Goal: Task Accomplishment & Management: Manage account settings

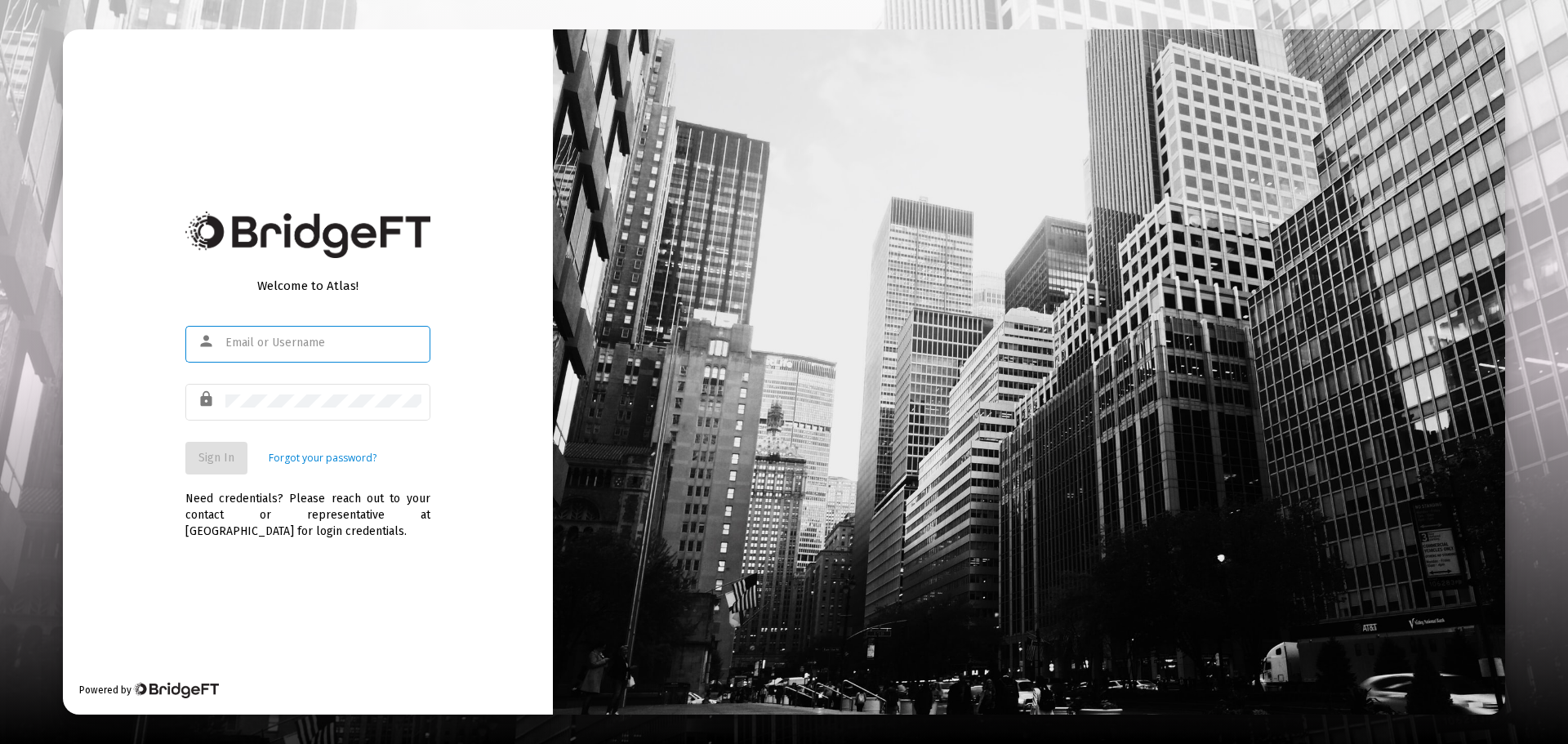
type input "[PERSON_NAME][EMAIL_ADDRESS][DOMAIN_NAME]"
click at [214, 459] on span "Sign In" at bounding box center [217, 458] width 36 height 14
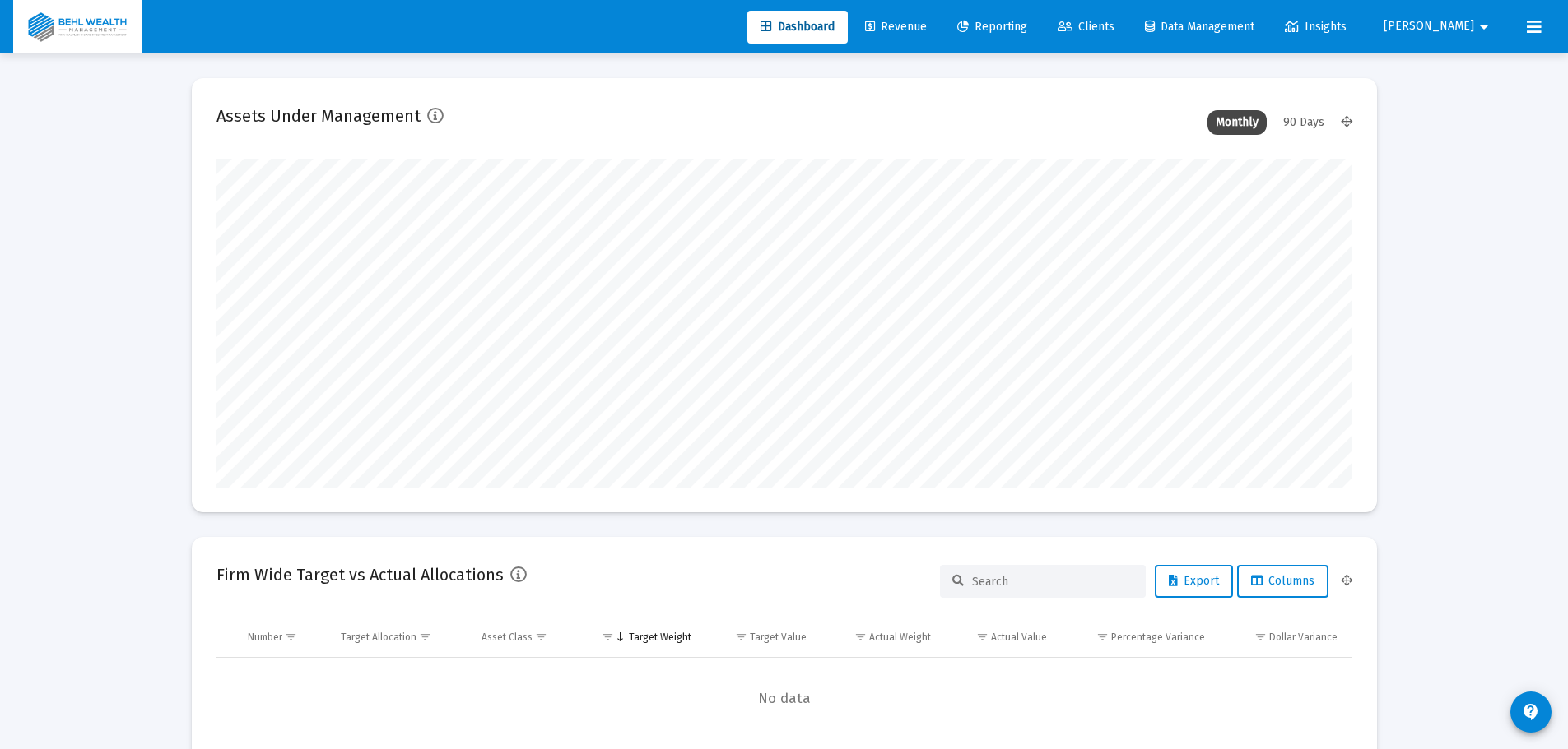
scroll to position [329, 611]
type input "2025-08-29"
type input "[PERSON_NAME][EMAIL_ADDRESS][DOMAIN_NAME]"
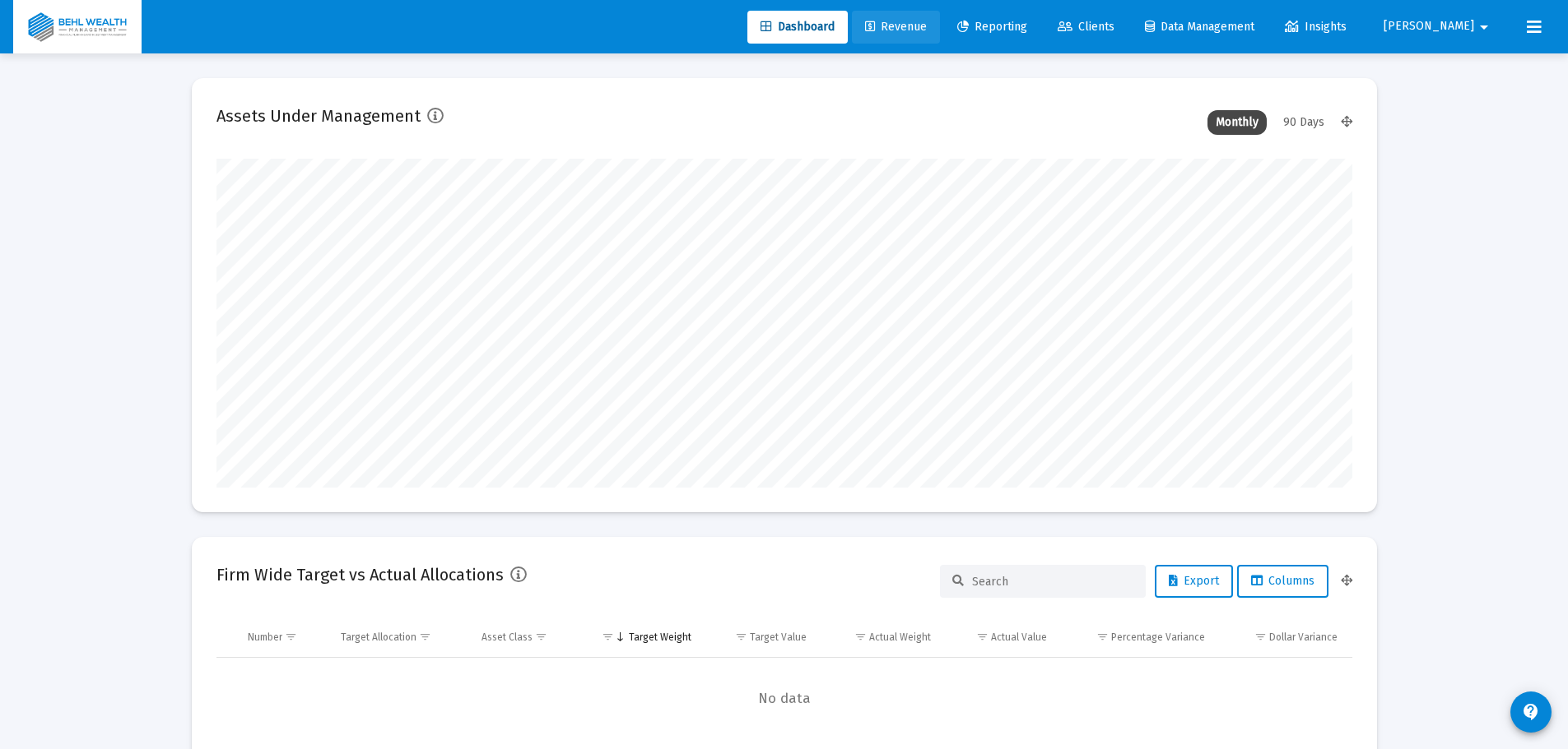
click at [926, 30] on span "Revenue" at bounding box center [895, 27] width 61 height 14
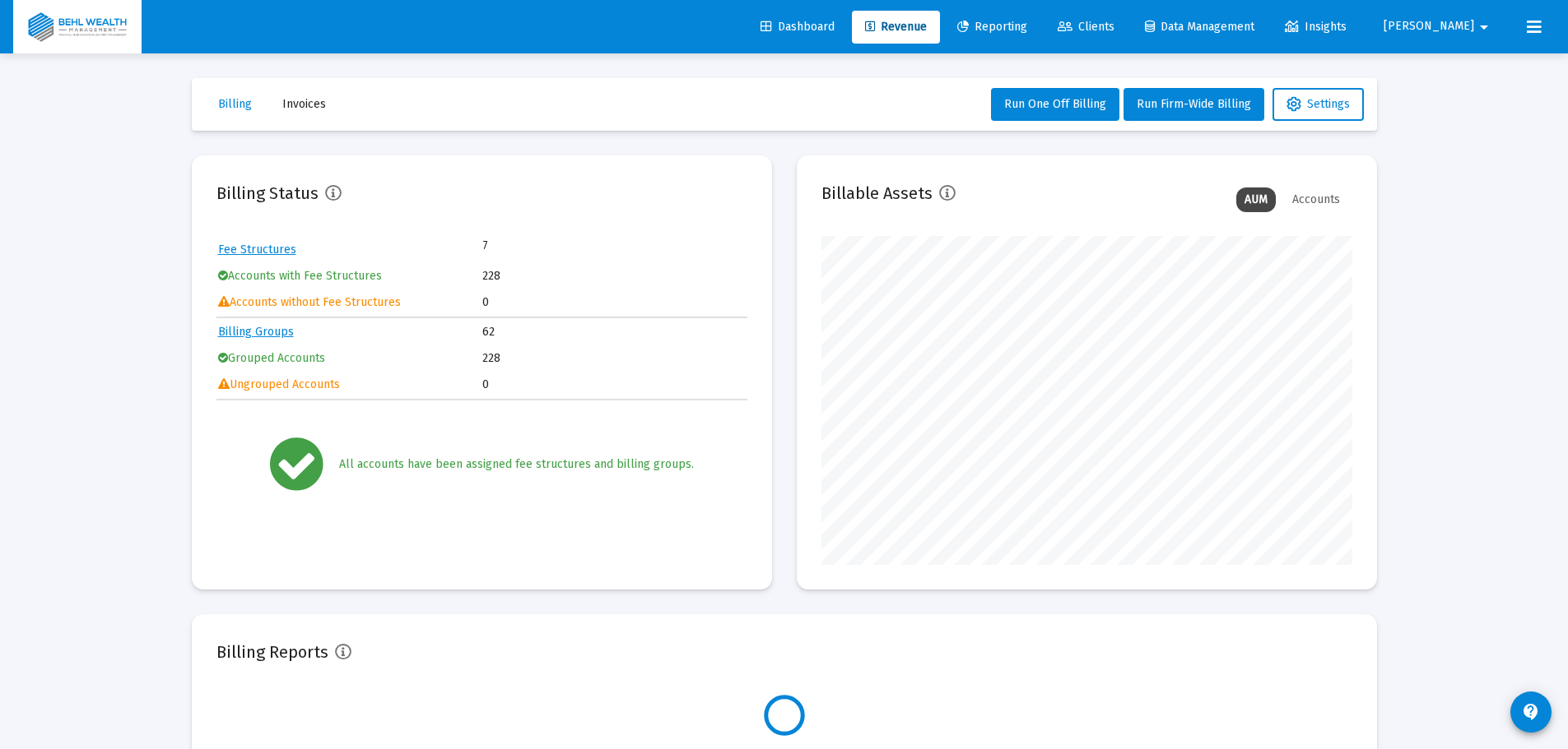
scroll to position [329, 531]
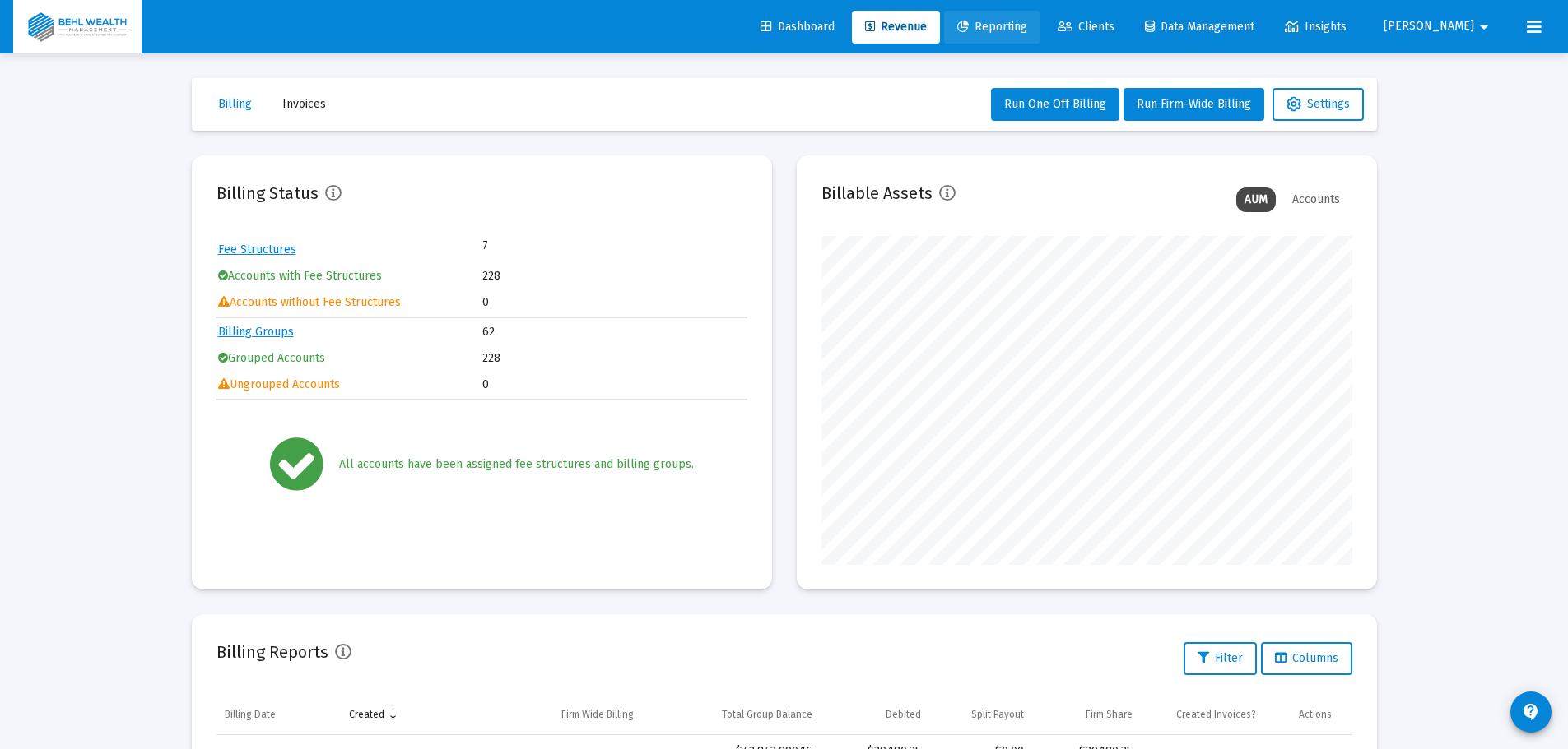
click at [1027, 33] on span "Reporting" at bounding box center [991, 27] width 70 height 14
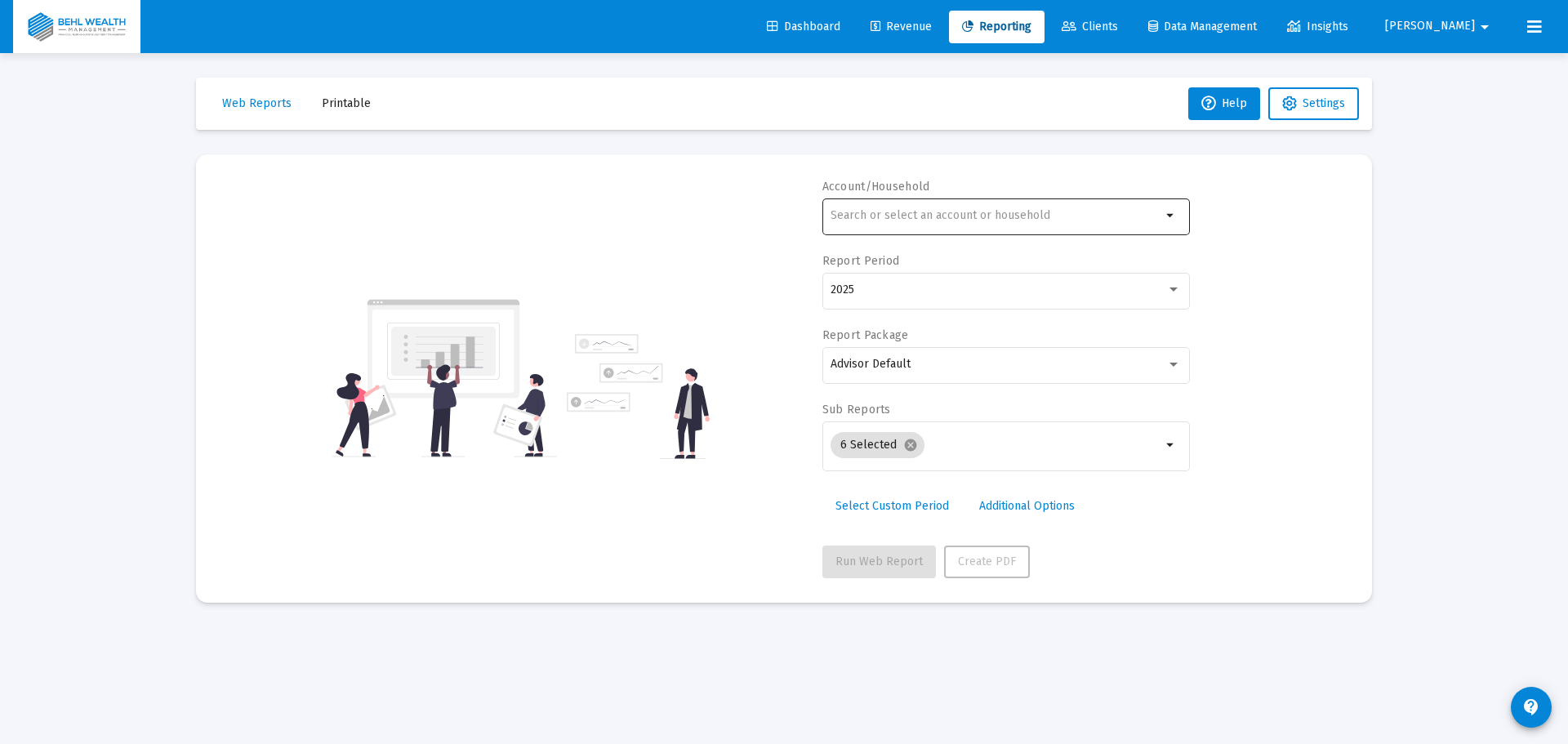
click at [1063, 211] on input "text" at bounding box center [996, 215] width 331 height 13
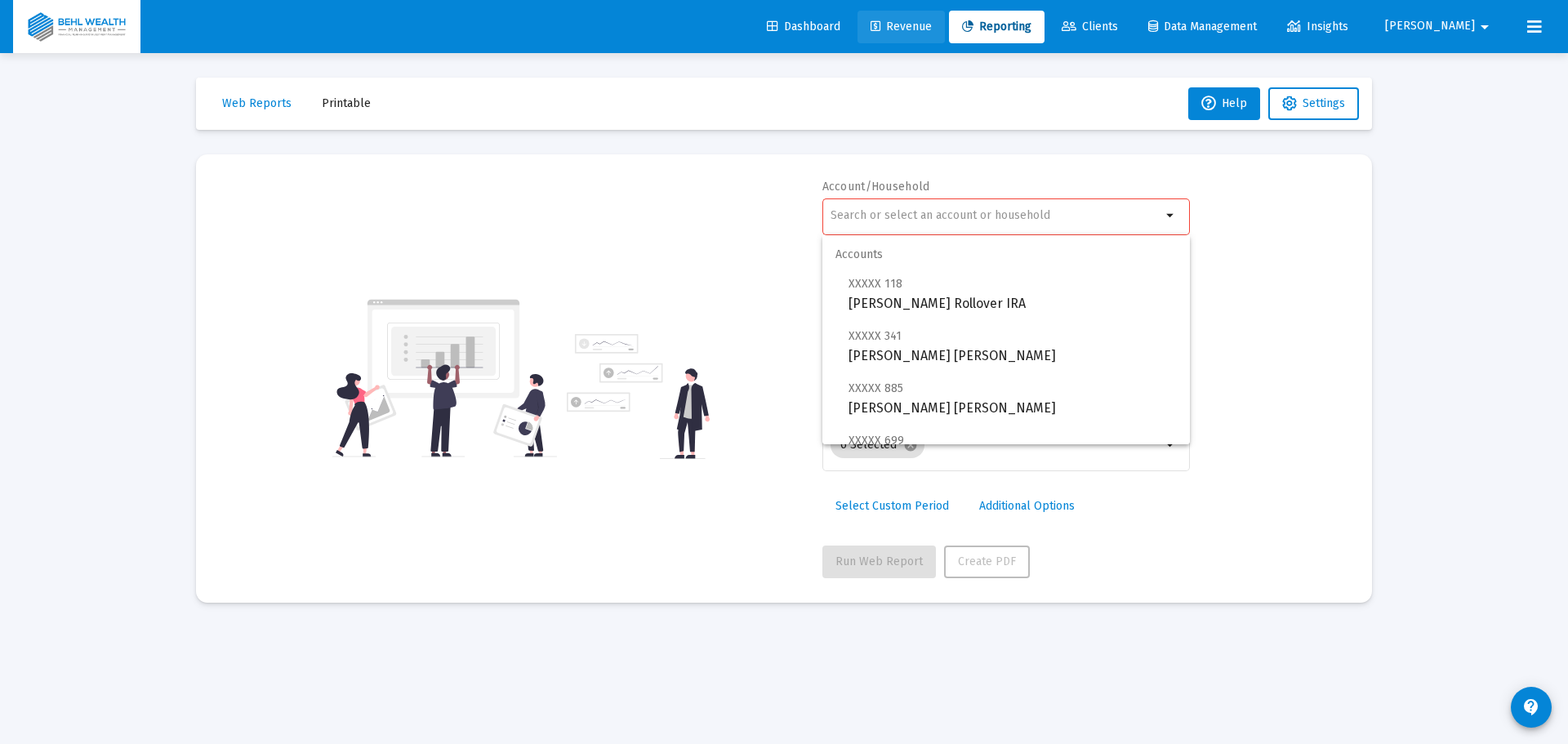
click at [931, 25] on span "Revenue" at bounding box center [901, 27] width 61 height 14
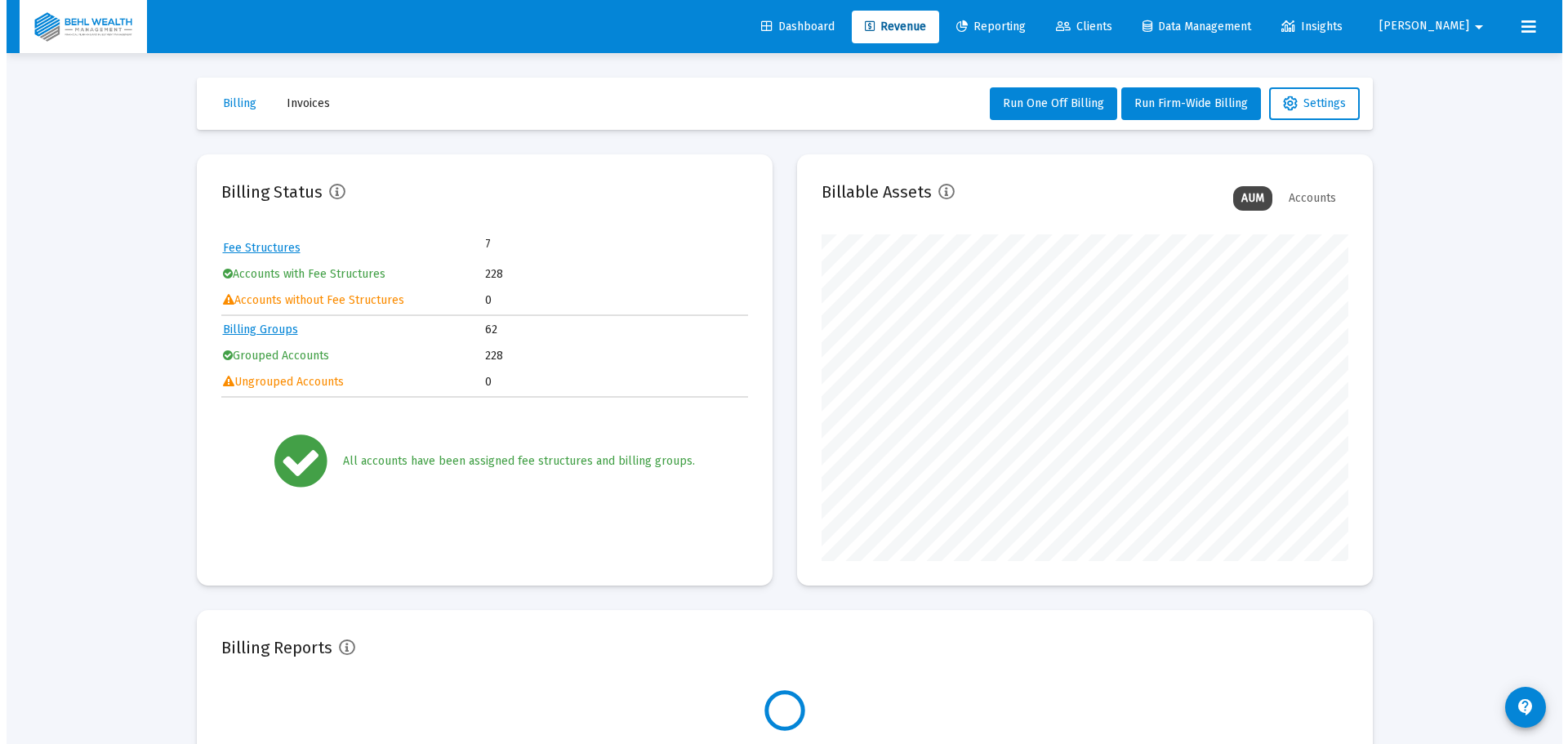
scroll to position [327, 527]
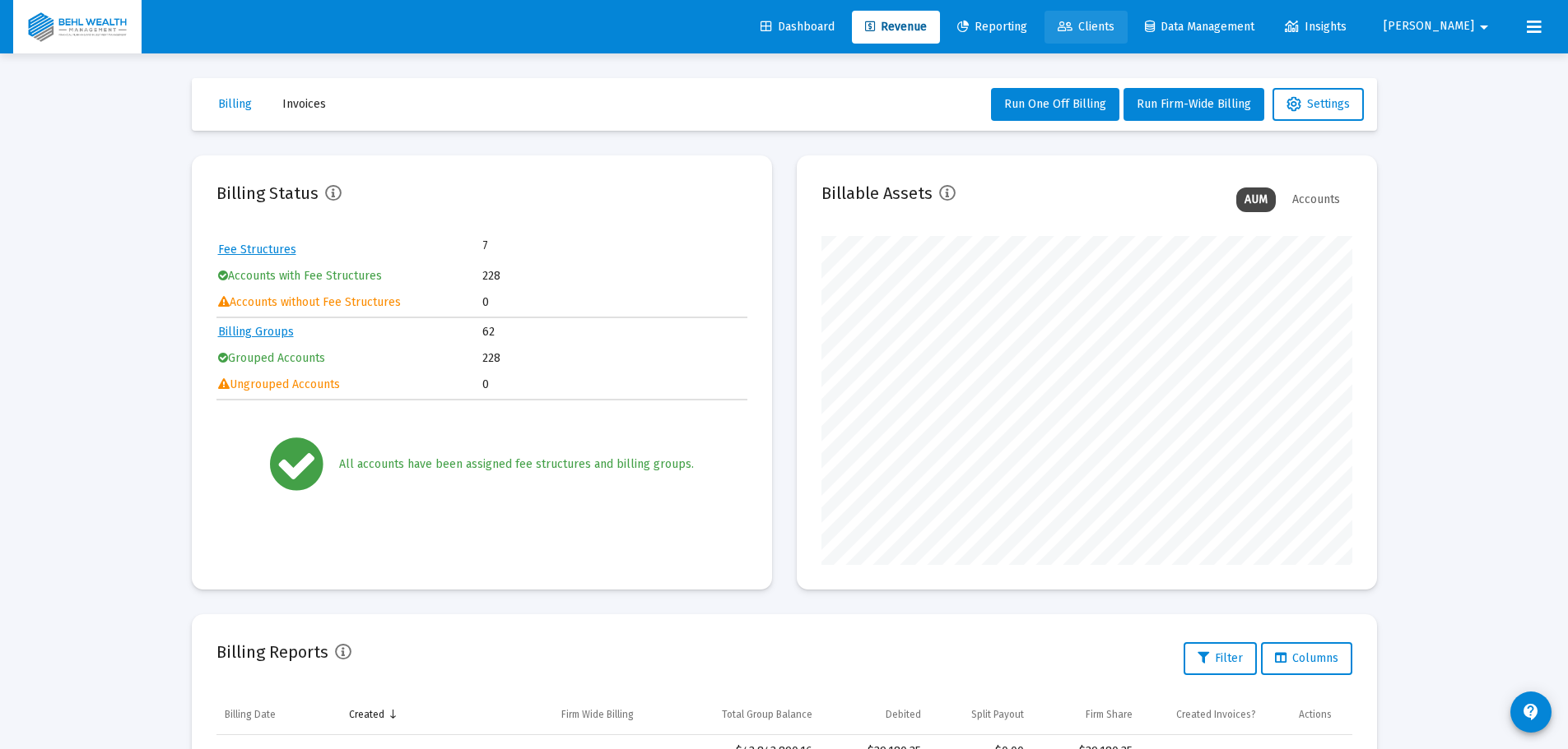
click at [1072, 22] on icon at bounding box center [1065, 27] width 15 height 11
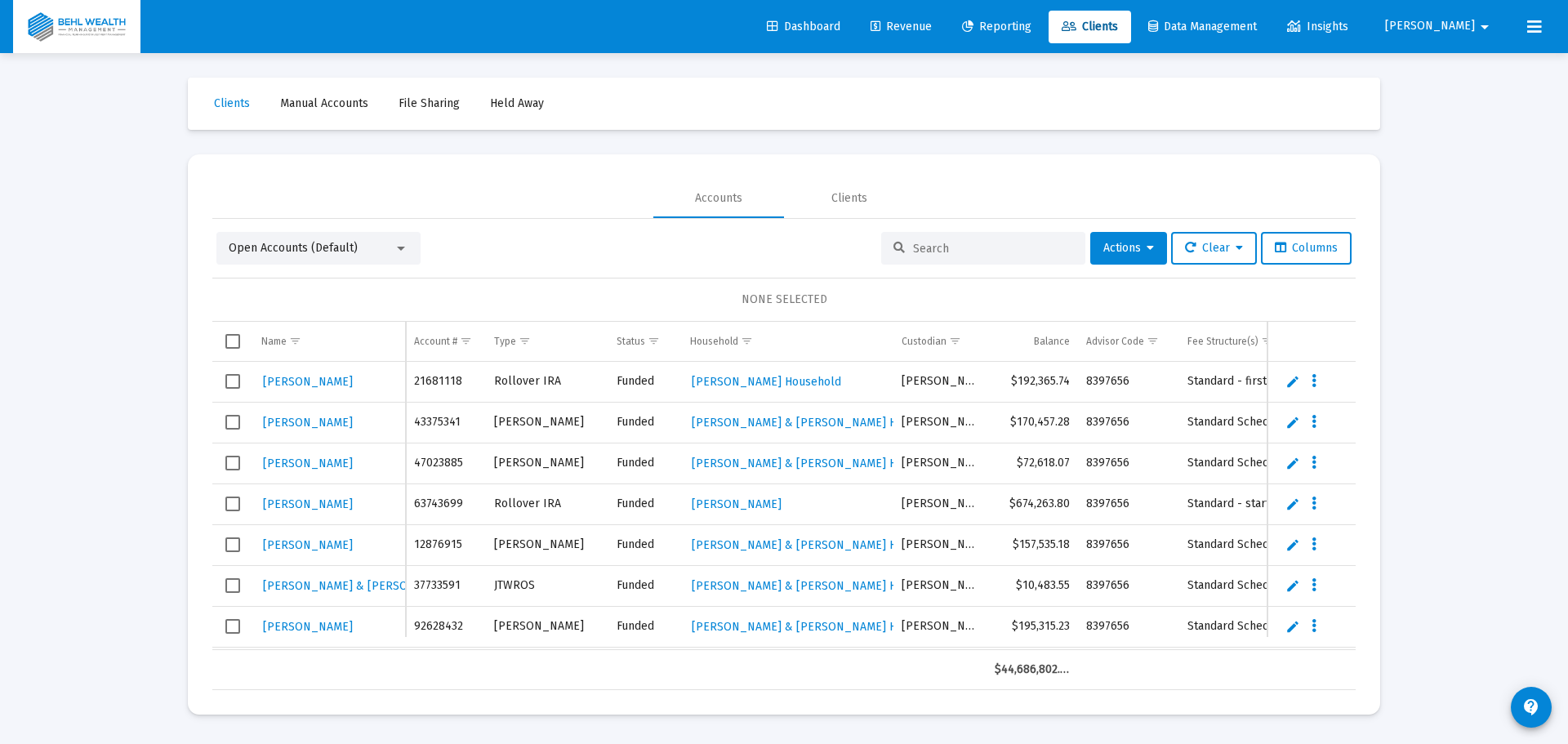
click at [360, 99] on span "Manual Accounts" at bounding box center [324, 103] width 88 height 14
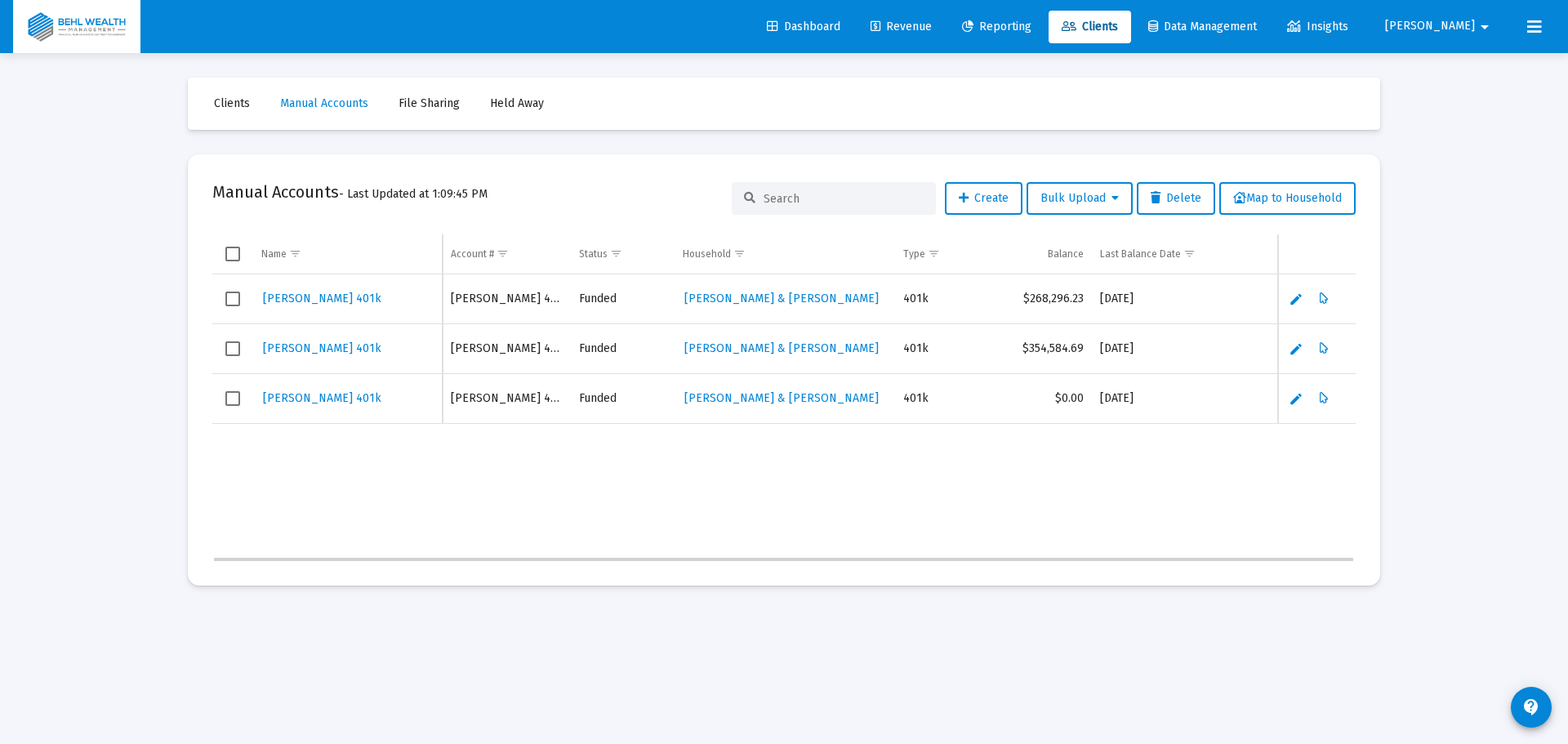
click at [1293, 351] on link "Edit" at bounding box center [1296, 348] width 15 height 15
click at [1297, 357] on link "Save" at bounding box center [1296, 351] width 15 height 15
click at [1324, 347] on icon "Data grid" at bounding box center [1324, 349] width 9 height 20
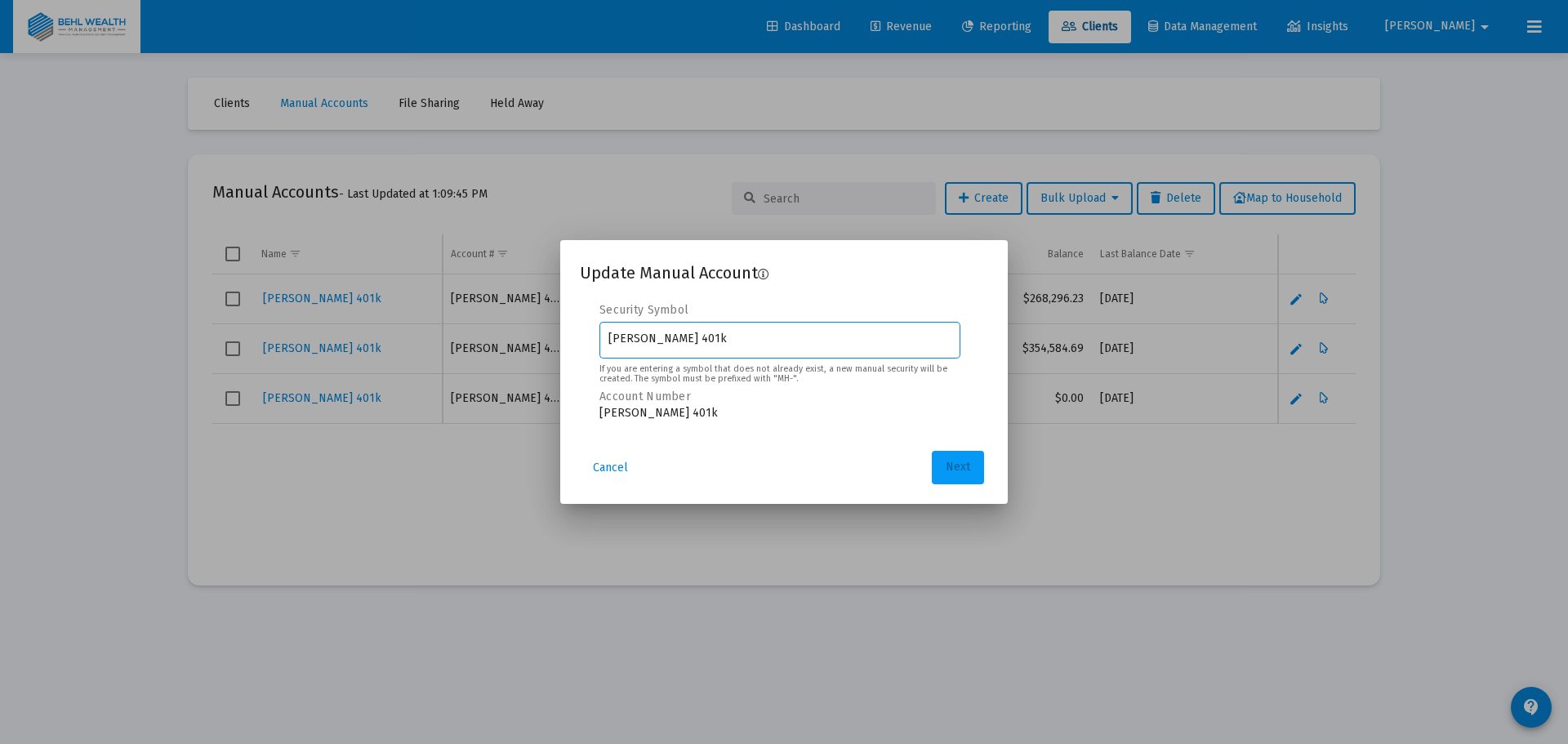
click at [962, 470] on span "Next" at bounding box center [958, 468] width 25 height 14
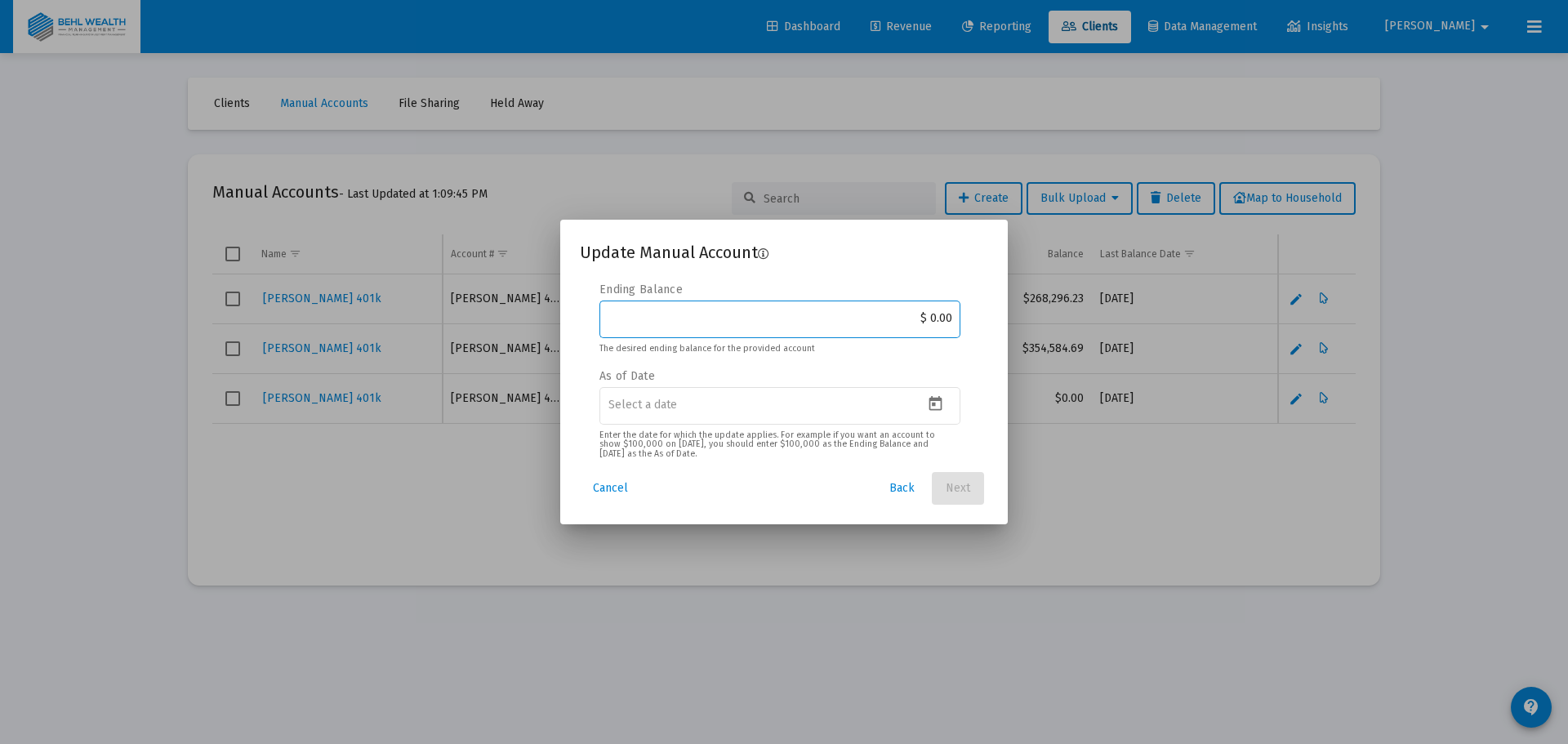
drag, startPoint x: 883, startPoint y: 315, endPoint x: 980, endPoint y: 321, distance: 97.2
click at [980, 321] on div "Security Symbol MH-Kutney 401k If you are entering a symbol that does not alrea…" at bounding box center [784, 372] width 409 height 181
type input "$ 368,484.26"
click at [941, 409] on icon "Open calendar" at bounding box center [936, 403] width 13 height 15
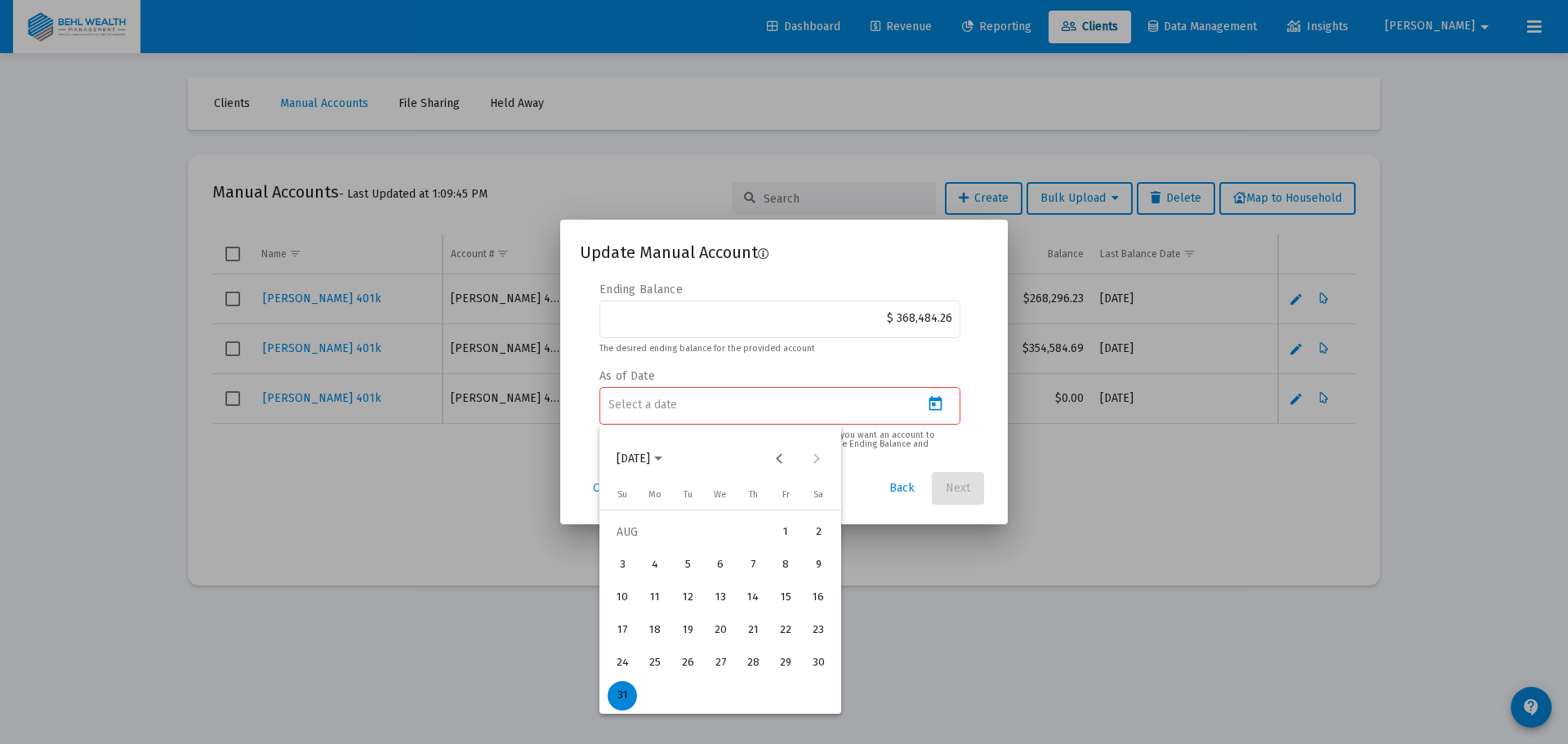
click at [620, 693] on div "31" at bounding box center [622, 696] width 29 height 29
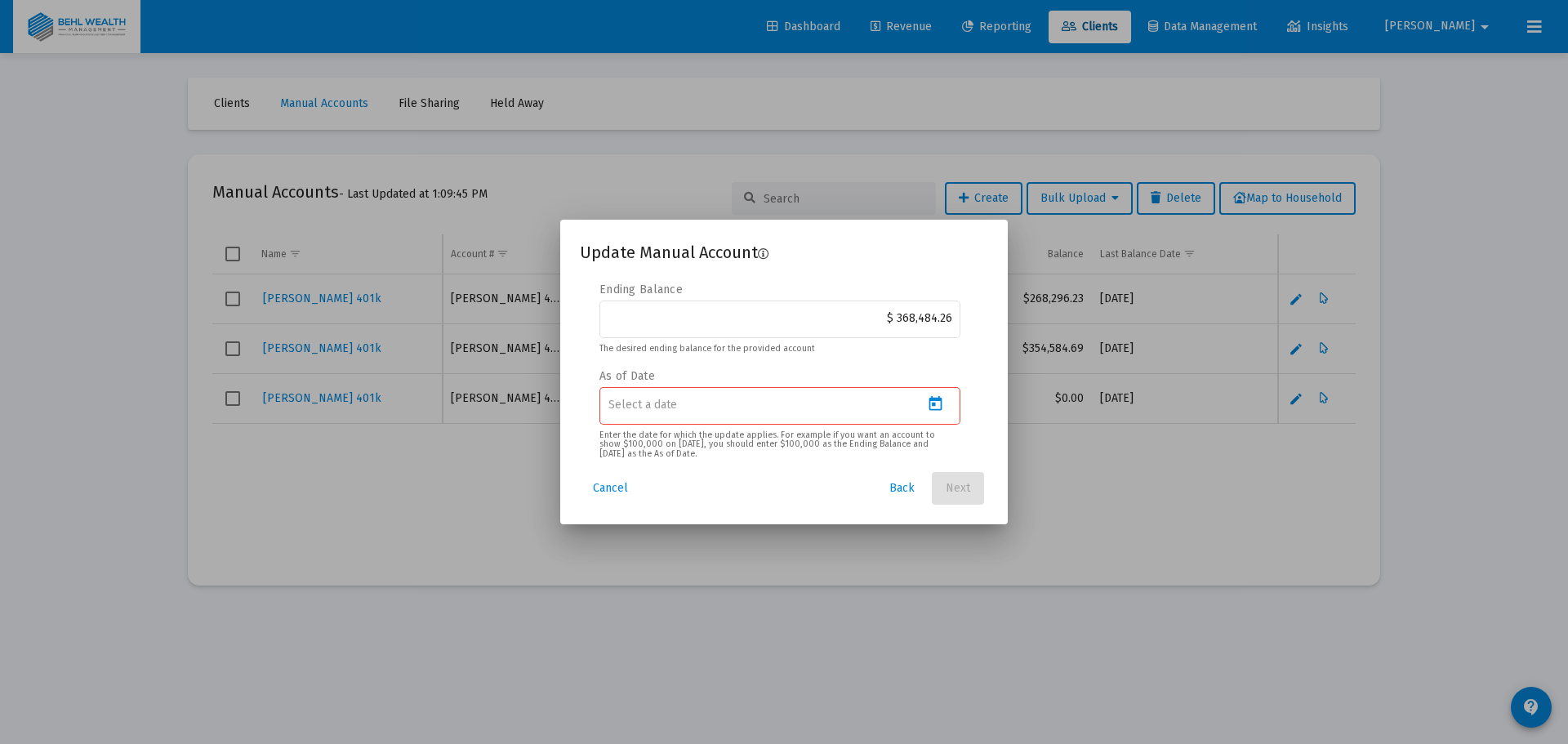
type input "2025-08-31"
click at [956, 489] on span "Next" at bounding box center [958, 488] width 25 height 14
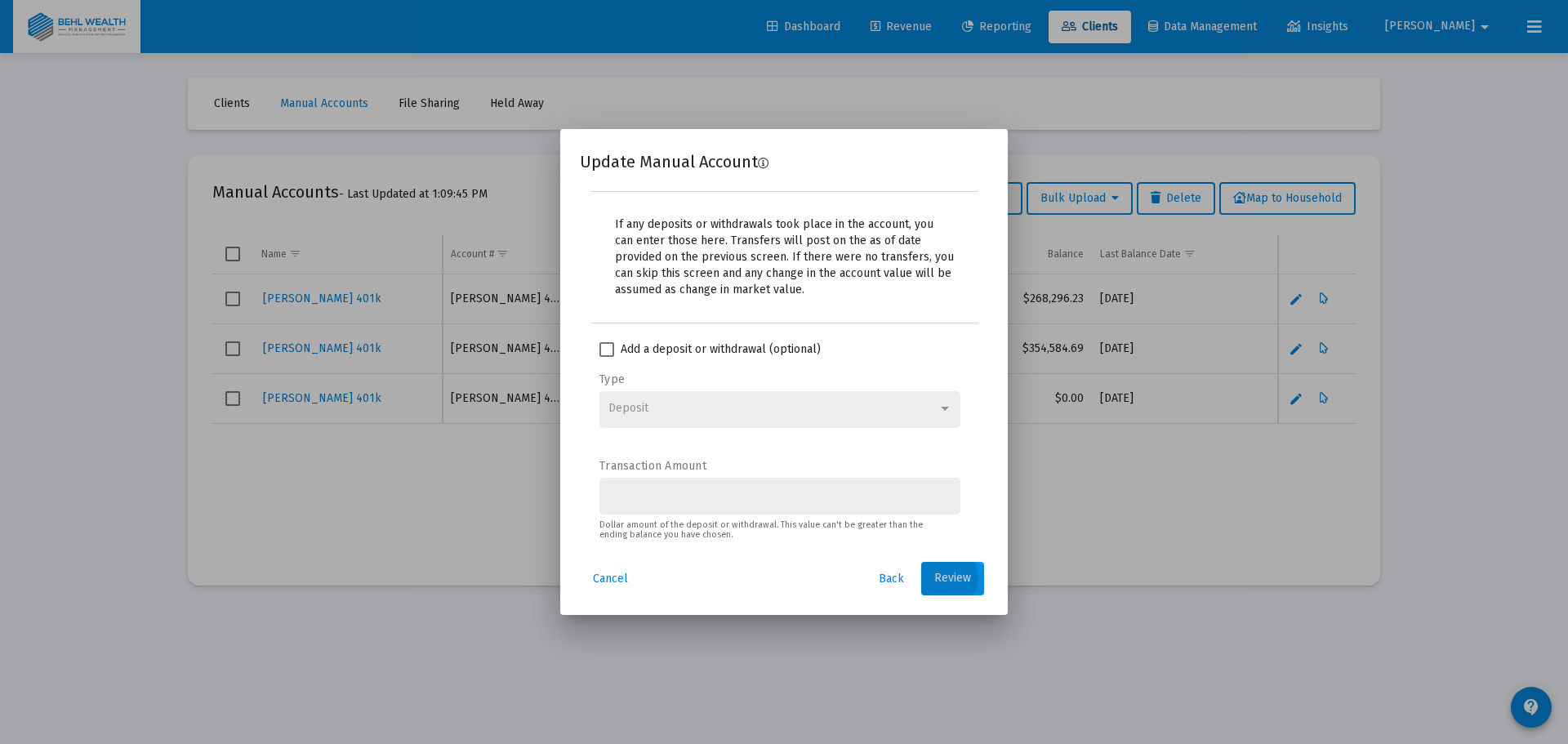
click at [948, 576] on span "Review" at bounding box center [952, 579] width 37 height 14
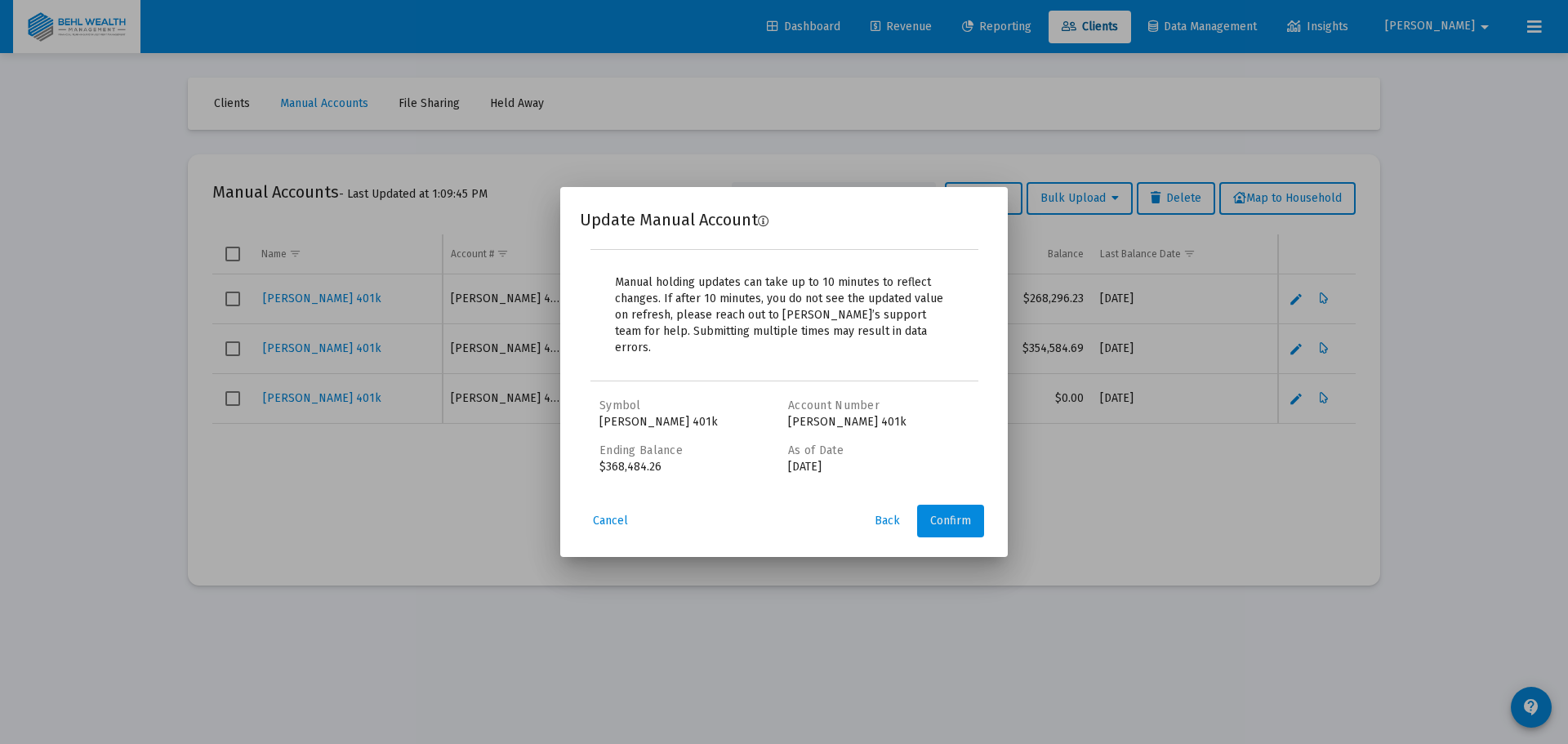
click at [954, 521] on button "Confirm" at bounding box center [950, 521] width 67 height 33
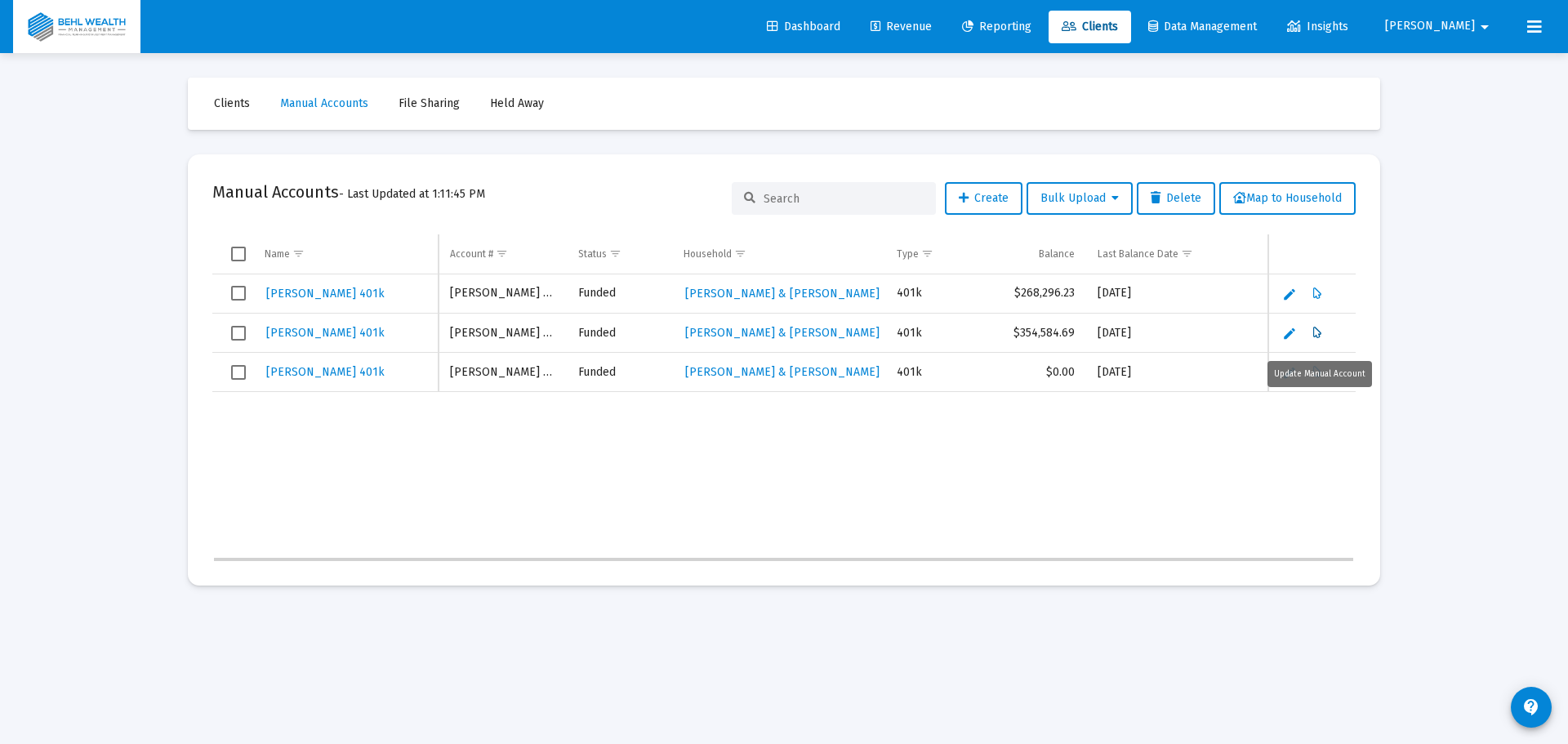
click at [1320, 339] on icon "Data grid" at bounding box center [1318, 333] width 9 height 20
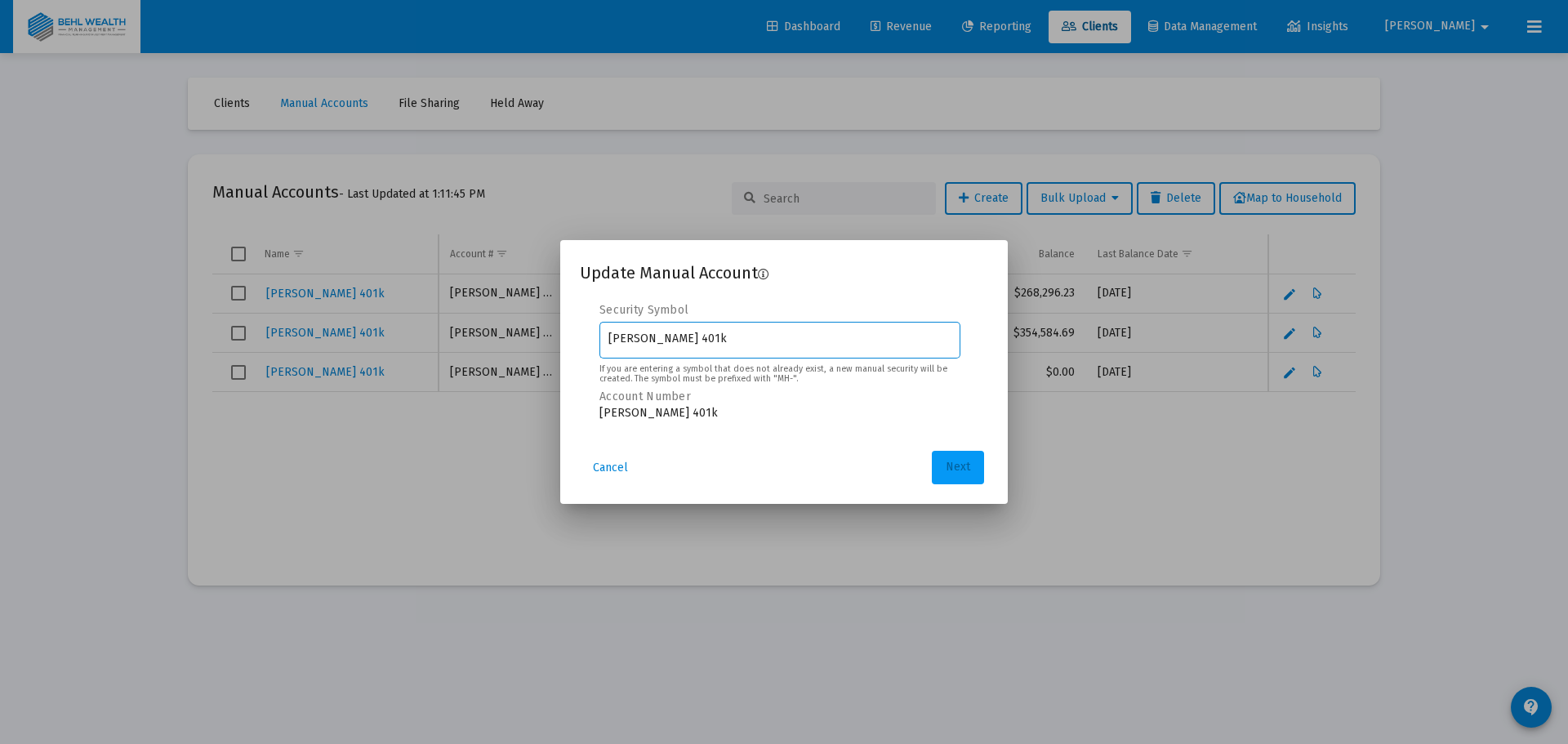
click at [957, 465] on span "Next" at bounding box center [958, 468] width 25 height 14
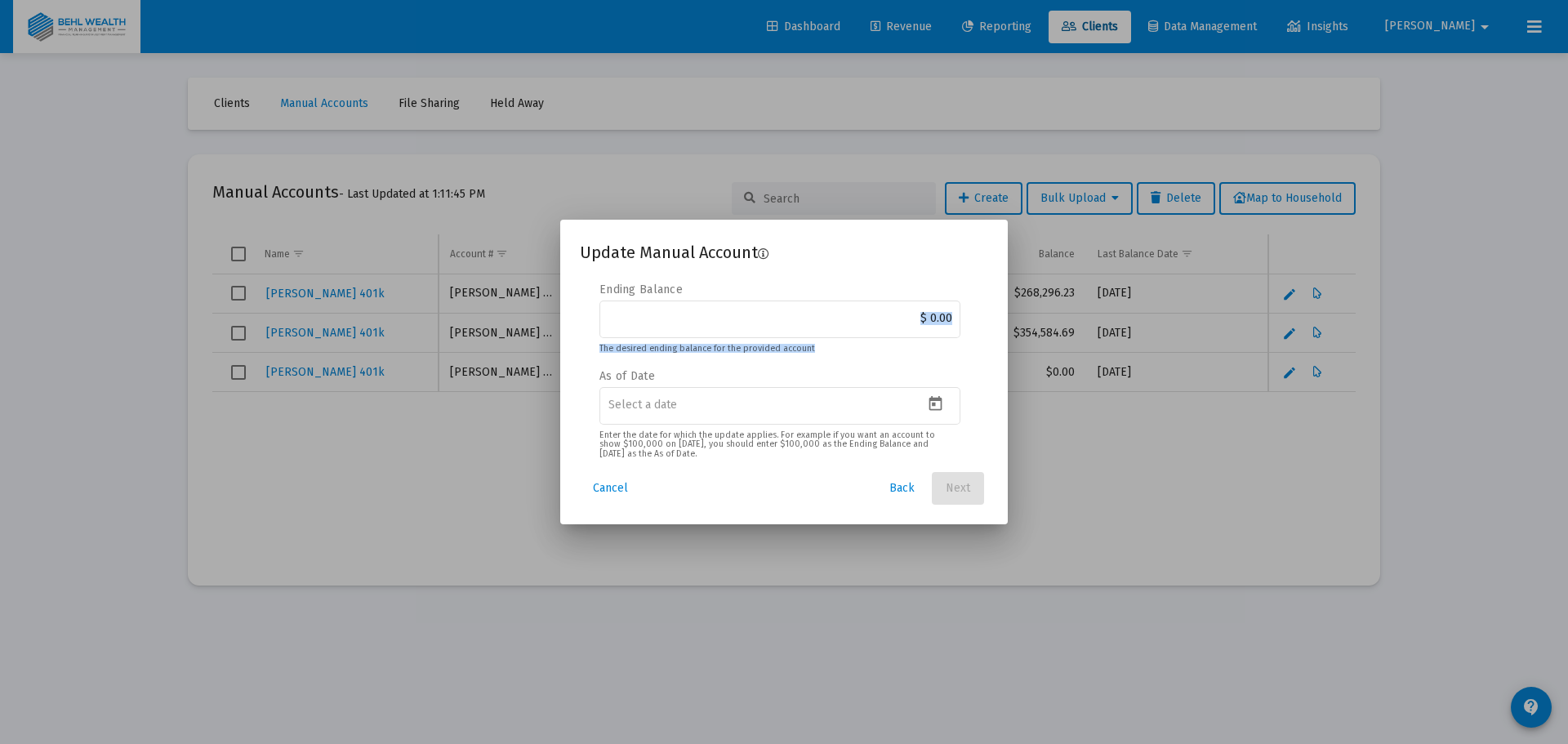
drag, startPoint x: 899, startPoint y: 309, endPoint x: 963, endPoint y: 309, distance: 64.0
click at [963, 309] on div "Ending Balance $ 0.00 The desired ending balance for the provided account As of…" at bounding box center [784, 363] width 369 height 161
type input "$ 368,484.26"
click at [937, 406] on icon "Open calendar" at bounding box center [936, 404] width 17 height 17
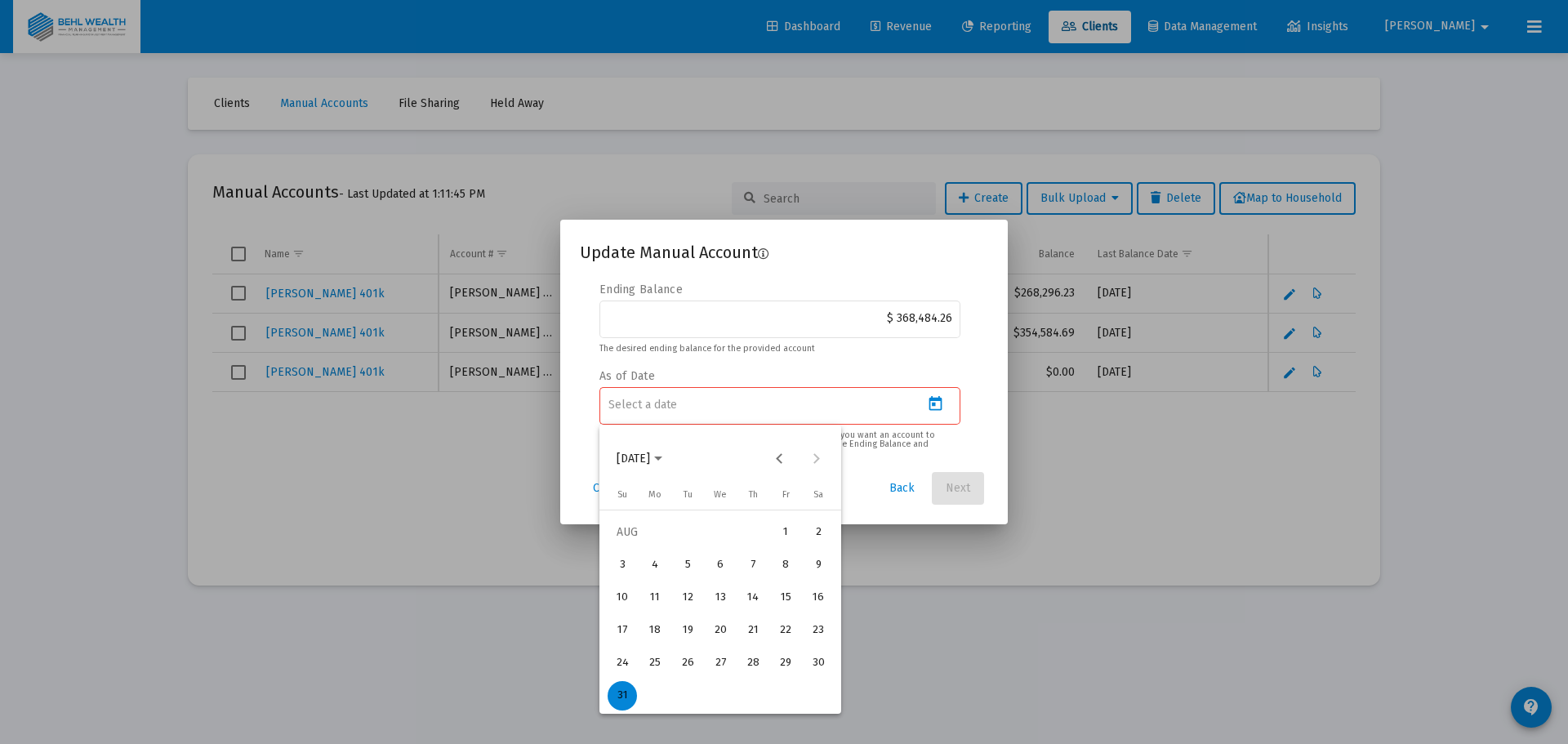
drag, startPoint x: 623, startPoint y: 699, endPoint x: 847, endPoint y: 615, distance: 239.2
click at [624, 699] on div "31" at bounding box center [622, 696] width 29 height 29
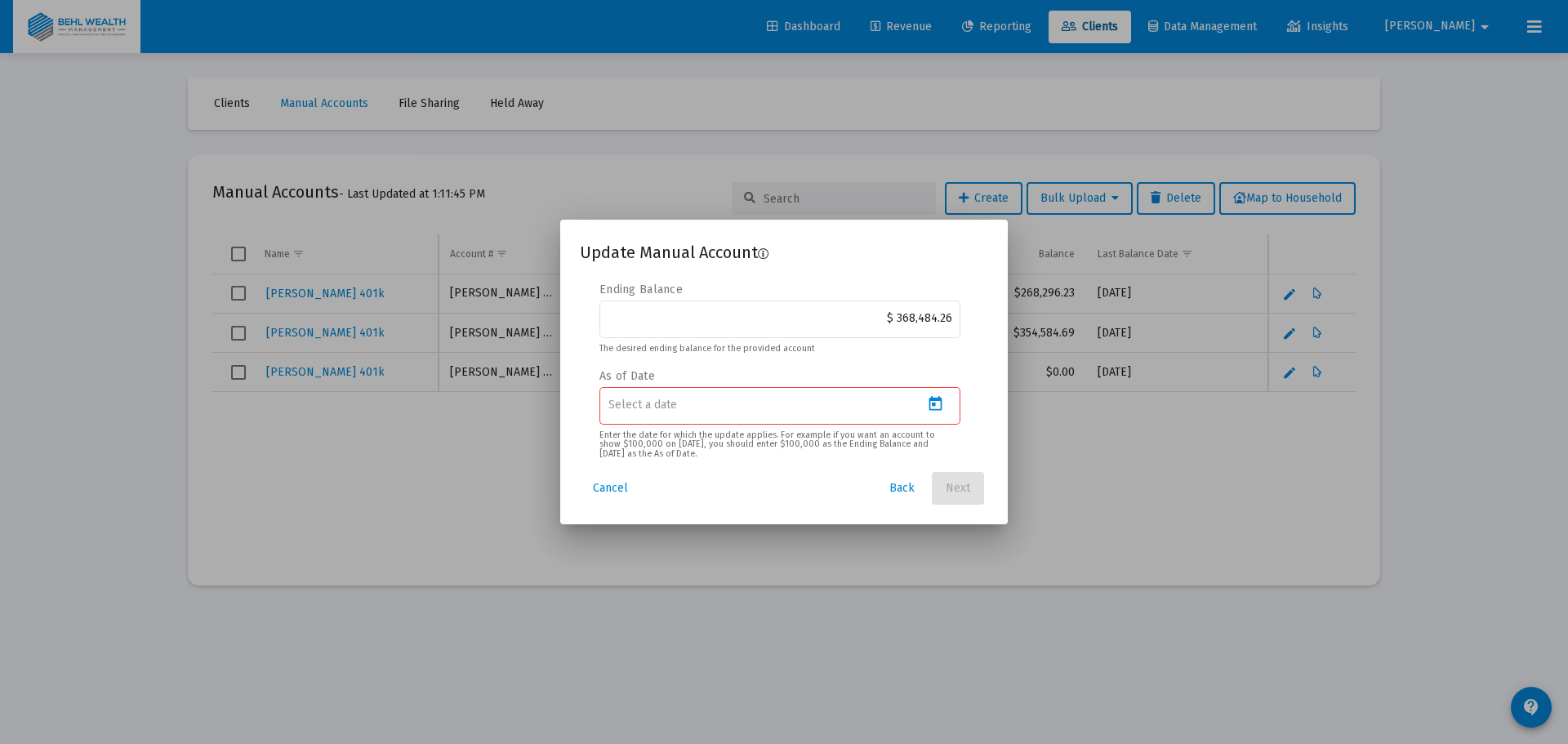
type input "2025-08-31"
click at [962, 485] on span "Next" at bounding box center [958, 488] width 25 height 14
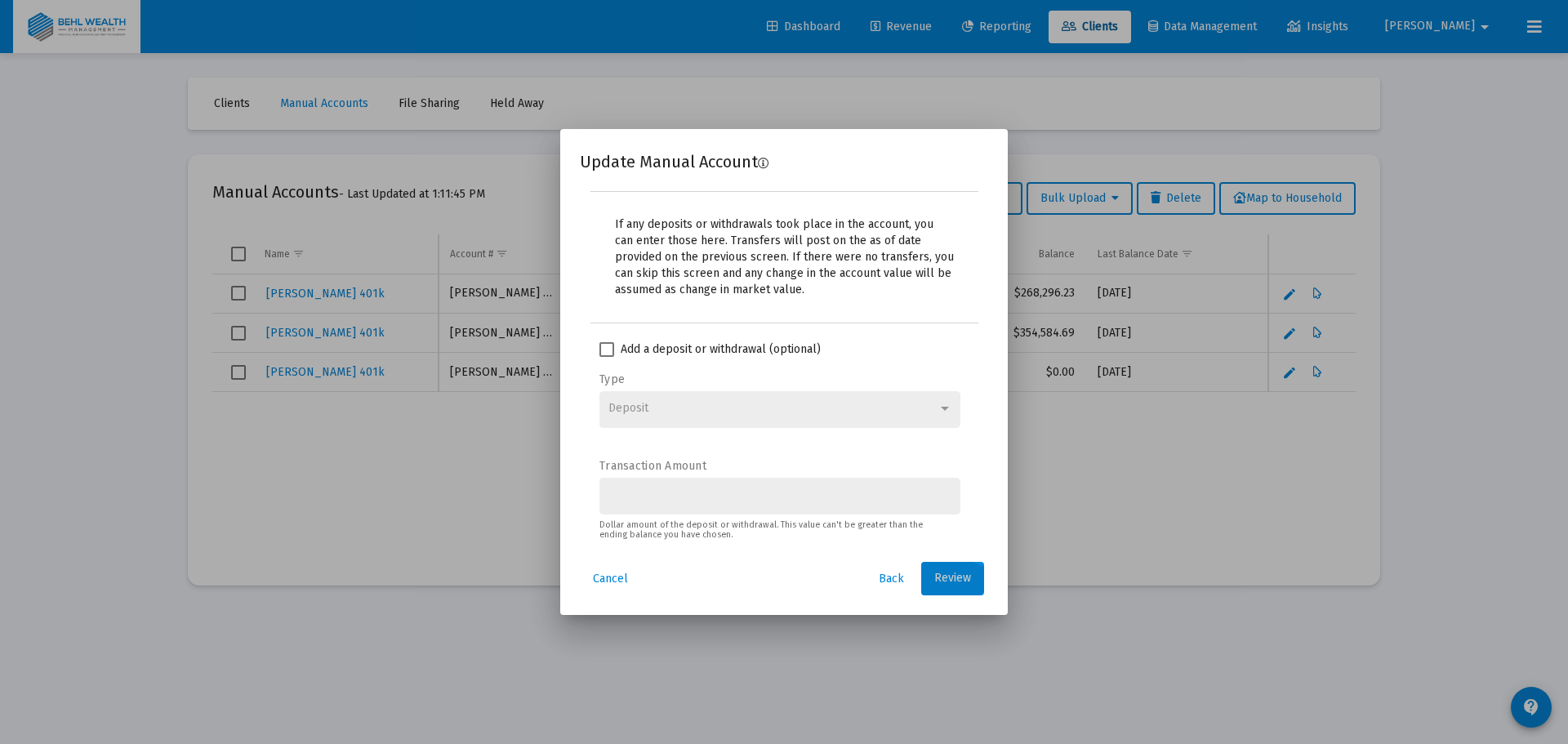
click at [947, 573] on span "Review" at bounding box center [952, 579] width 37 height 14
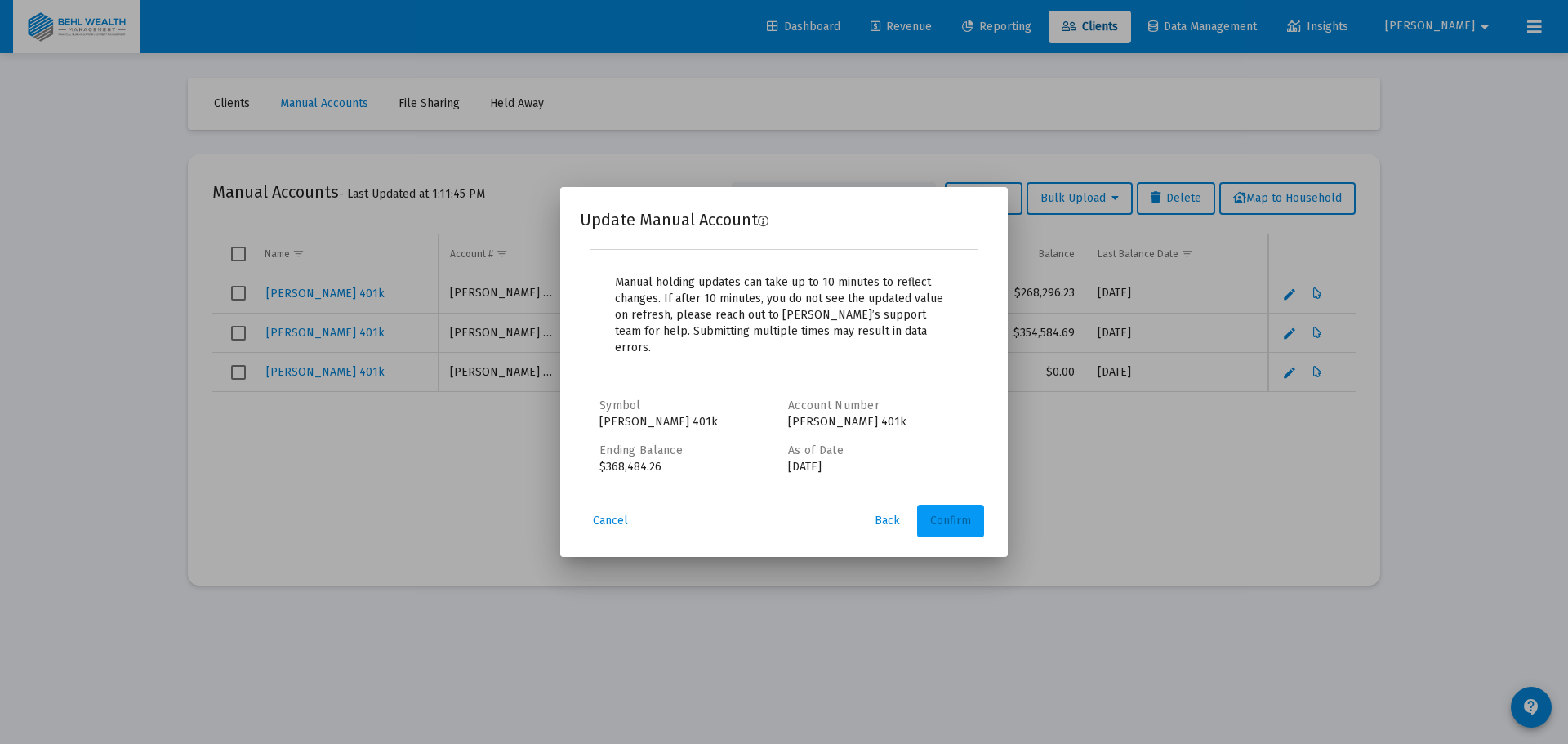
click at [966, 514] on span "Confirm" at bounding box center [951, 521] width 41 height 14
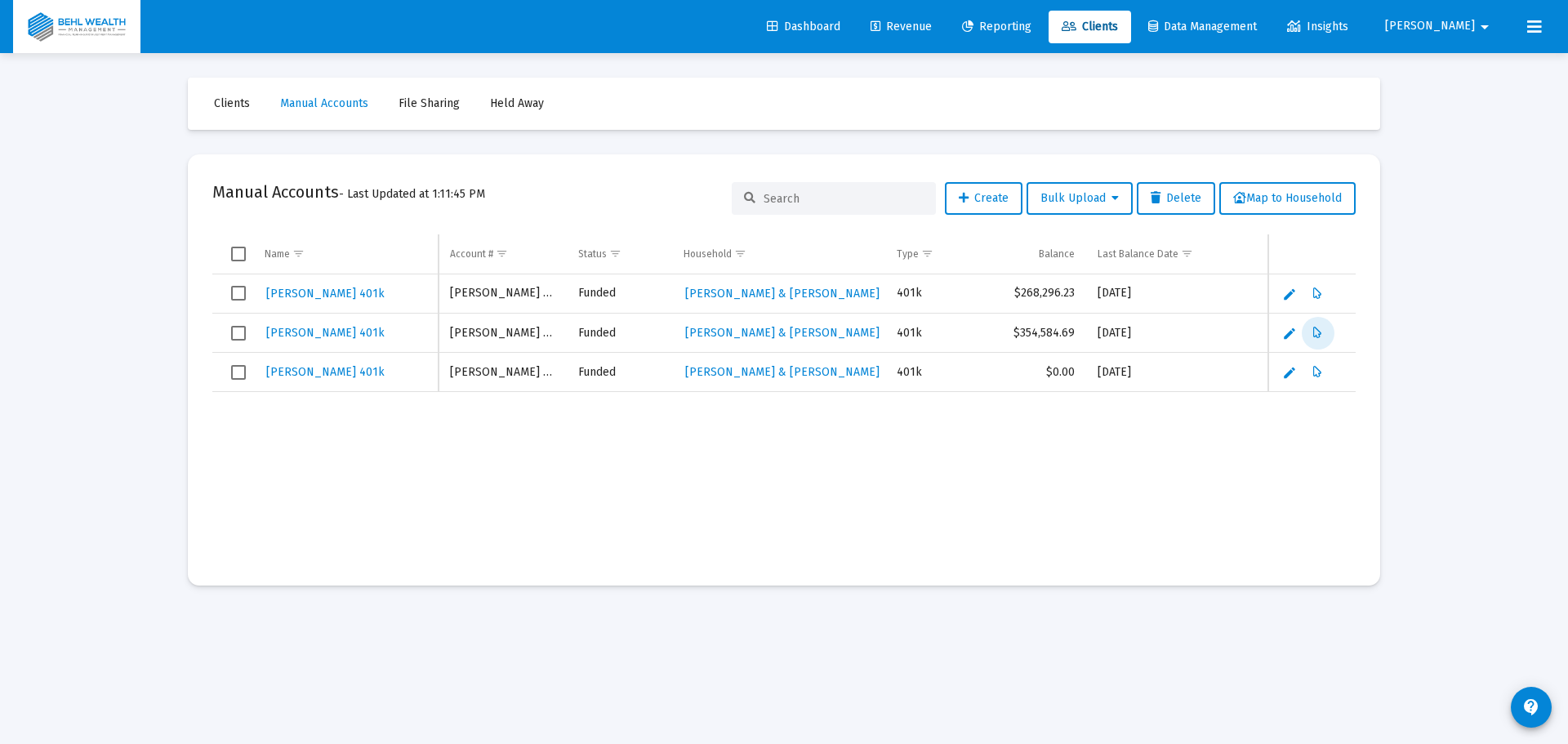
click at [1044, 33] on link "Reporting" at bounding box center [997, 27] width 96 height 33
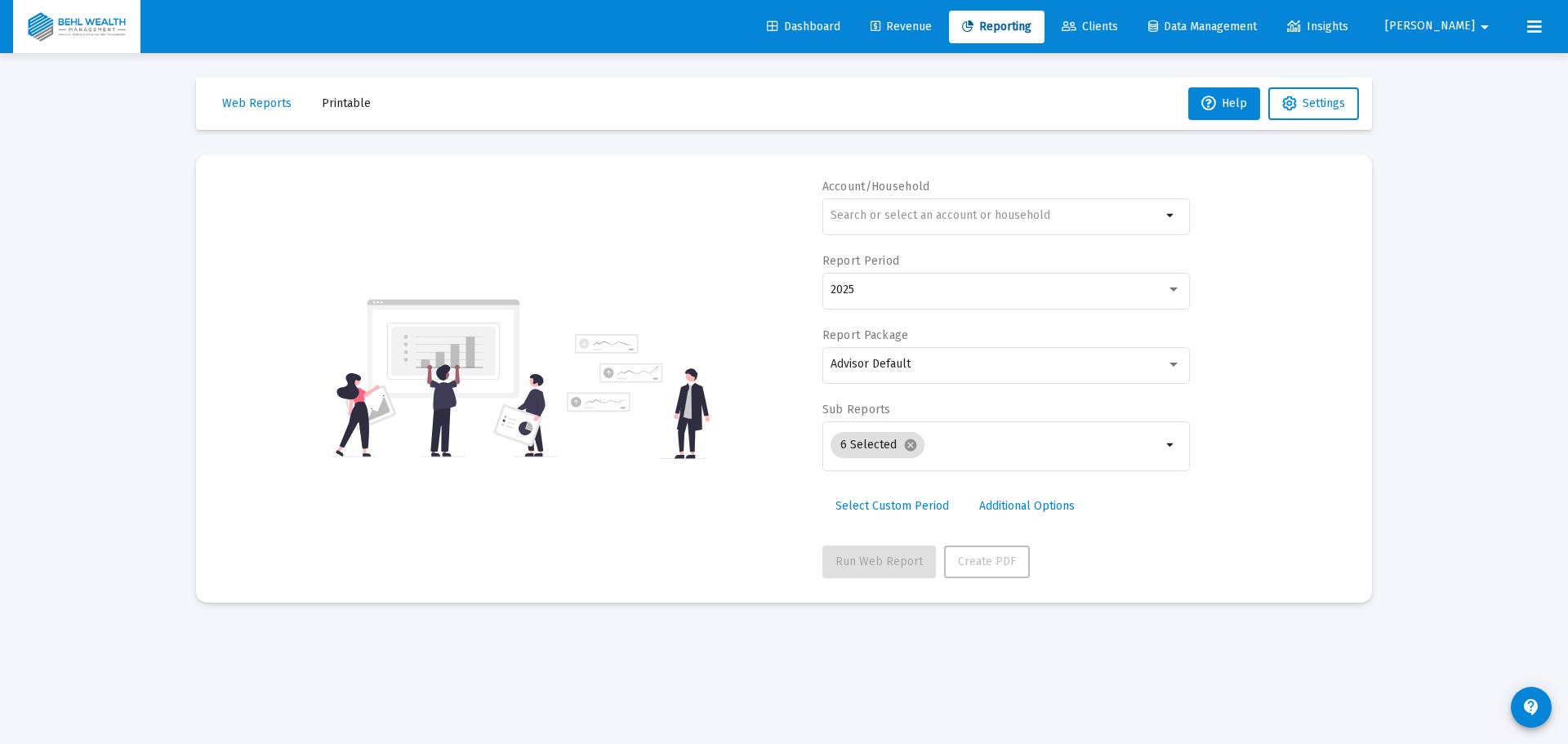
click at [931, 26] on span "Revenue" at bounding box center [901, 27] width 61 height 14
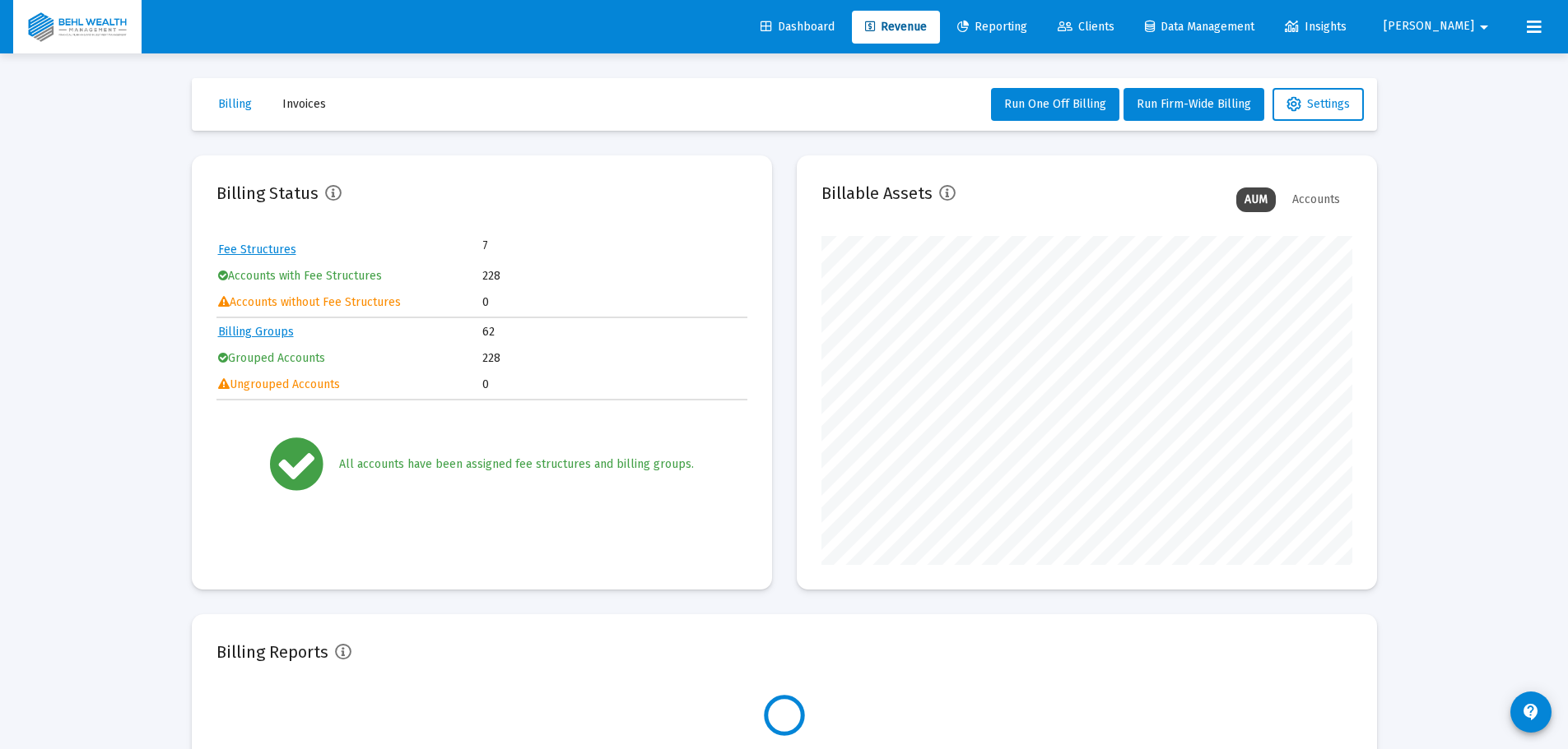
scroll to position [329, 531]
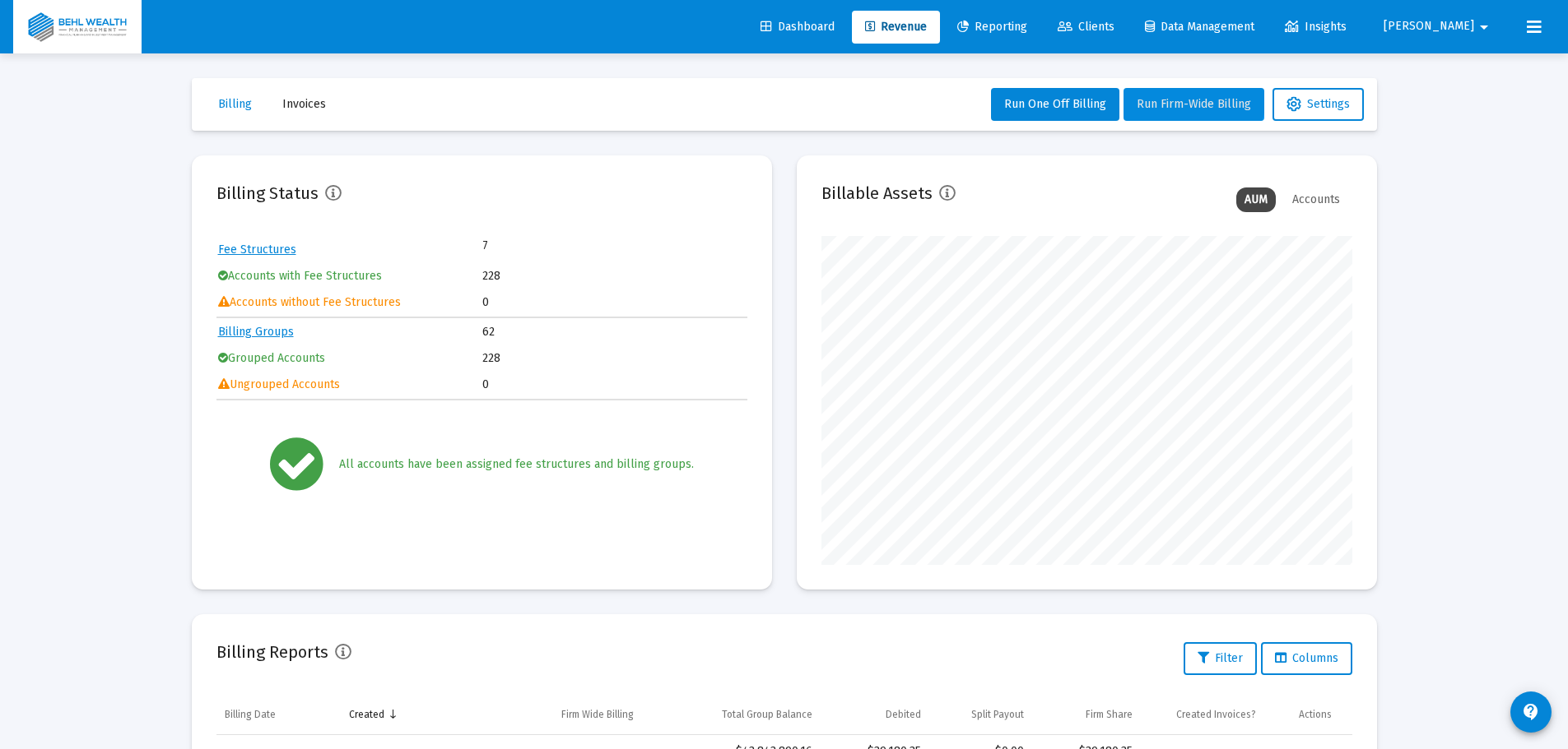
click at [1166, 95] on button "Run Firm-Wide Billing" at bounding box center [1193, 104] width 141 height 33
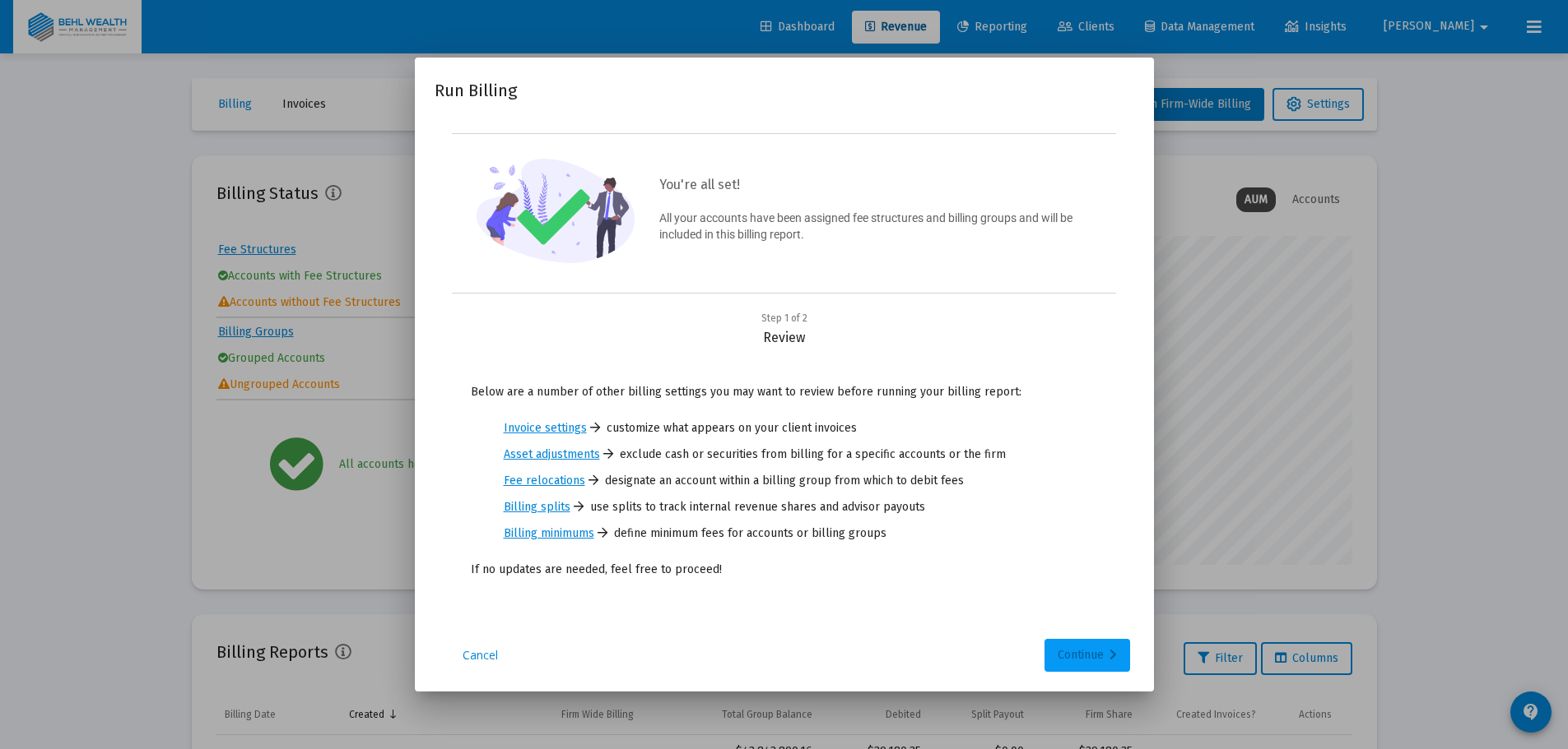
click at [1082, 656] on div "Continue" at bounding box center [1087, 656] width 60 height 33
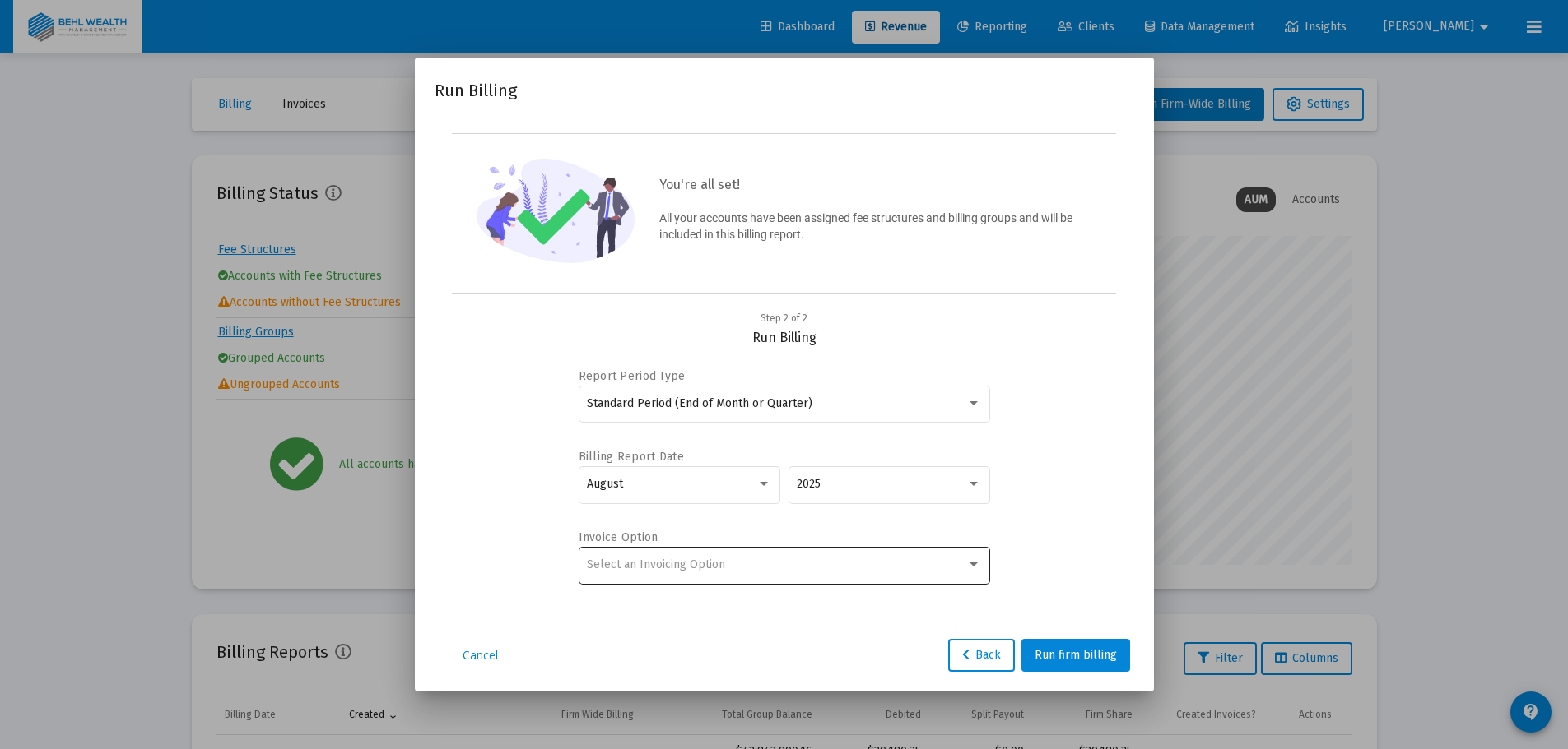
click at [848, 563] on div "Select an Invoicing Option" at bounding box center [776, 564] width 379 height 13
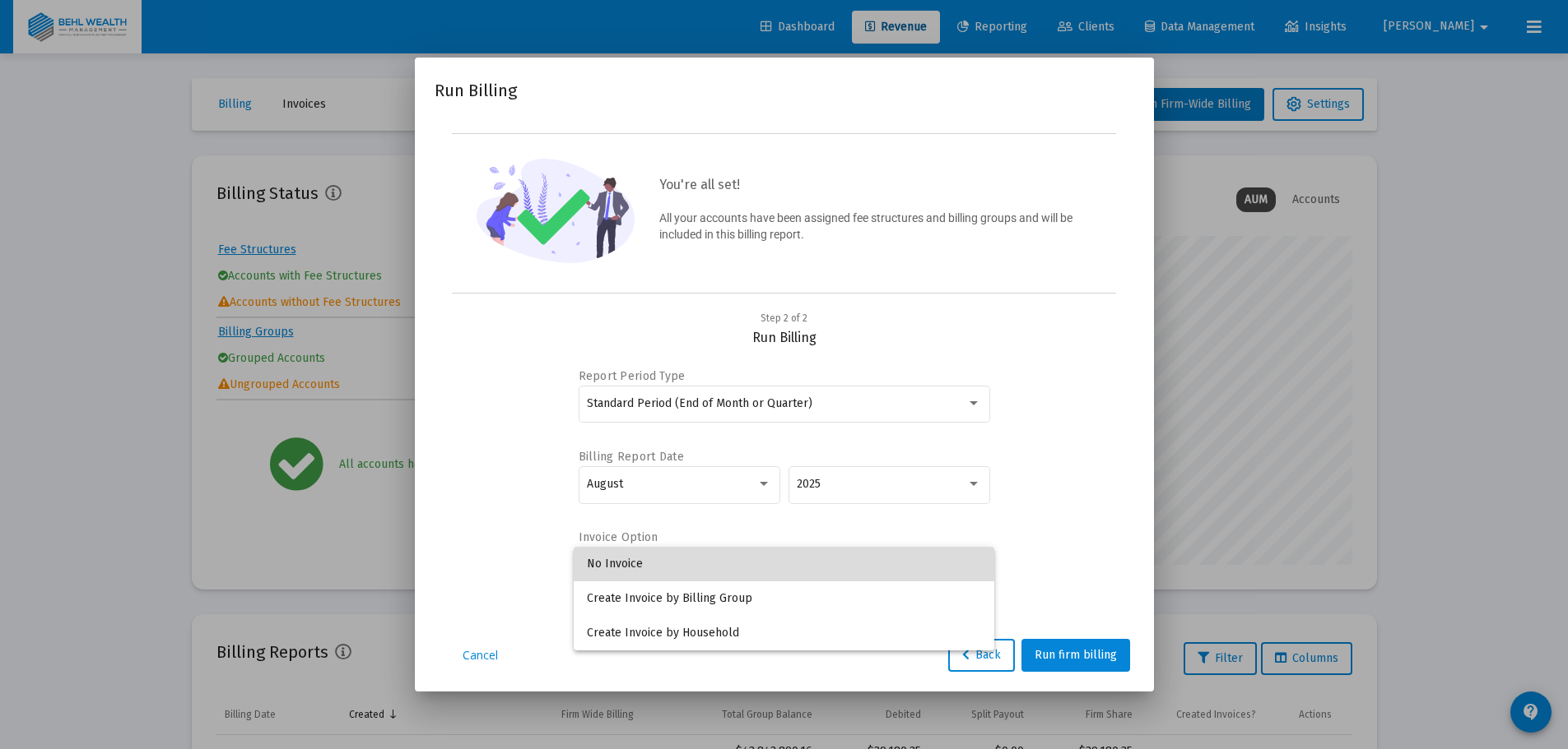
click at [831, 569] on span "No Invoice" at bounding box center [784, 564] width 395 height 35
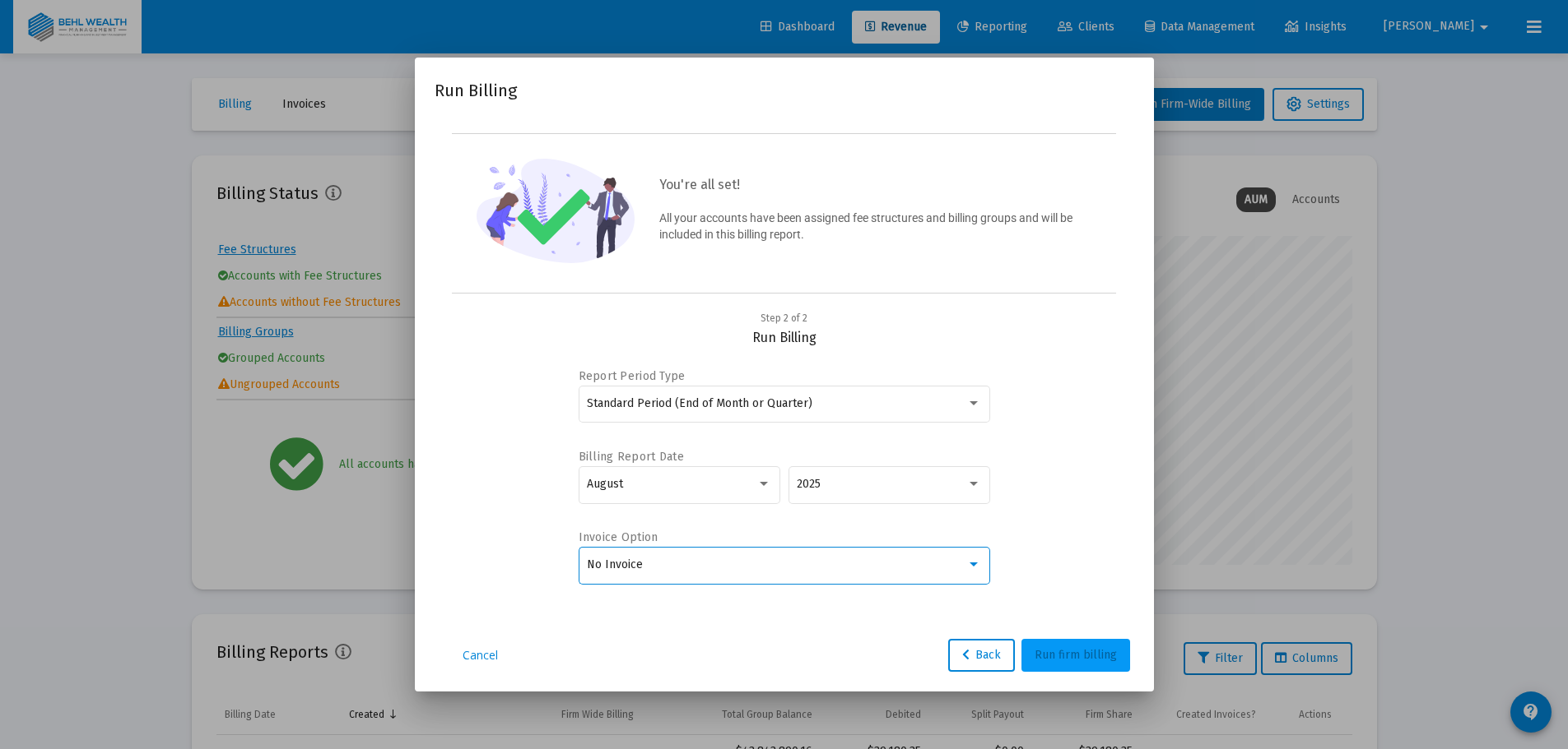
click at [1089, 668] on button "Run firm billing" at bounding box center [1076, 656] width 109 height 33
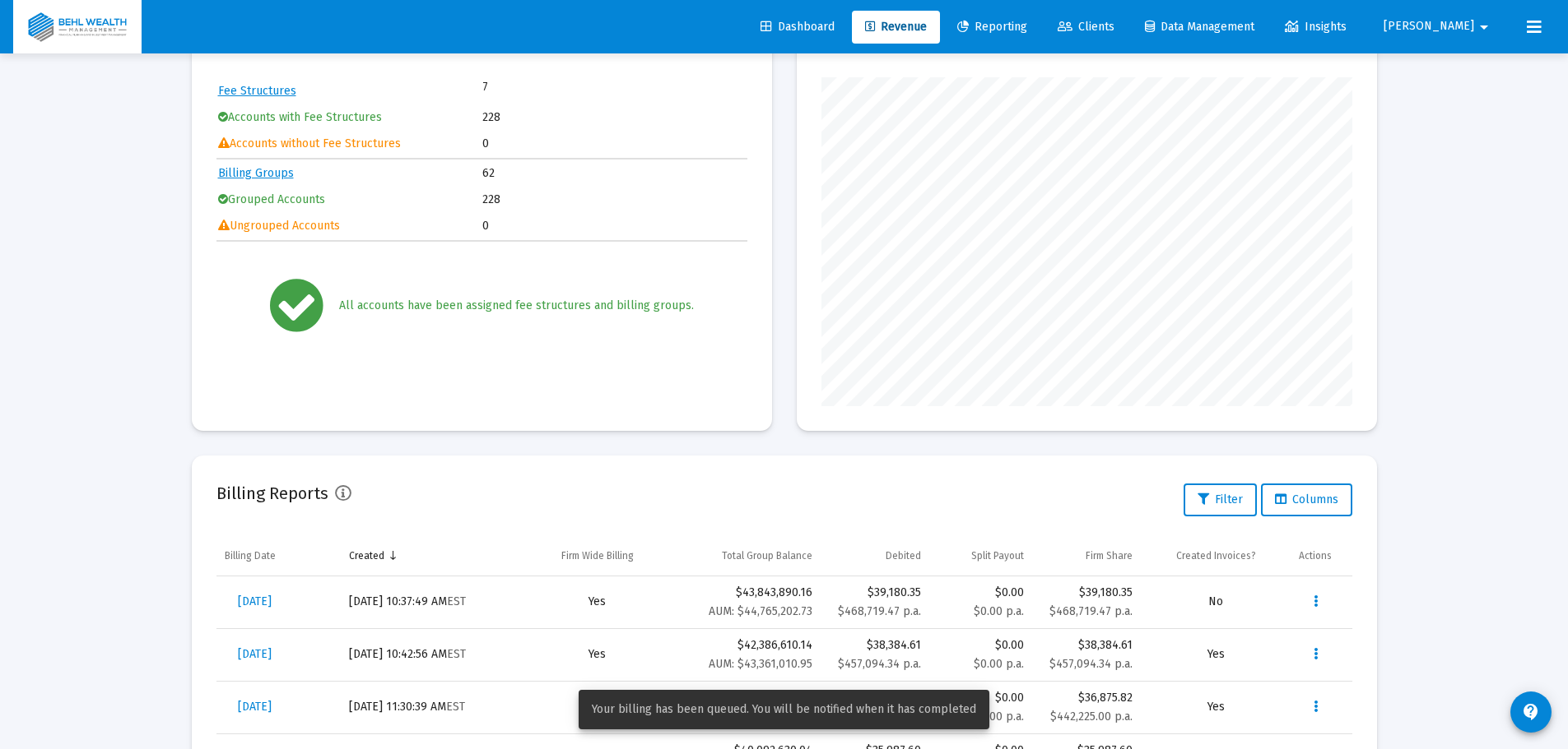
scroll to position [165, 0]
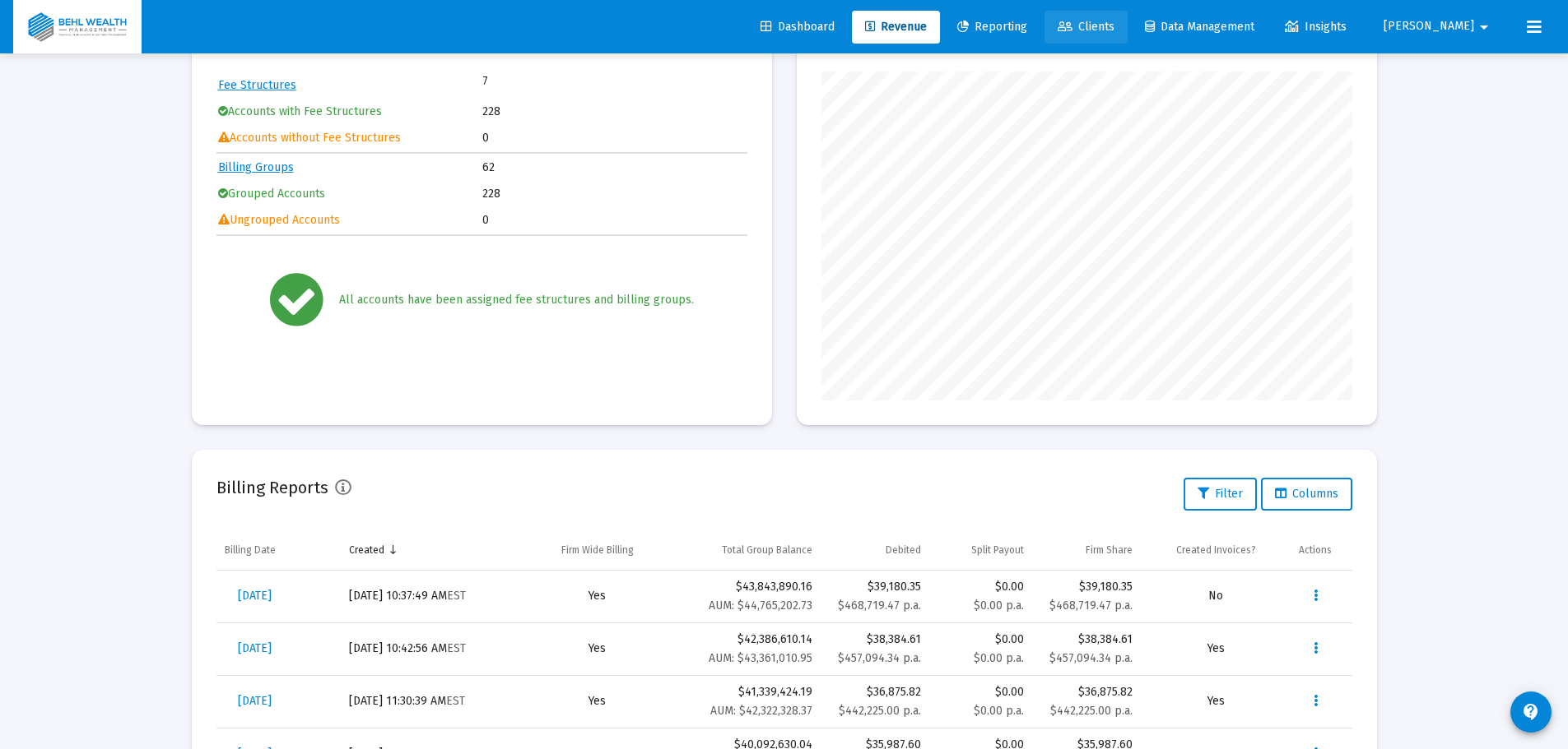
click at [1115, 29] on span "Clients" at bounding box center [1086, 27] width 57 height 14
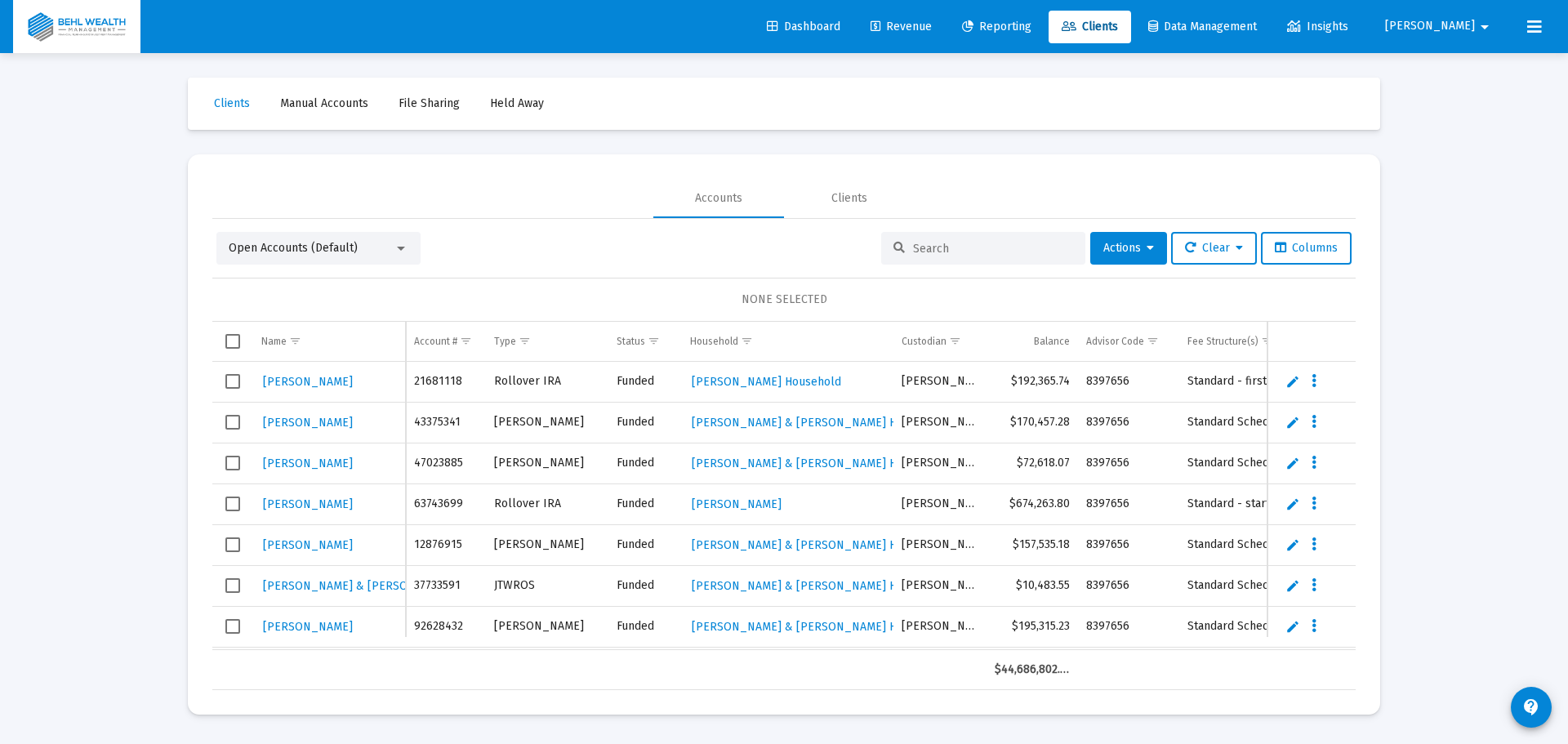
click at [321, 110] on span "Manual Accounts" at bounding box center [324, 103] width 88 height 14
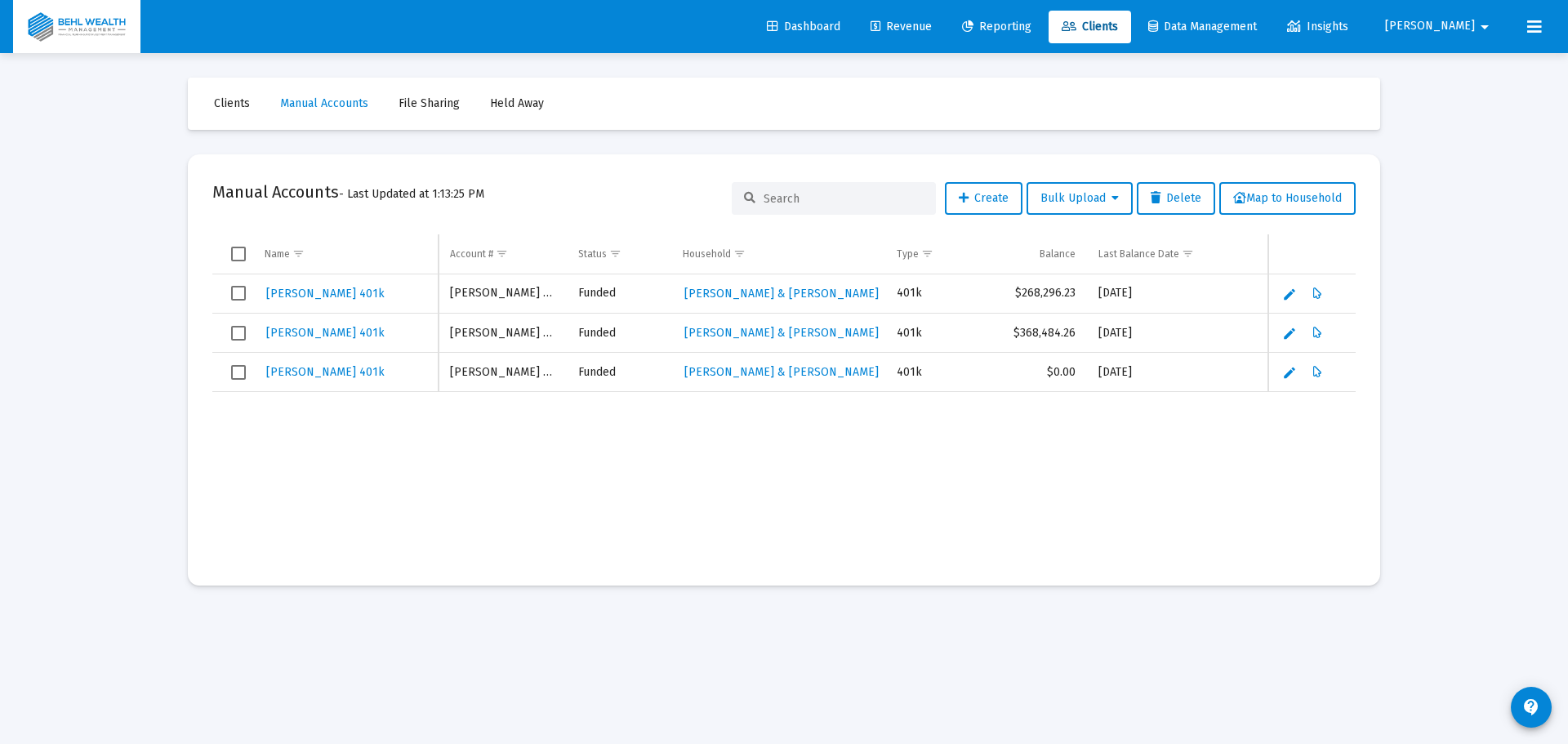
click at [931, 30] on span "Revenue" at bounding box center [901, 27] width 61 height 14
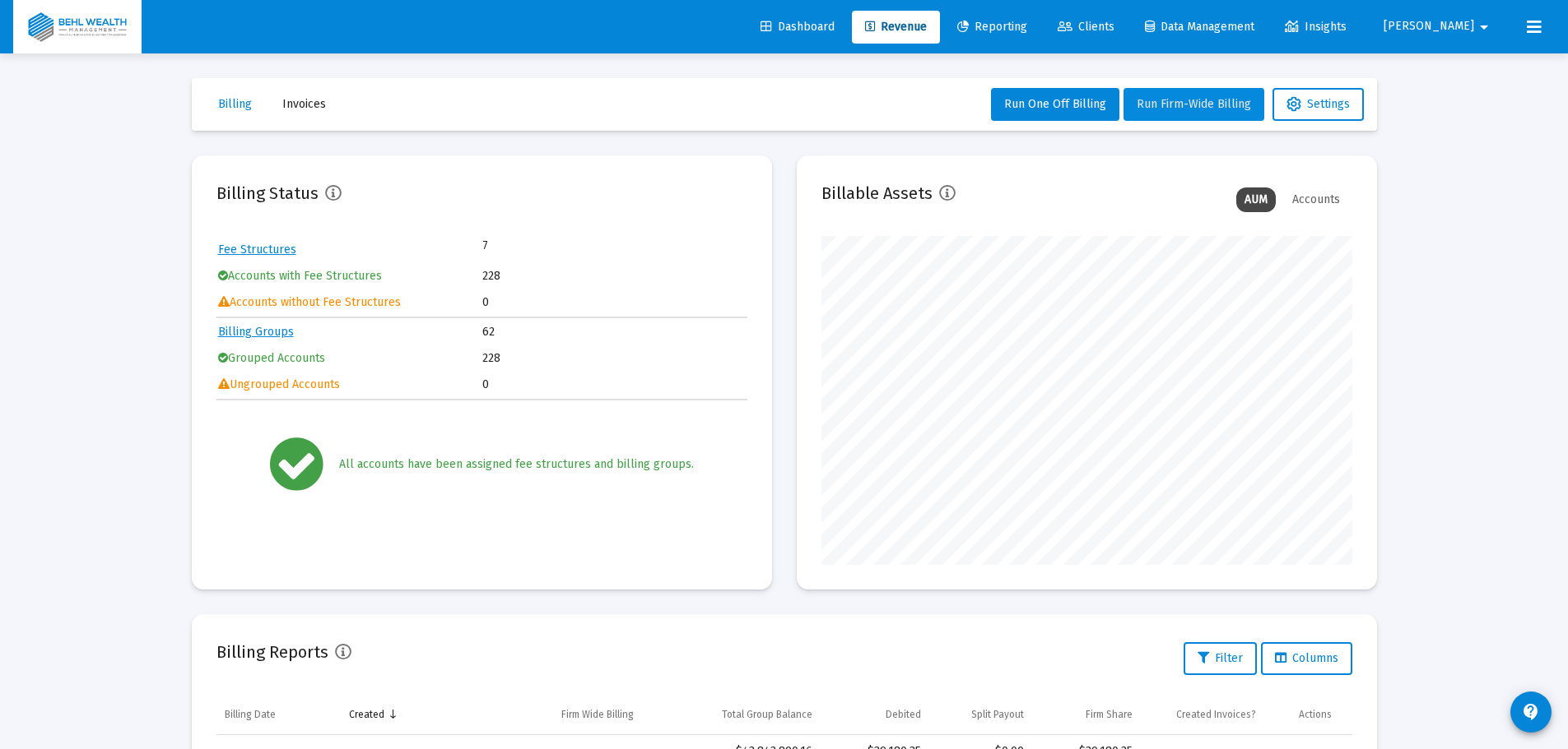
click at [1197, 101] on span "Run Firm-Wide Billing" at bounding box center [1193, 104] width 114 height 14
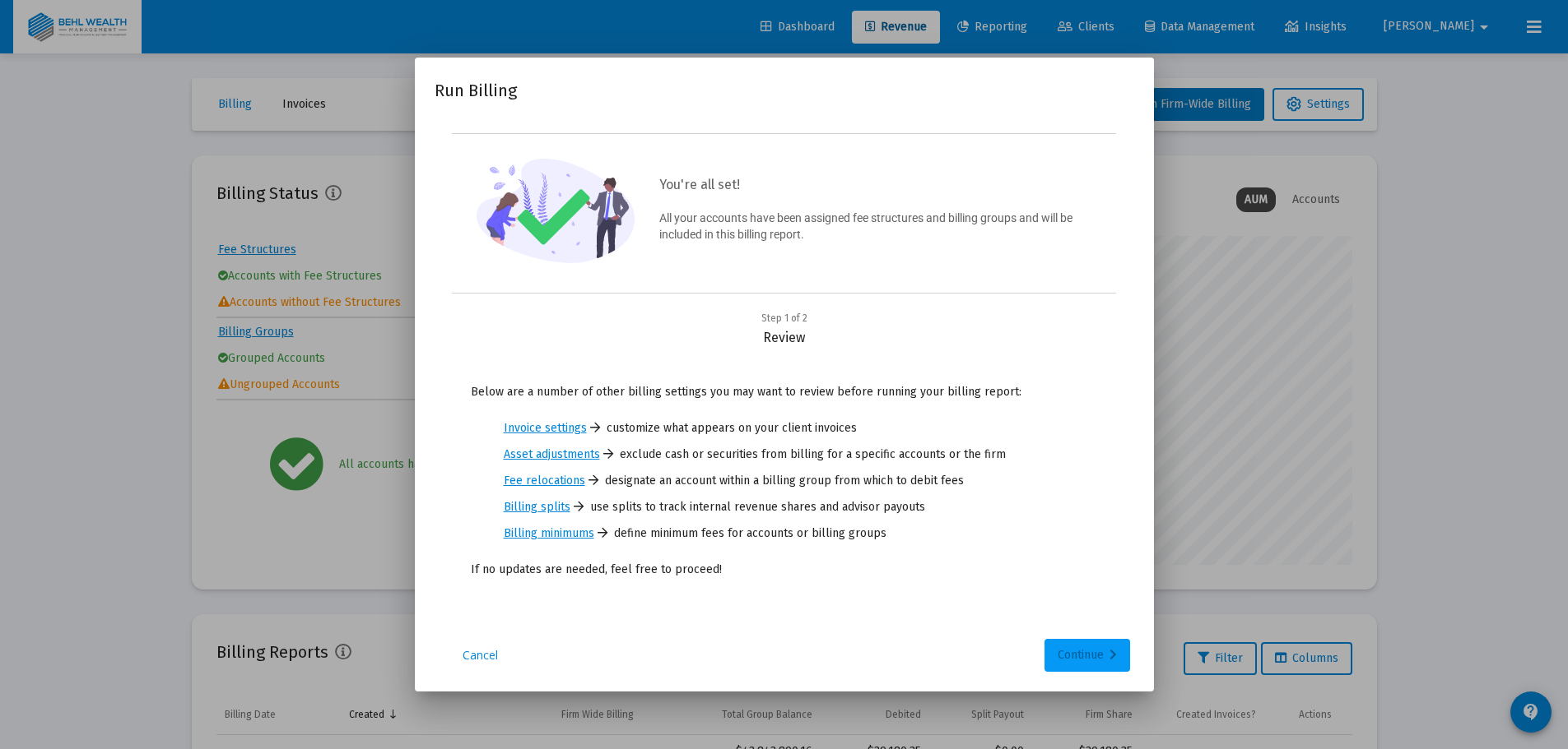
click at [1107, 647] on div "Continue" at bounding box center [1087, 656] width 60 height 33
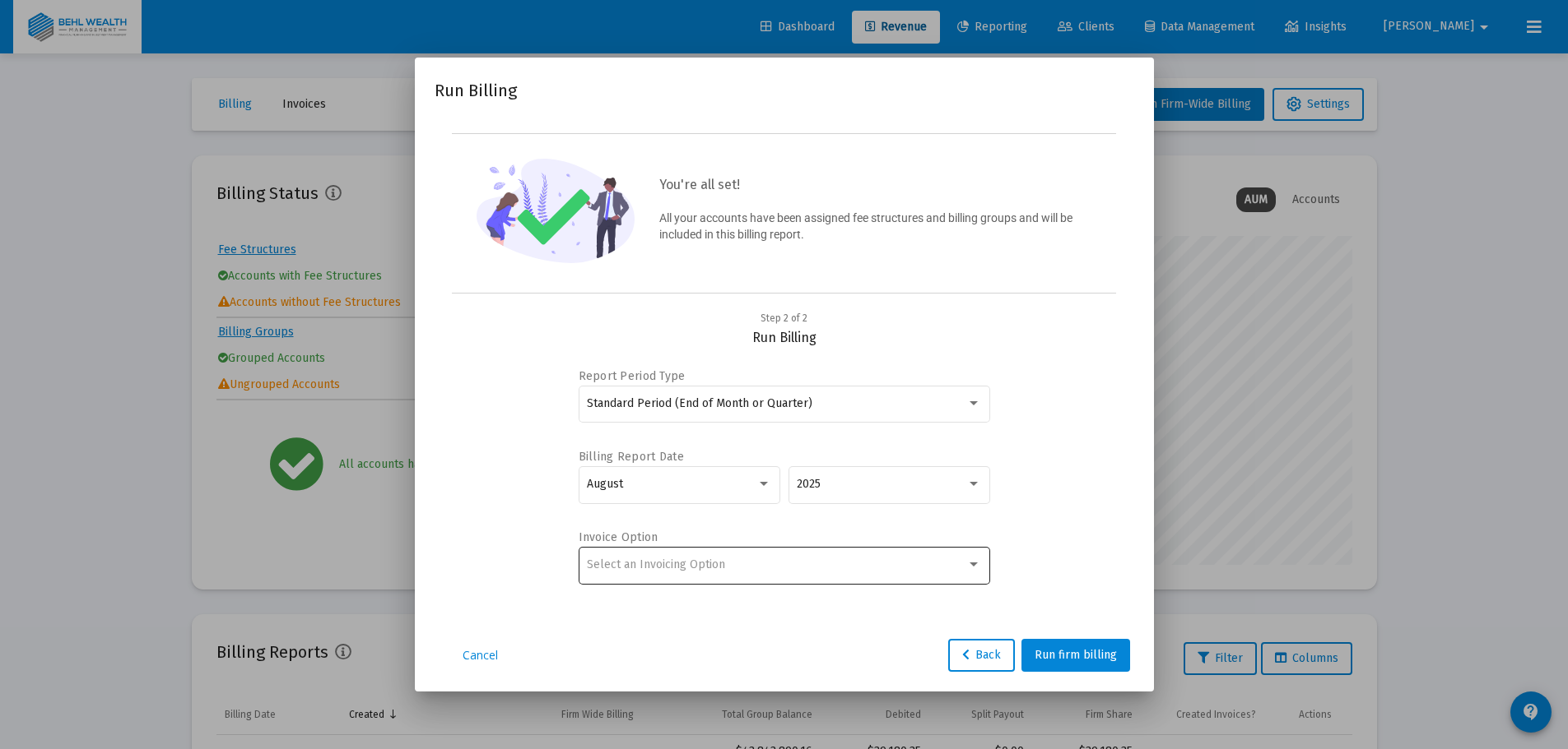
click at [833, 571] on div "Select an Invoicing Option" at bounding box center [784, 564] width 395 height 41
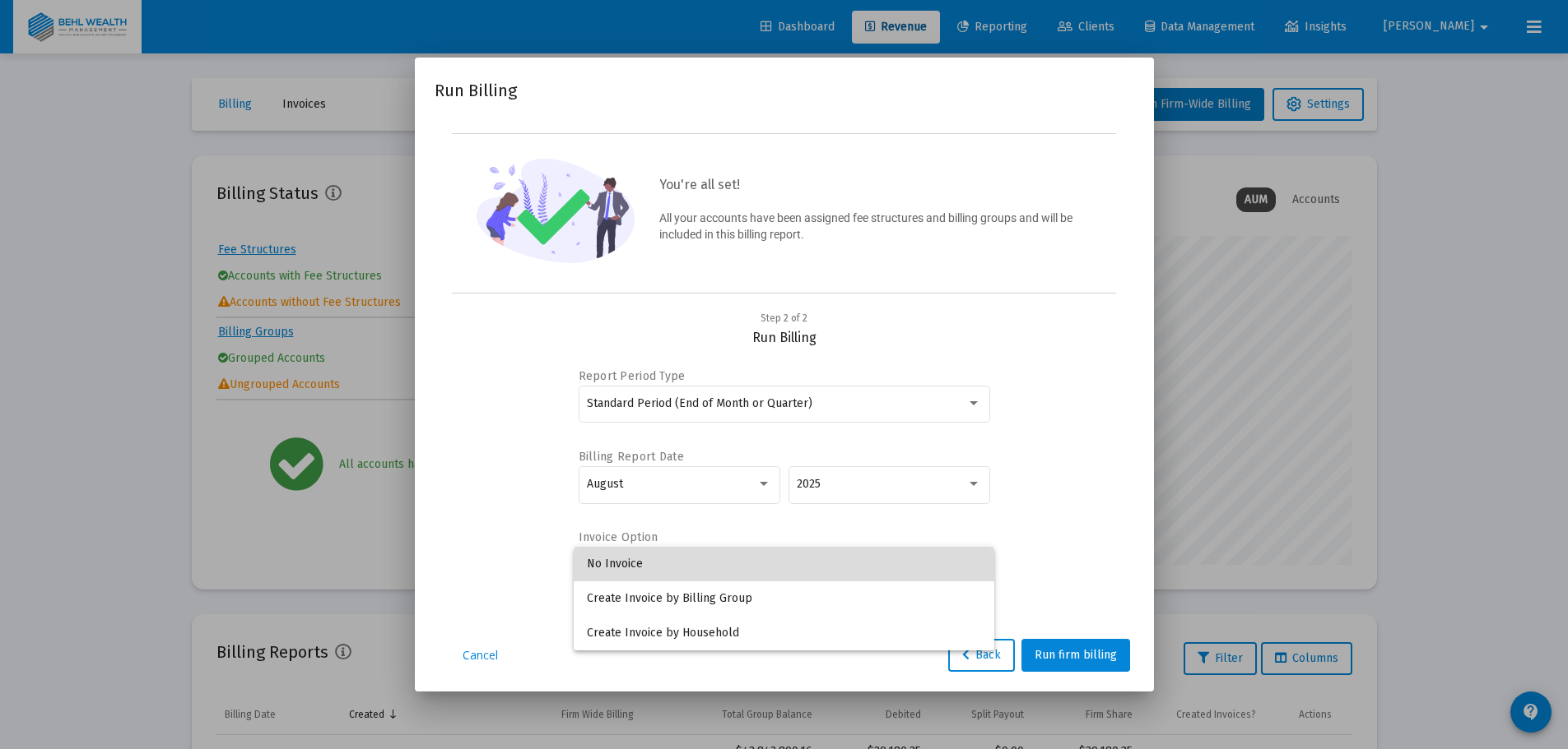
click at [751, 567] on span "No Invoice" at bounding box center [784, 564] width 395 height 35
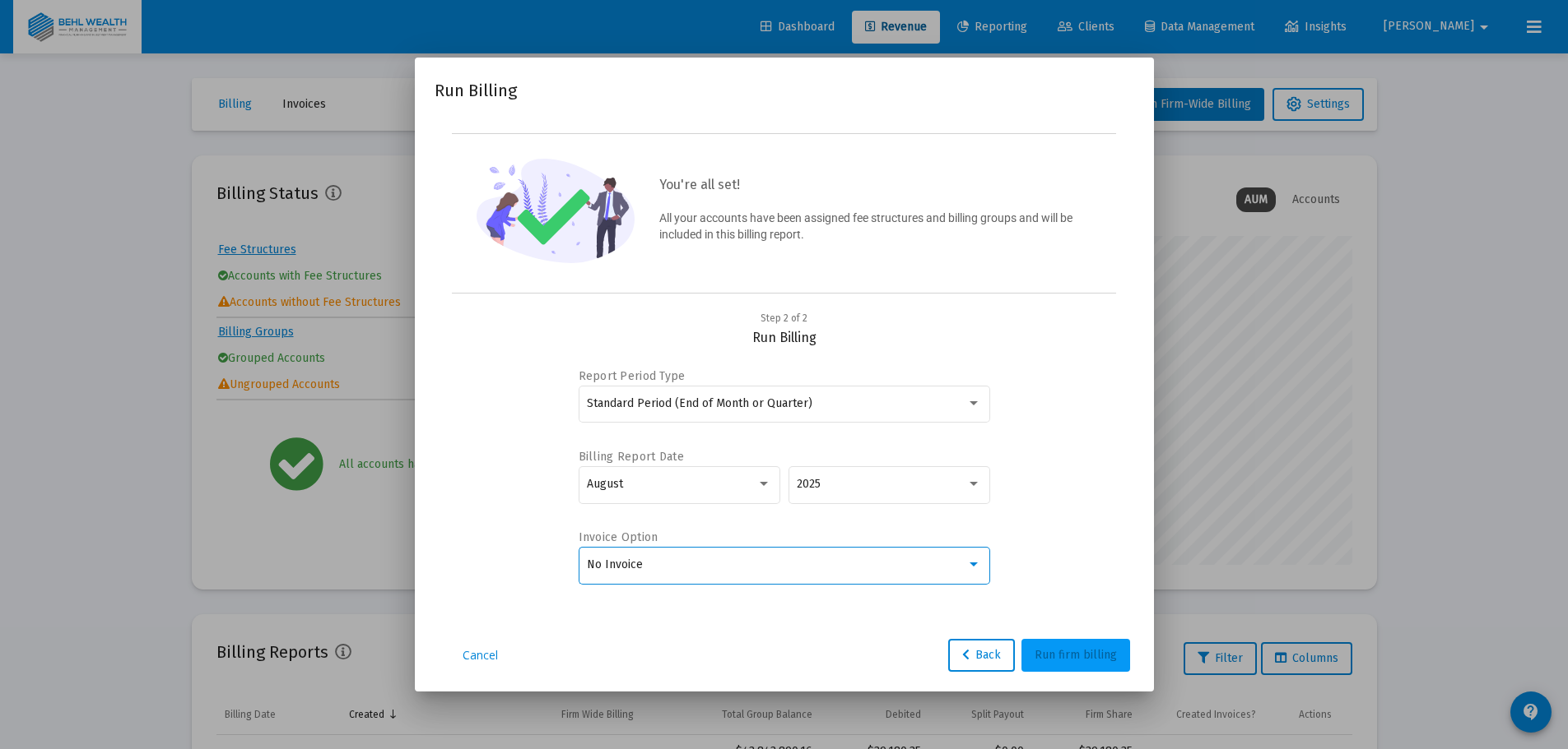
click at [1071, 651] on span "Run firm billing" at bounding box center [1075, 655] width 82 height 14
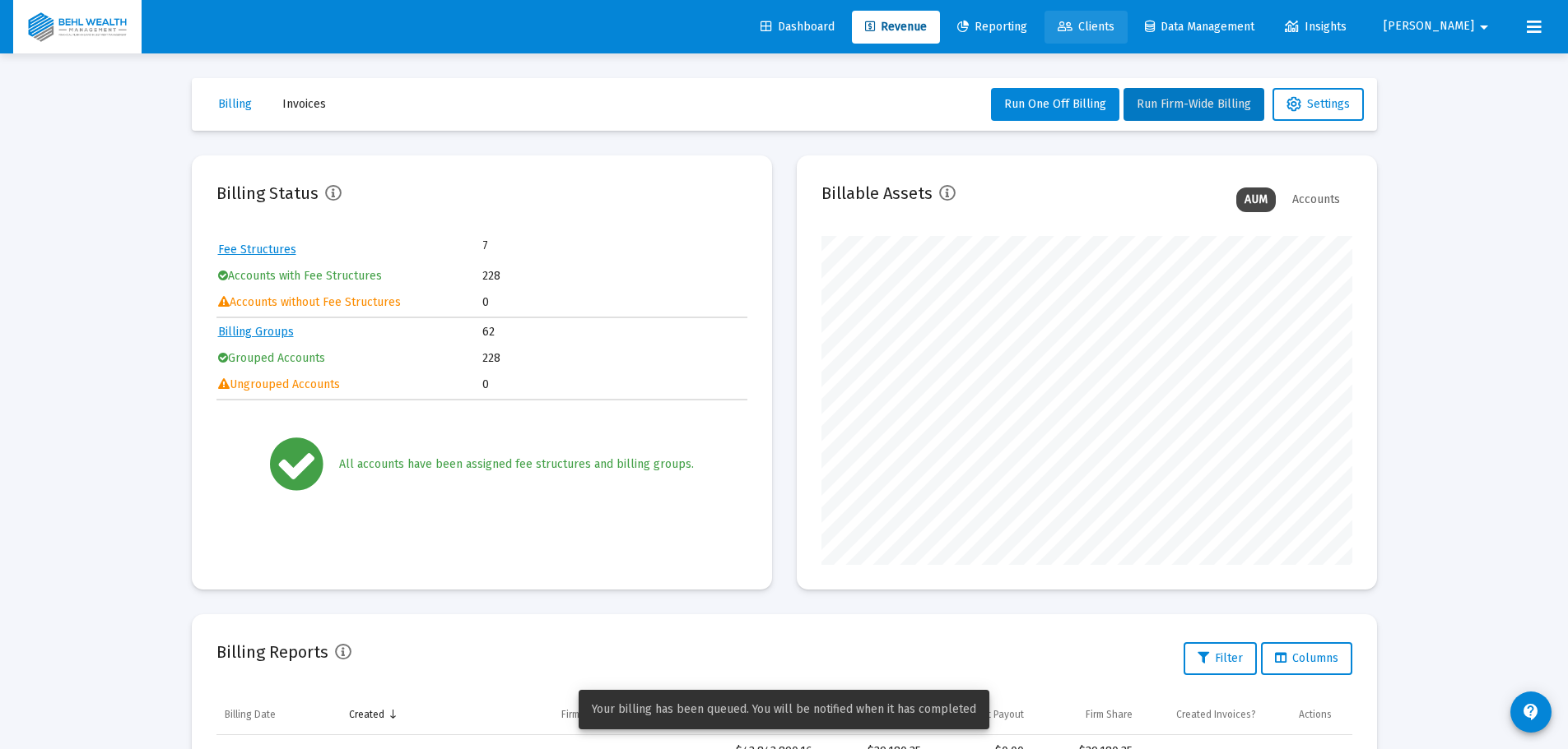
click at [1128, 28] on link "Clients" at bounding box center [1085, 27] width 83 height 33
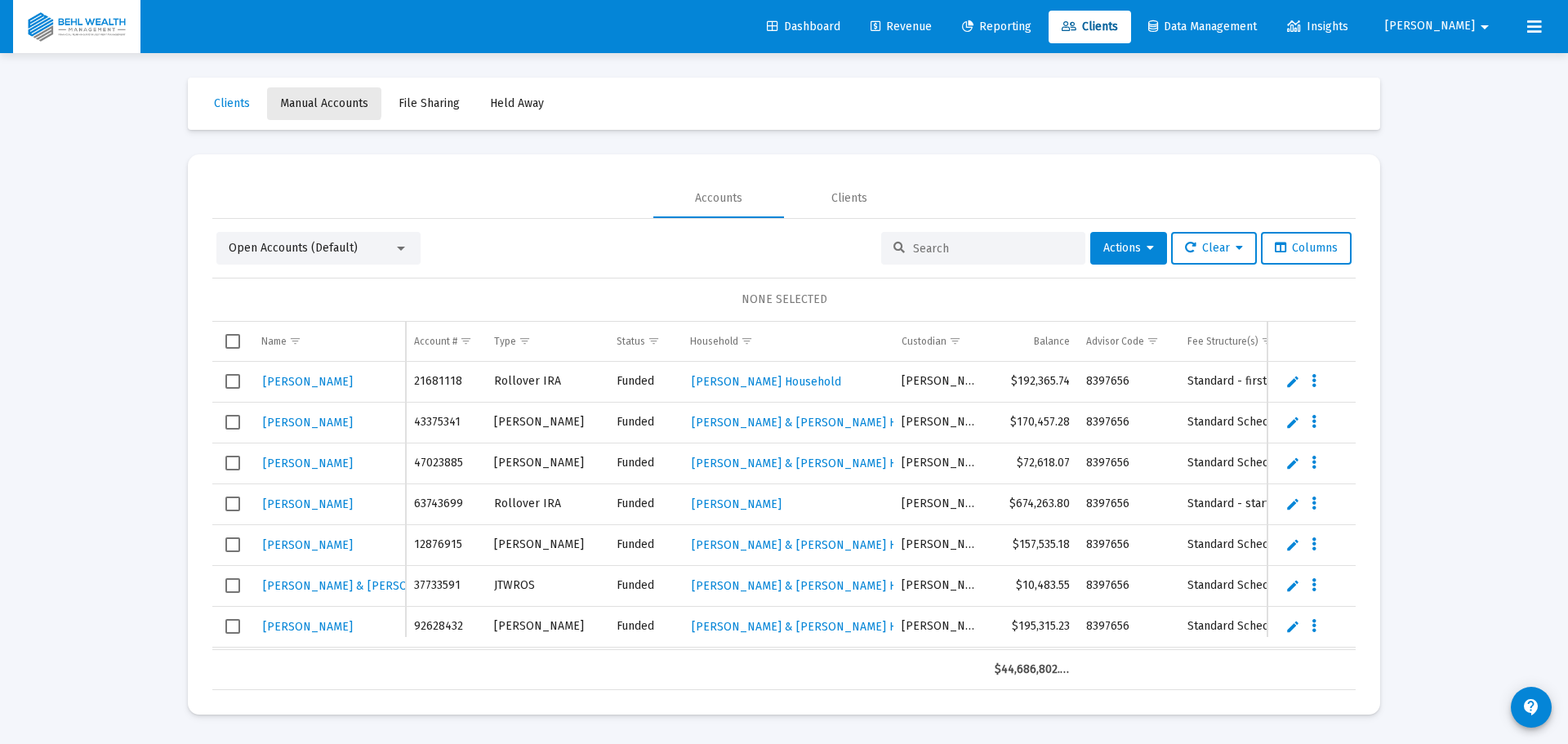
click at [297, 96] on span "Manual Accounts" at bounding box center [324, 103] width 88 height 14
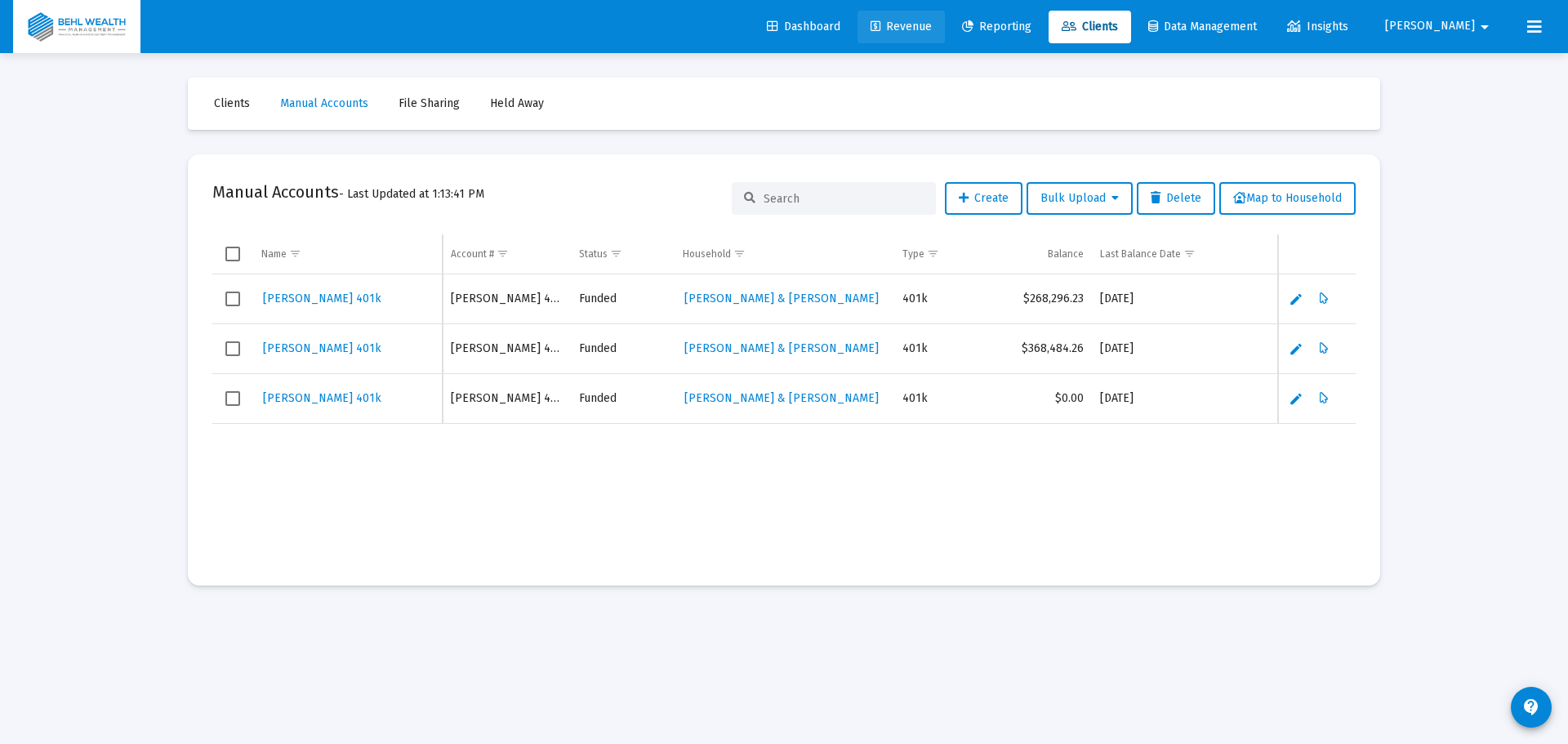
click at [931, 27] on span "Revenue" at bounding box center [901, 27] width 61 height 14
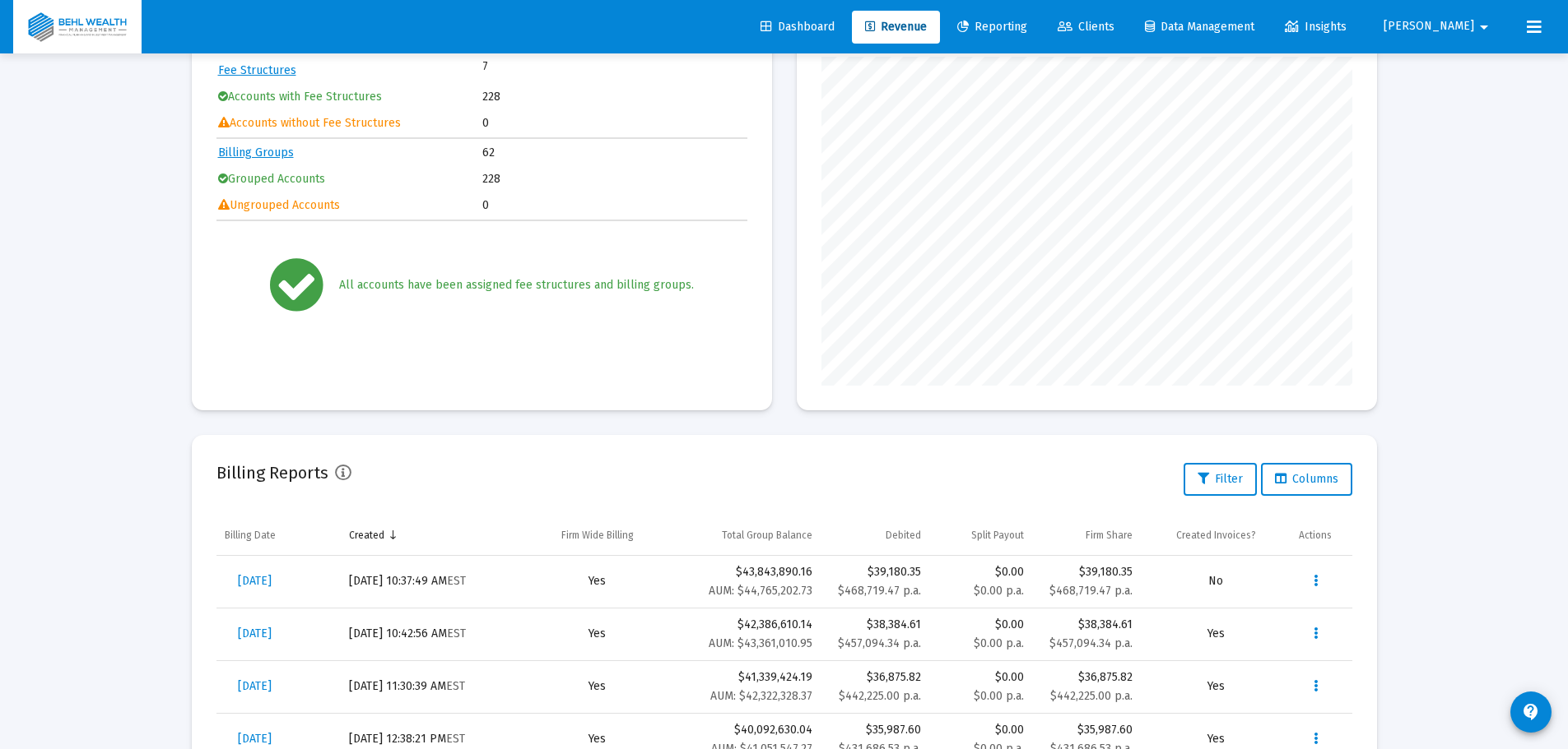
scroll to position [412, 0]
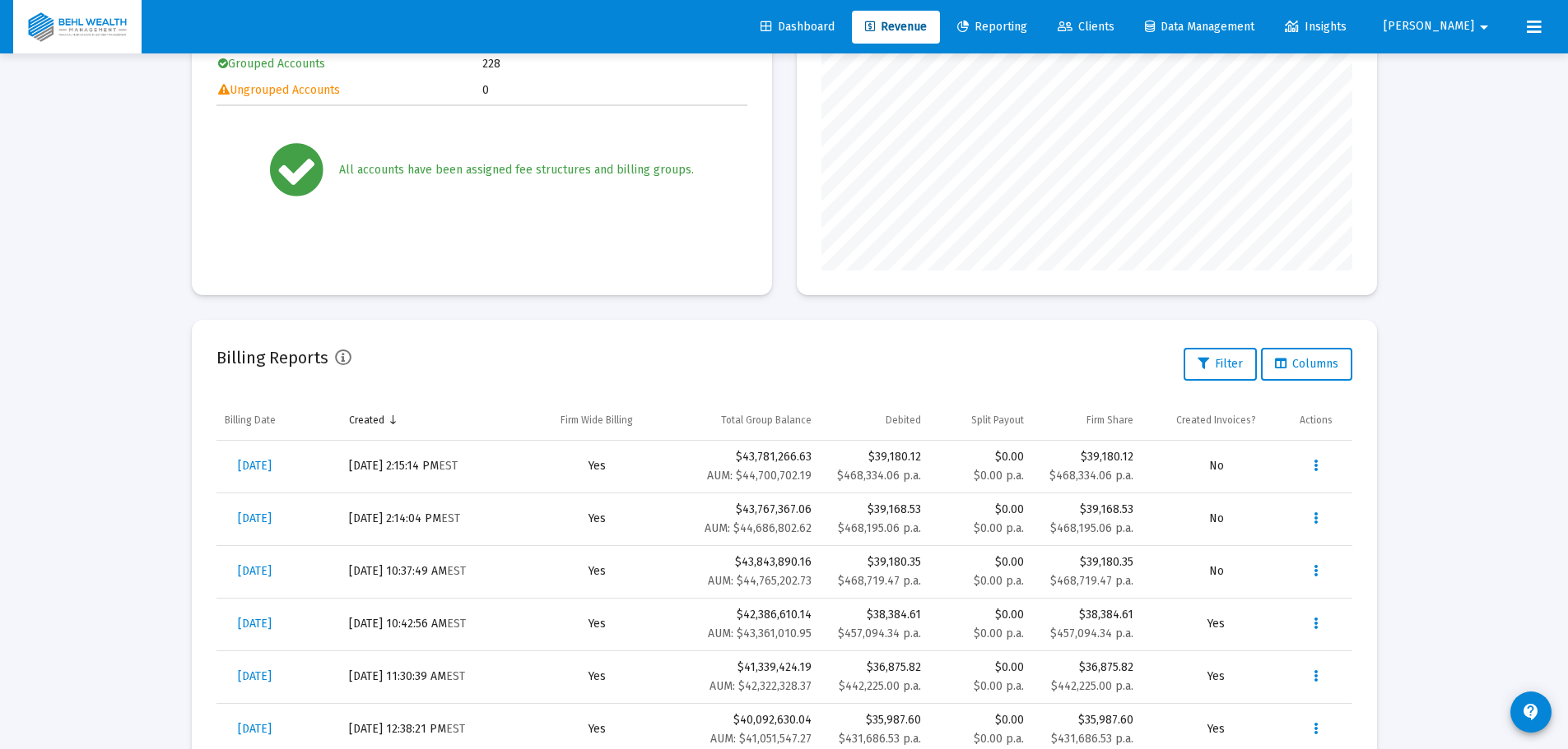
scroll to position [329, 0]
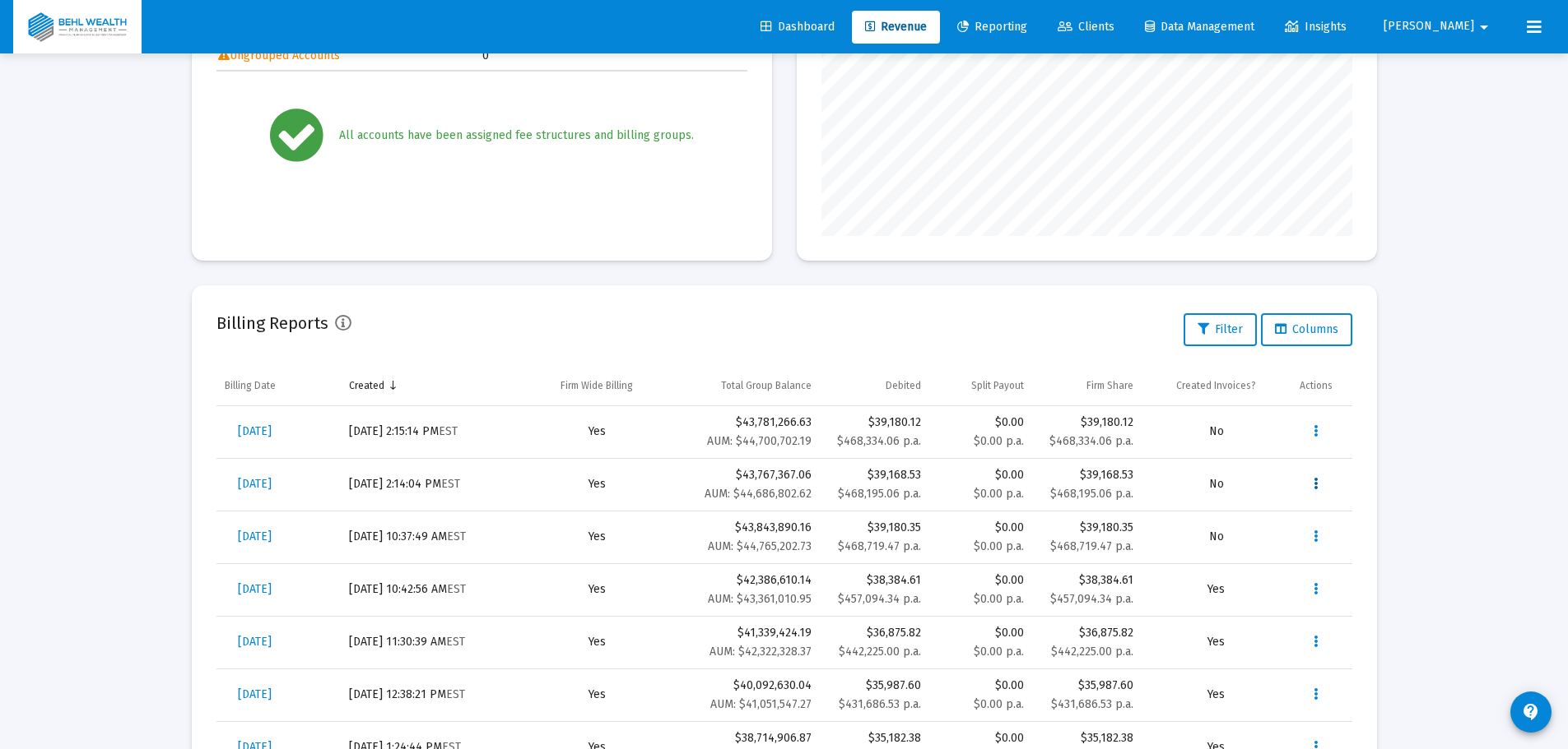
click at [1318, 484] on button "Data grid" at bounding box center [1316, 484] width 33 height 33
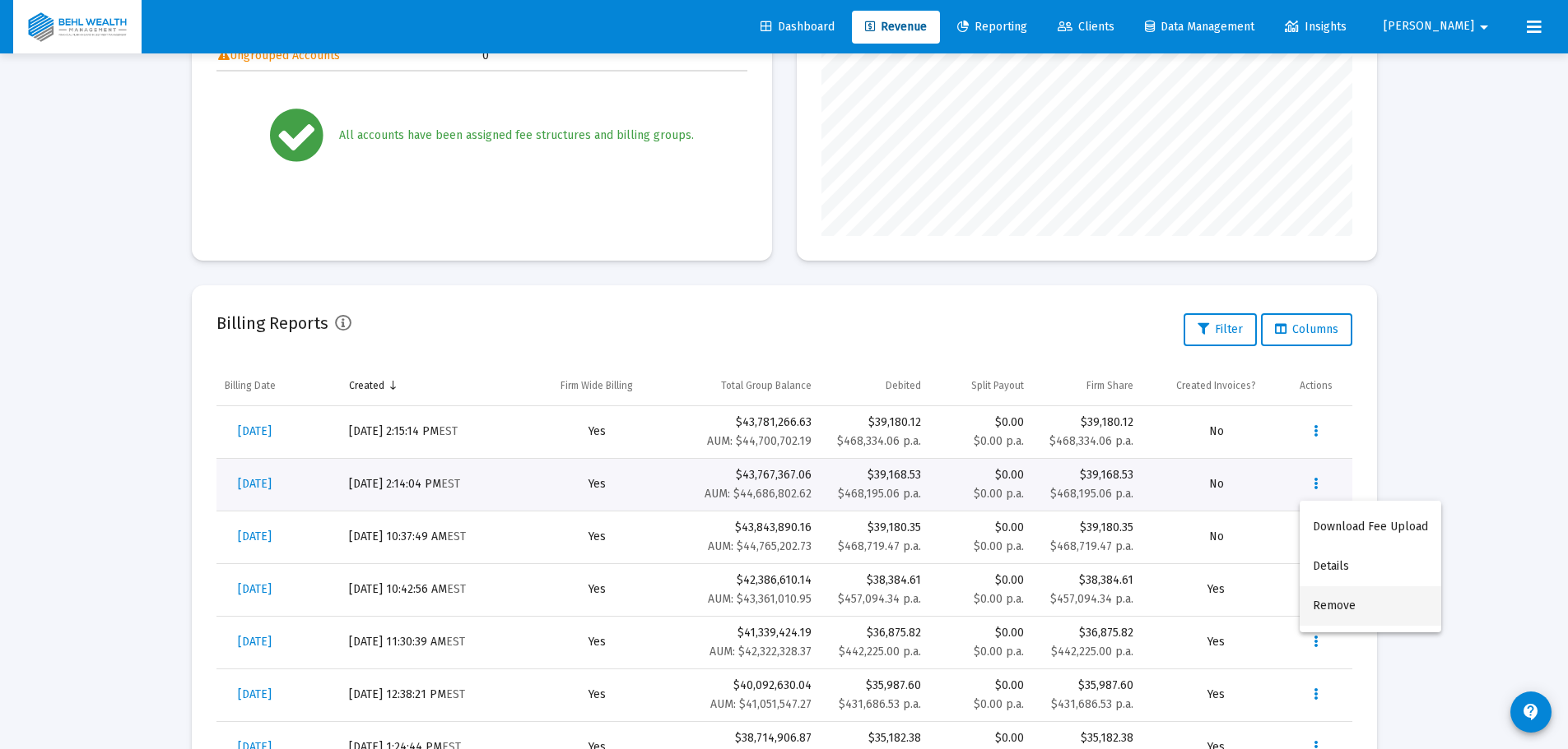
click at [1351, 605] on button "Remove" at bounding box center [1370, 607] width 142 height 40
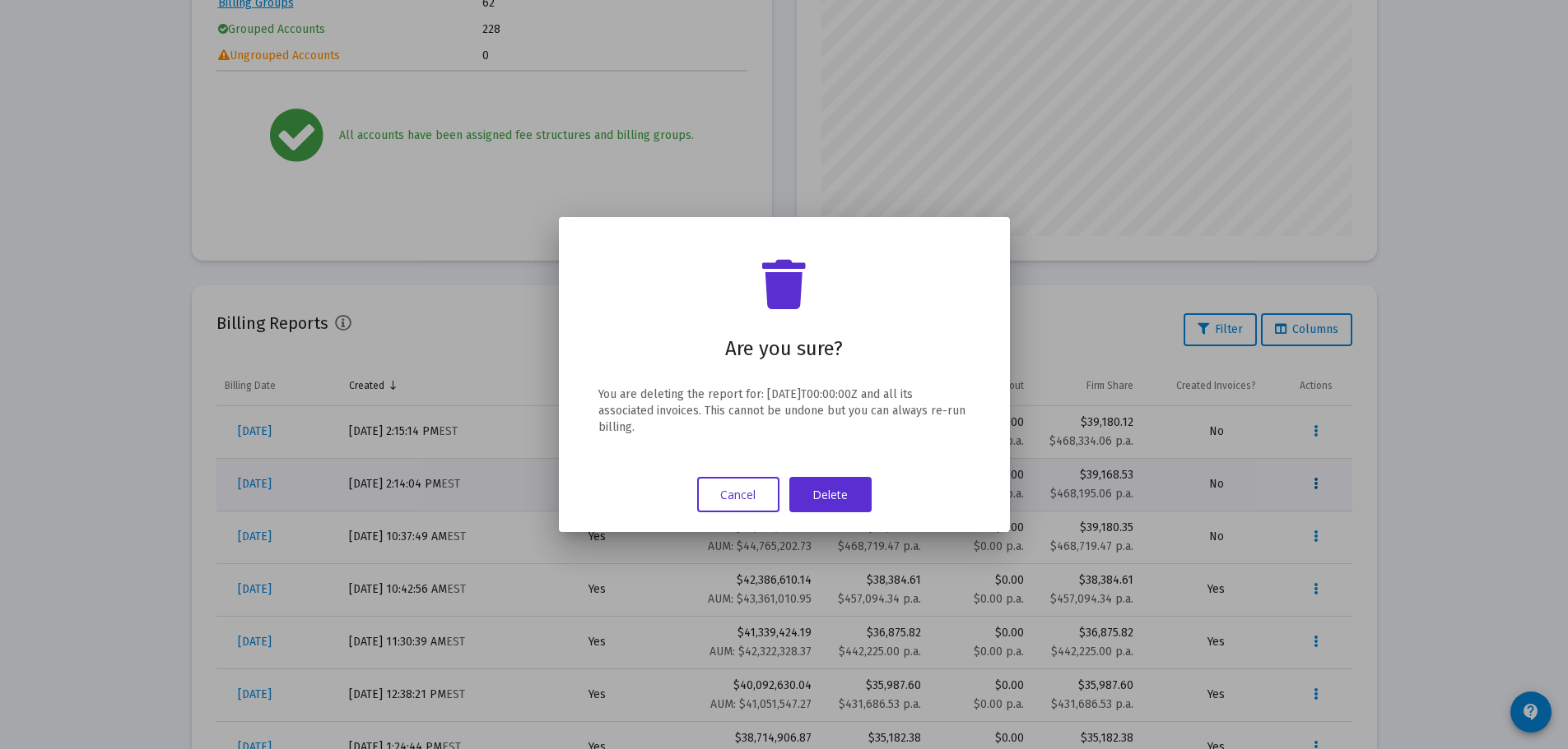
scroll to position [0, 0]
click at [844, 507] on button "Delete" at bounding box center [830, 494] width 82 height 35
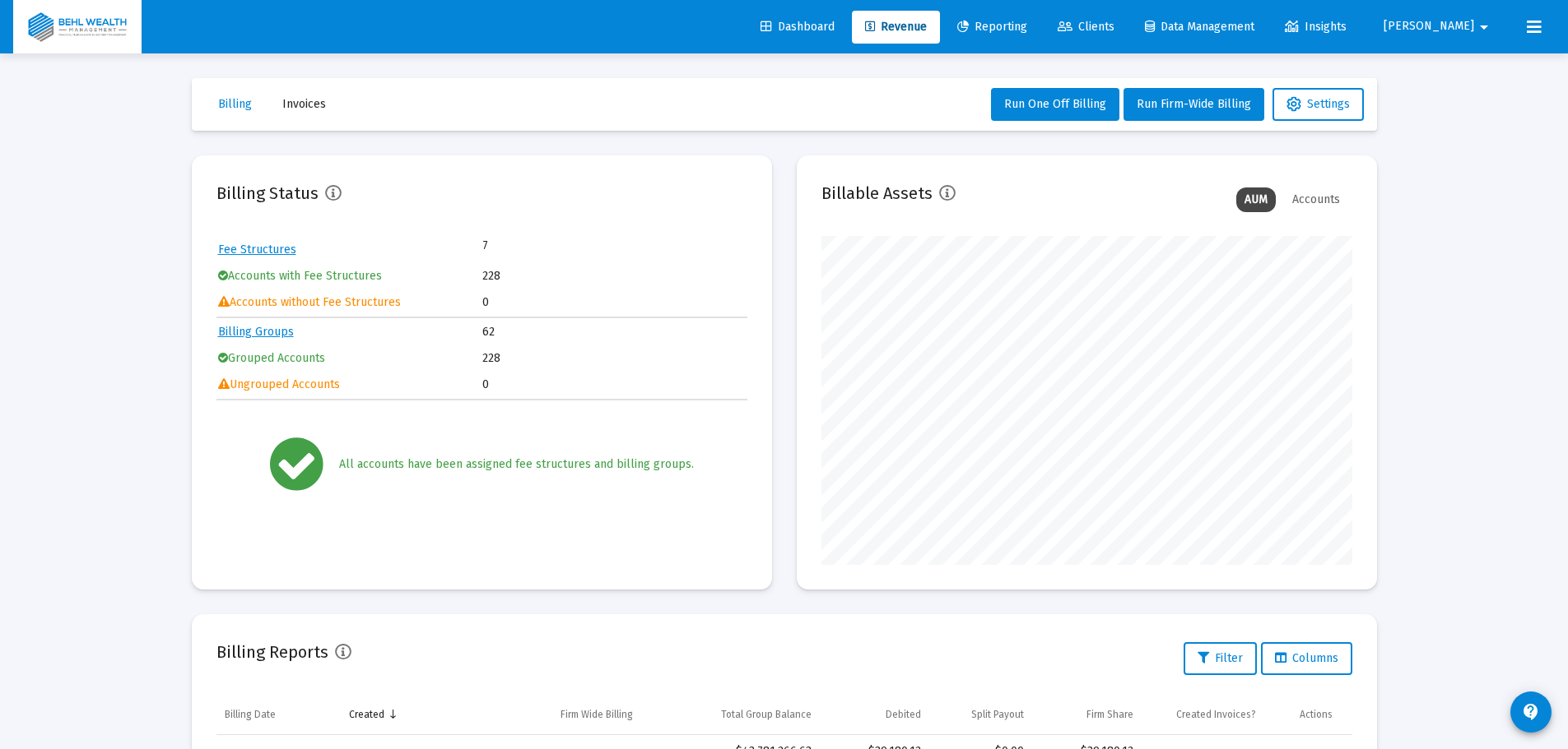
scroll to position [329, 0]
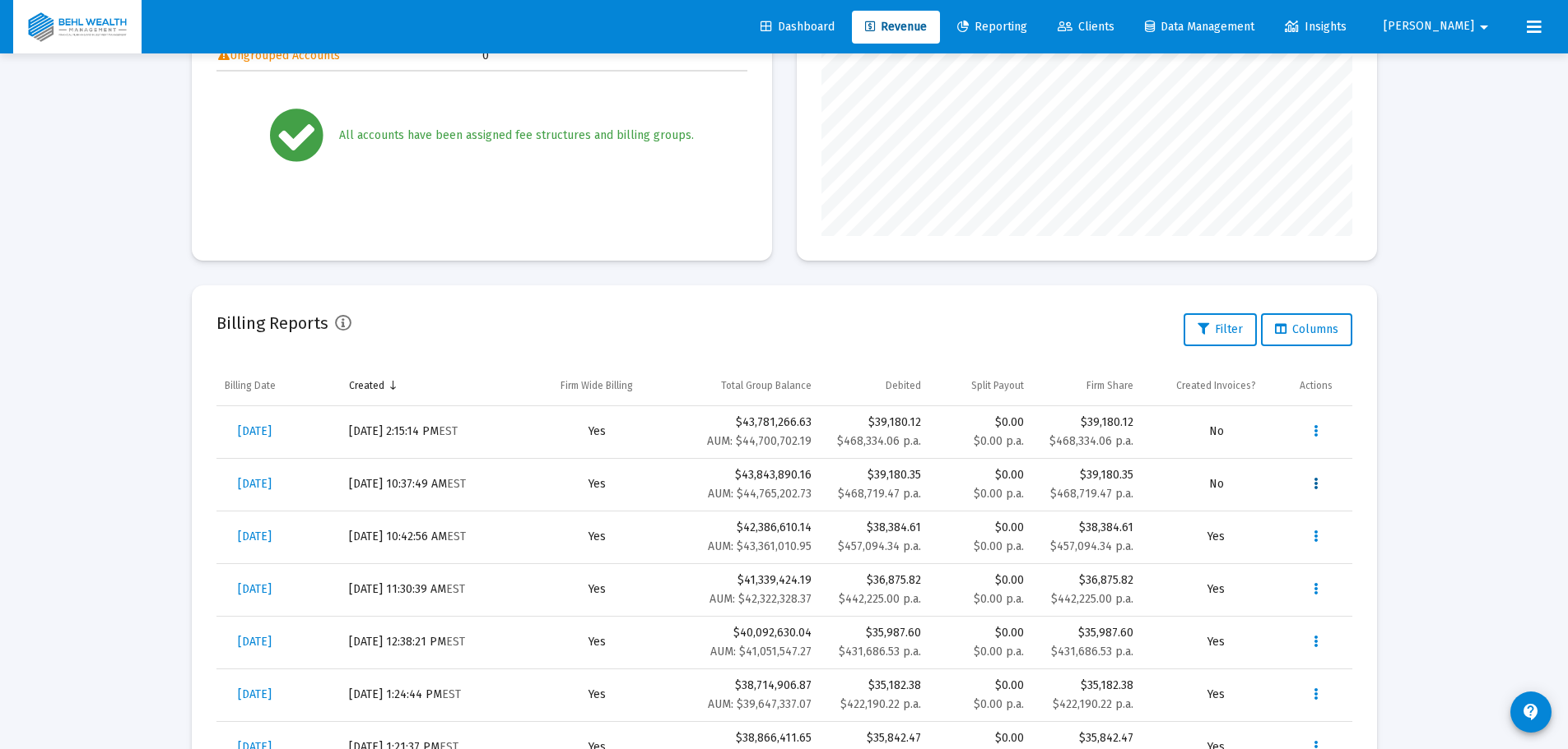
click at [1320, 486] on button "Data grid" at bounding box center [1316, 484] width 33 height 33
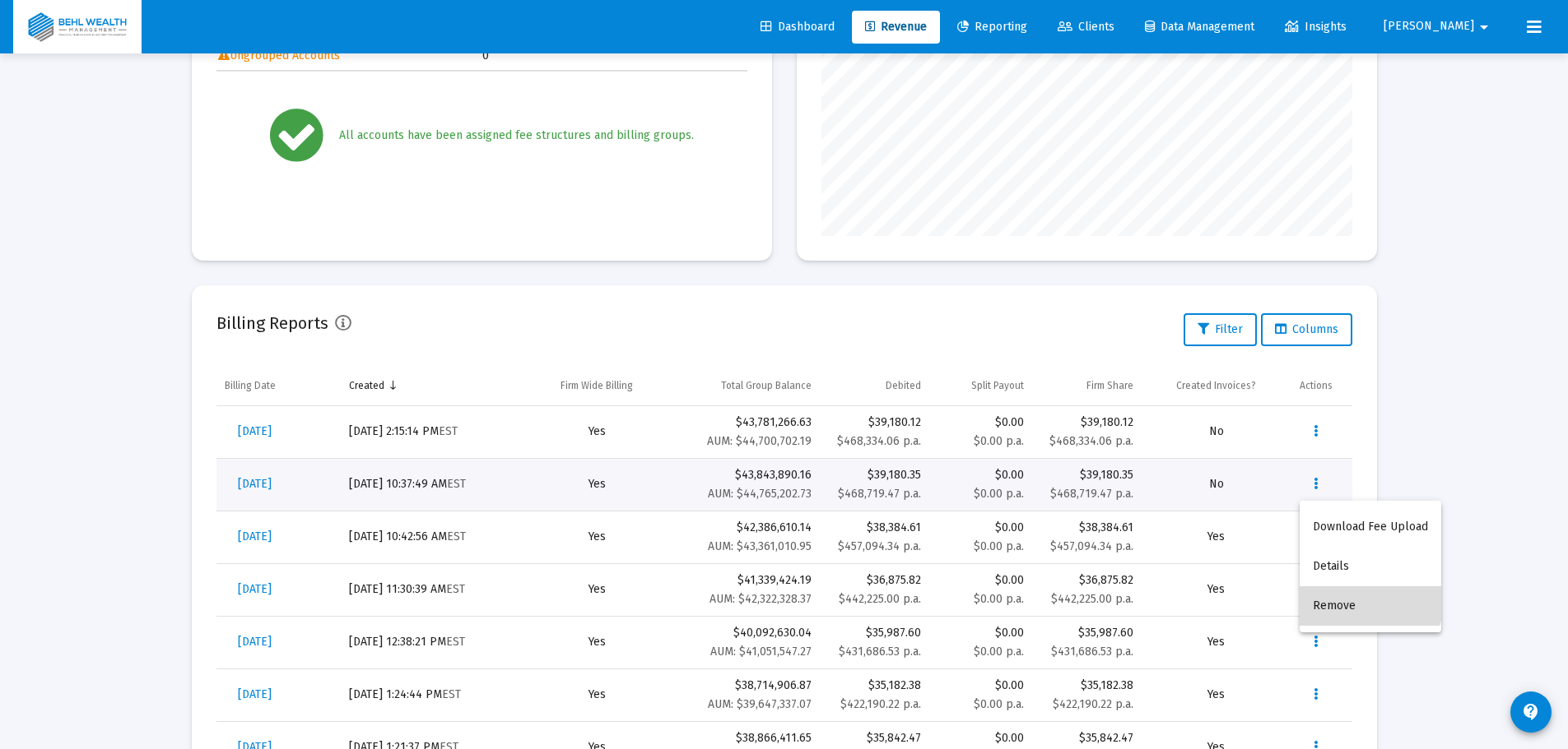
click at [1348, 593] on button "Remove" at bounding box center [1370, 607] width 142 height 40
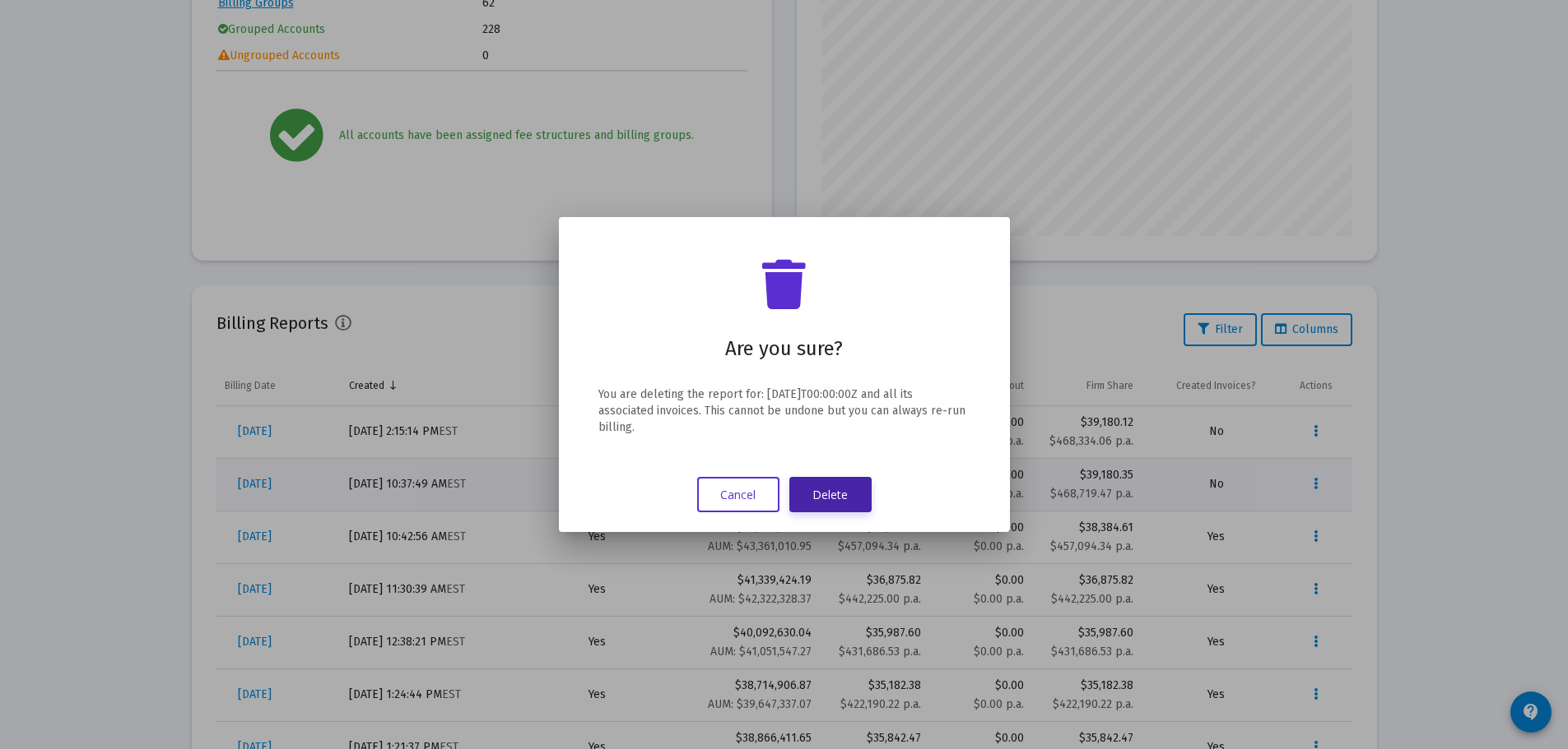
click at [844, 500] on button "Delete" at bounding box center [830, 494] width 82 height 35
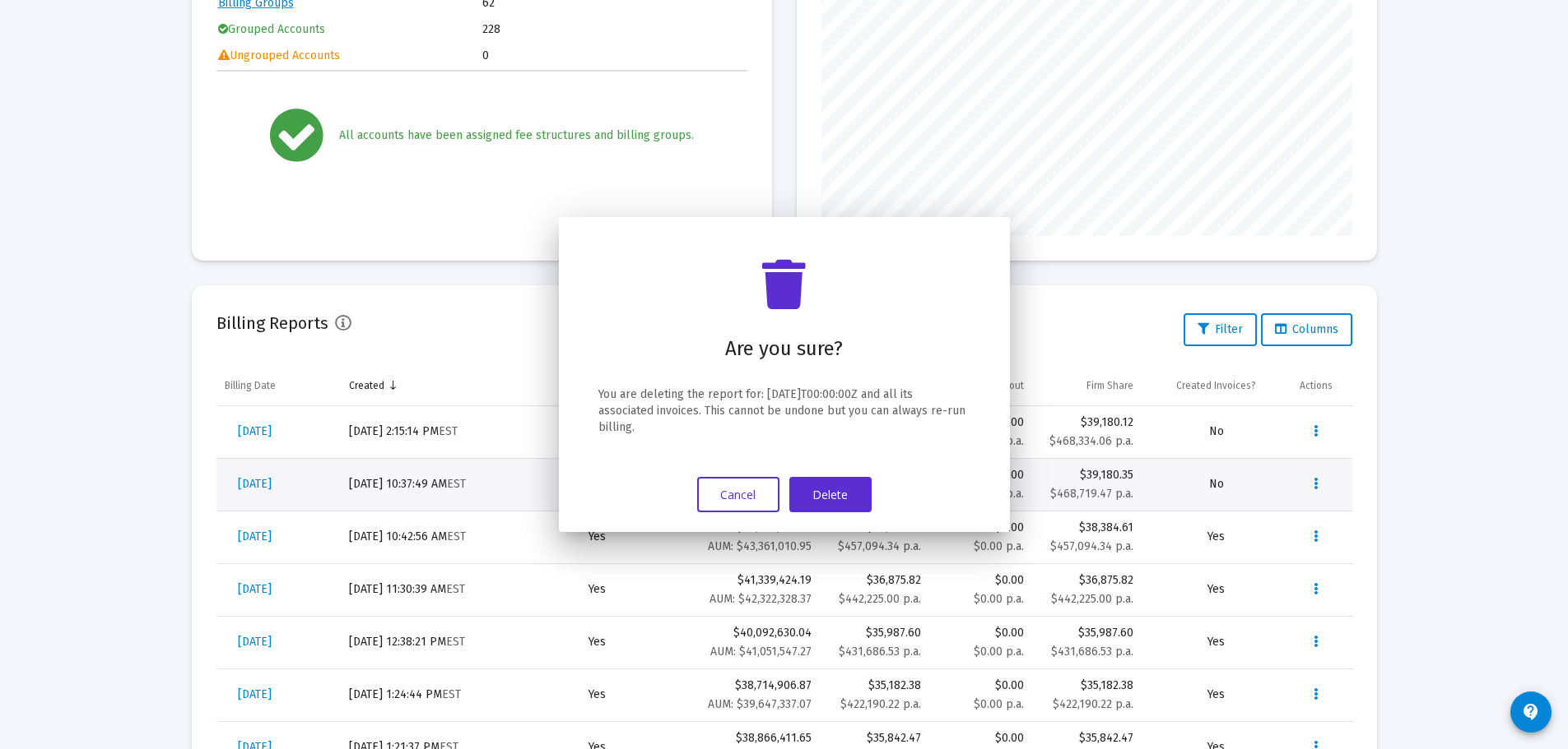
scroll to position [329, 0]
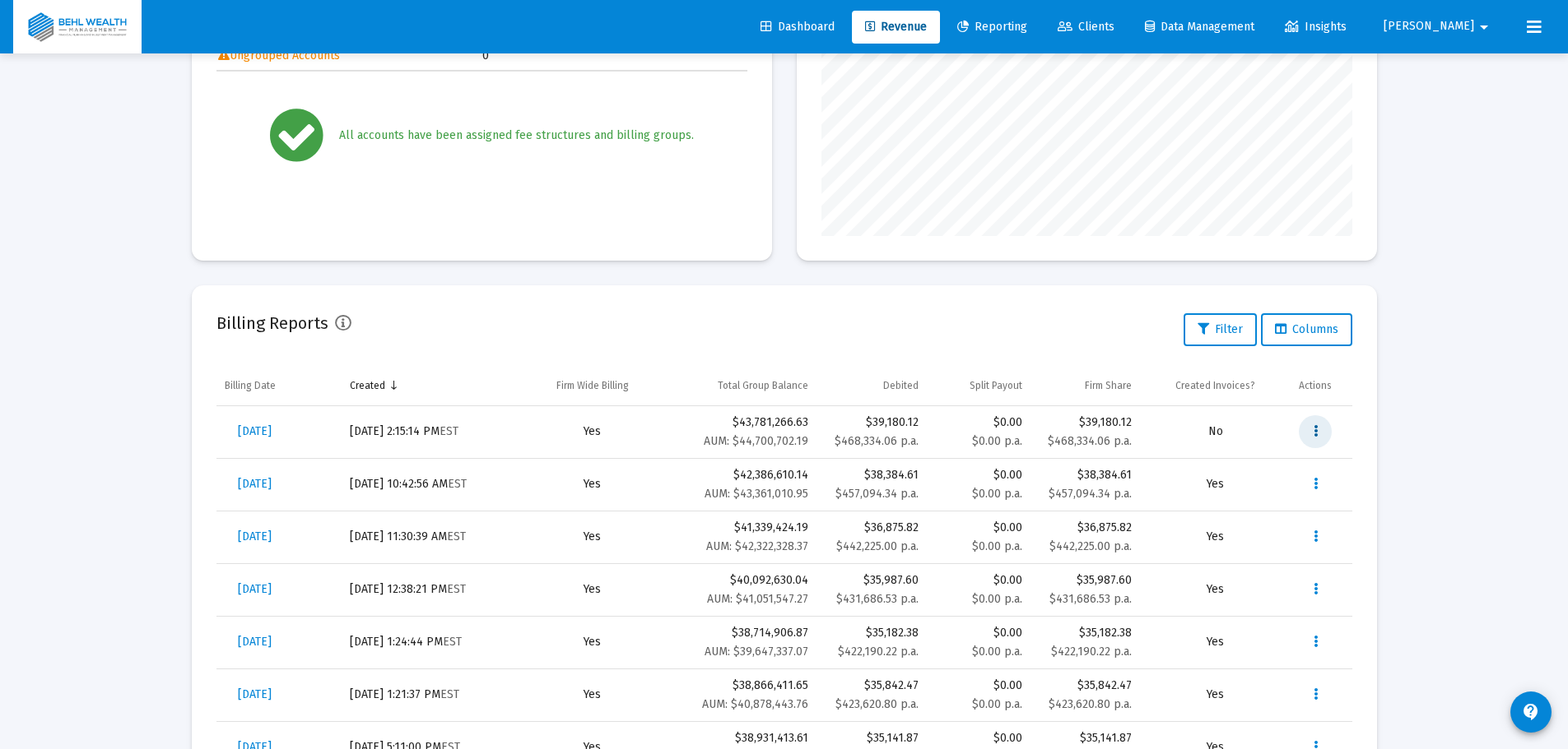
click at [1312, 435] on button "Data grid" at bounding box center [1315, 431] width 33 height 33
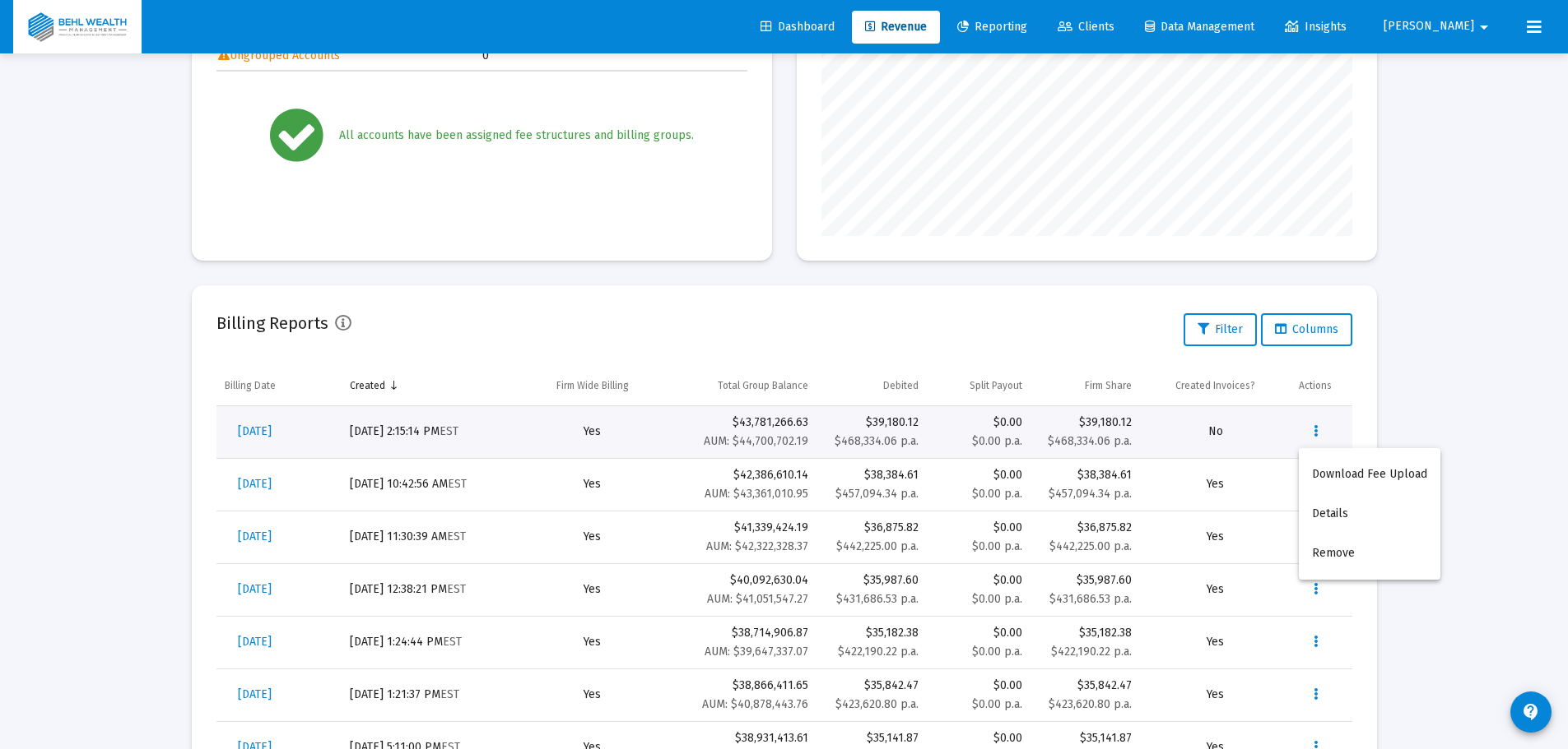
click at [1432, 387] on div at bounding box center [784, 374] width 1568 height 749
click at [272, 430] on span "[DATE]" at bounding box center [254, 431] width 34 height 14
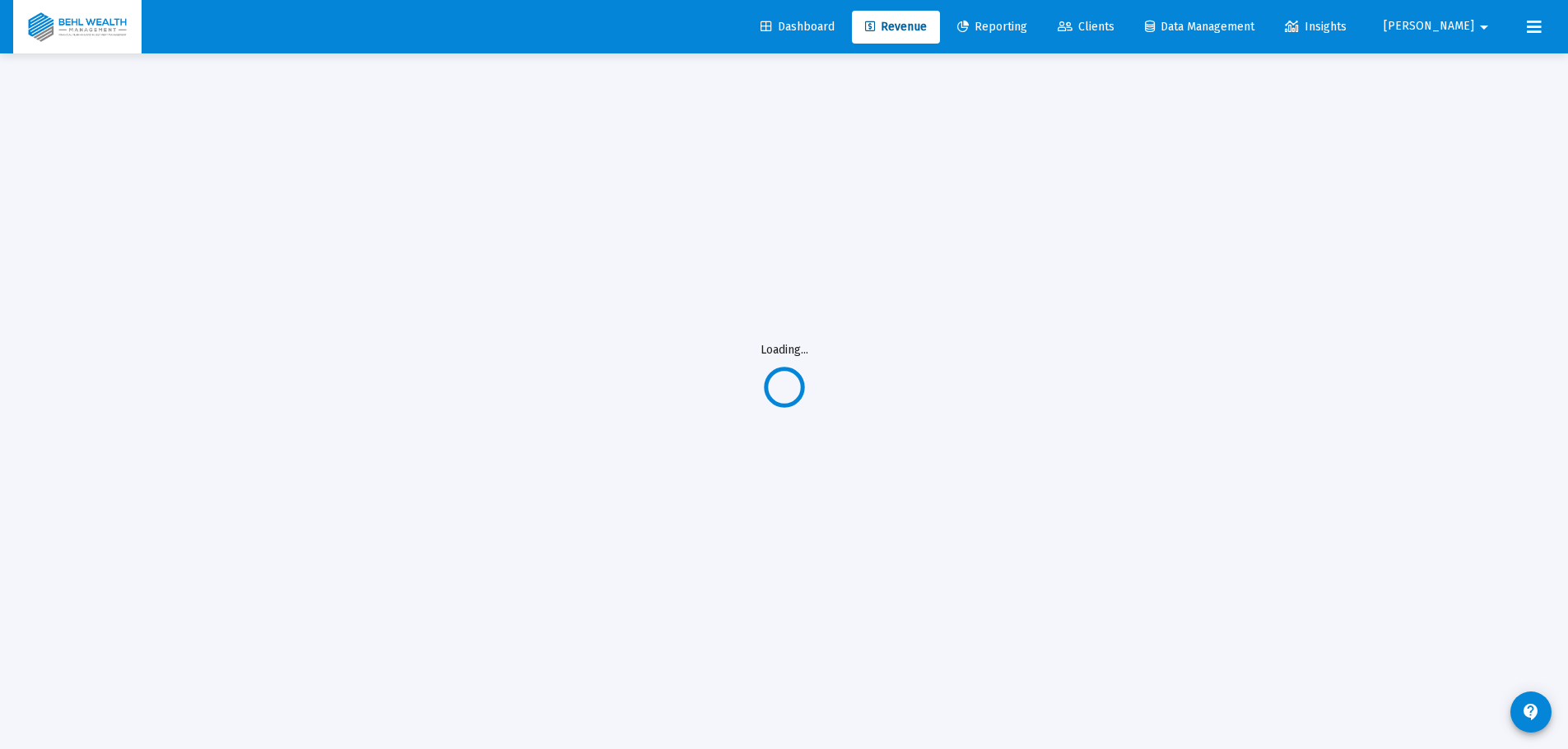
scroll to position [54, 0]
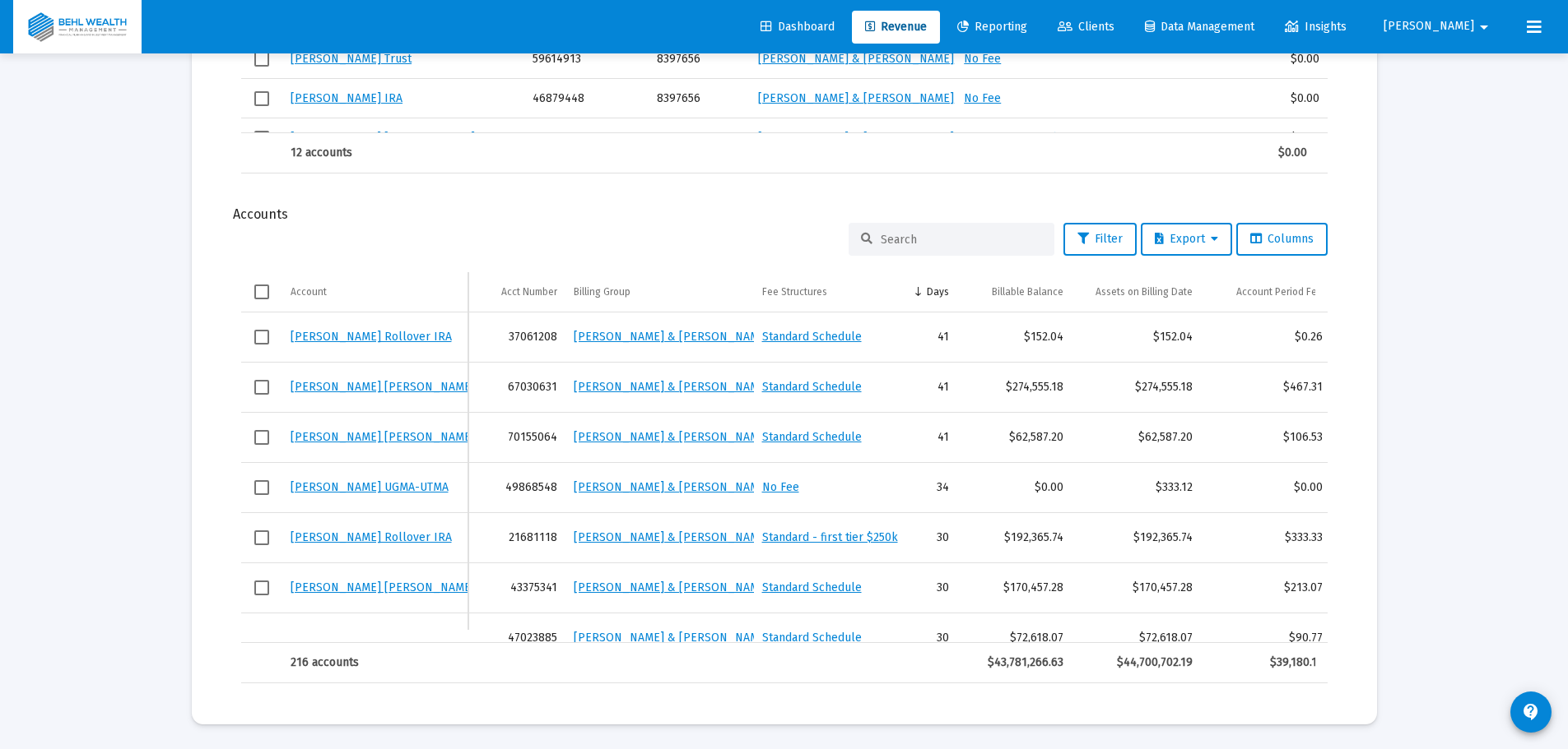
drag, startPoint x: 1033, startPoint y: 637, endPoint x: 727, endPoint y: 640, distance: 306.0
click at [727, 640] on div "[PERSON_NAME] Rollover IRA 37061208 [PERSON_NAME] & [PERSON_NAME] Standard Sche…" at bounding box center [784, 477] width 1086 height 330
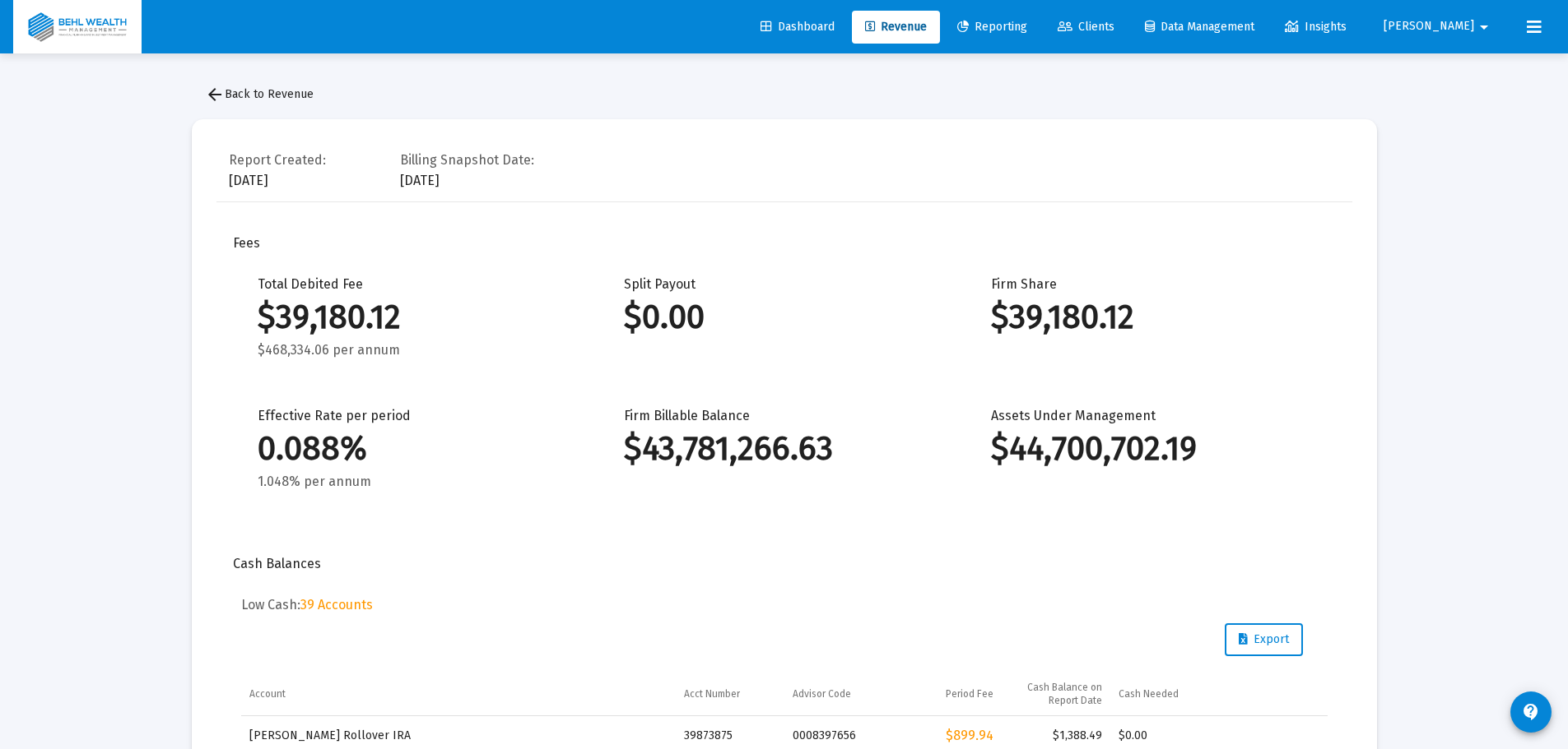
click at [926, 23] on span "Revenue" at bounding box center [895, 27] width 61 height 14
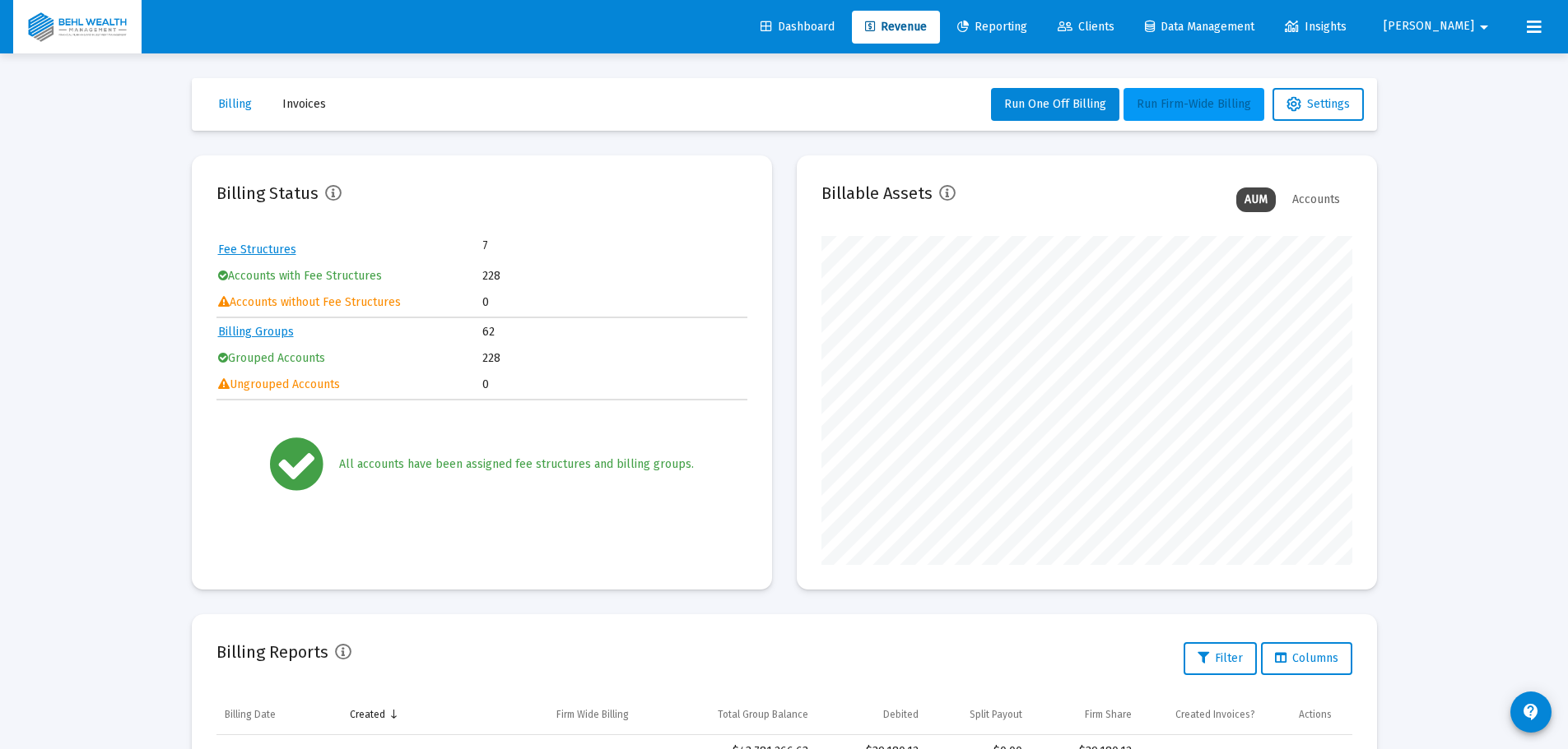
click at [1185, 97] on span "Run Firm-Wide Billing" at bounding box center [1193, 104] width 114 height 14
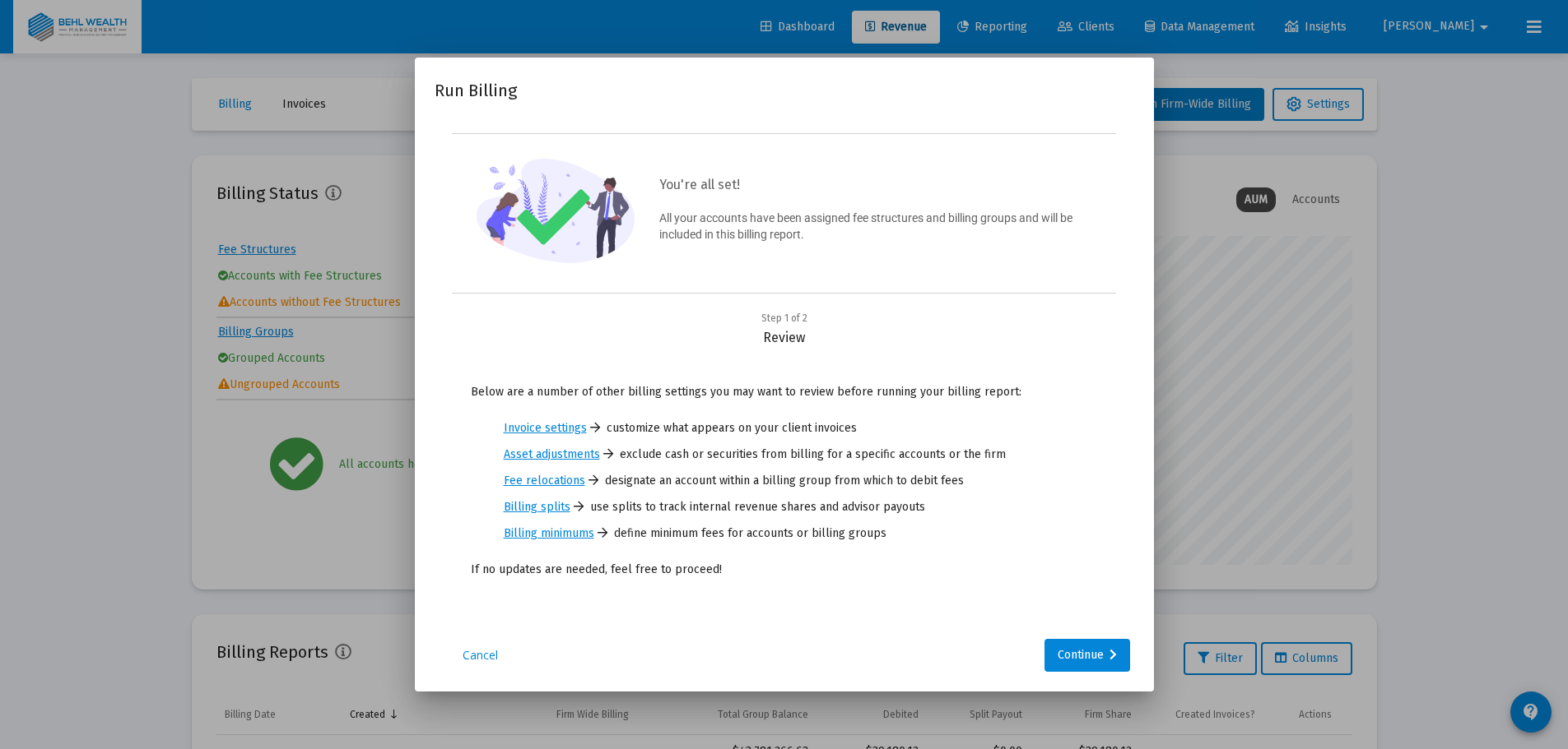
click at [1350, 613] on div at bounding box center [784, 374] width 1568 height 749
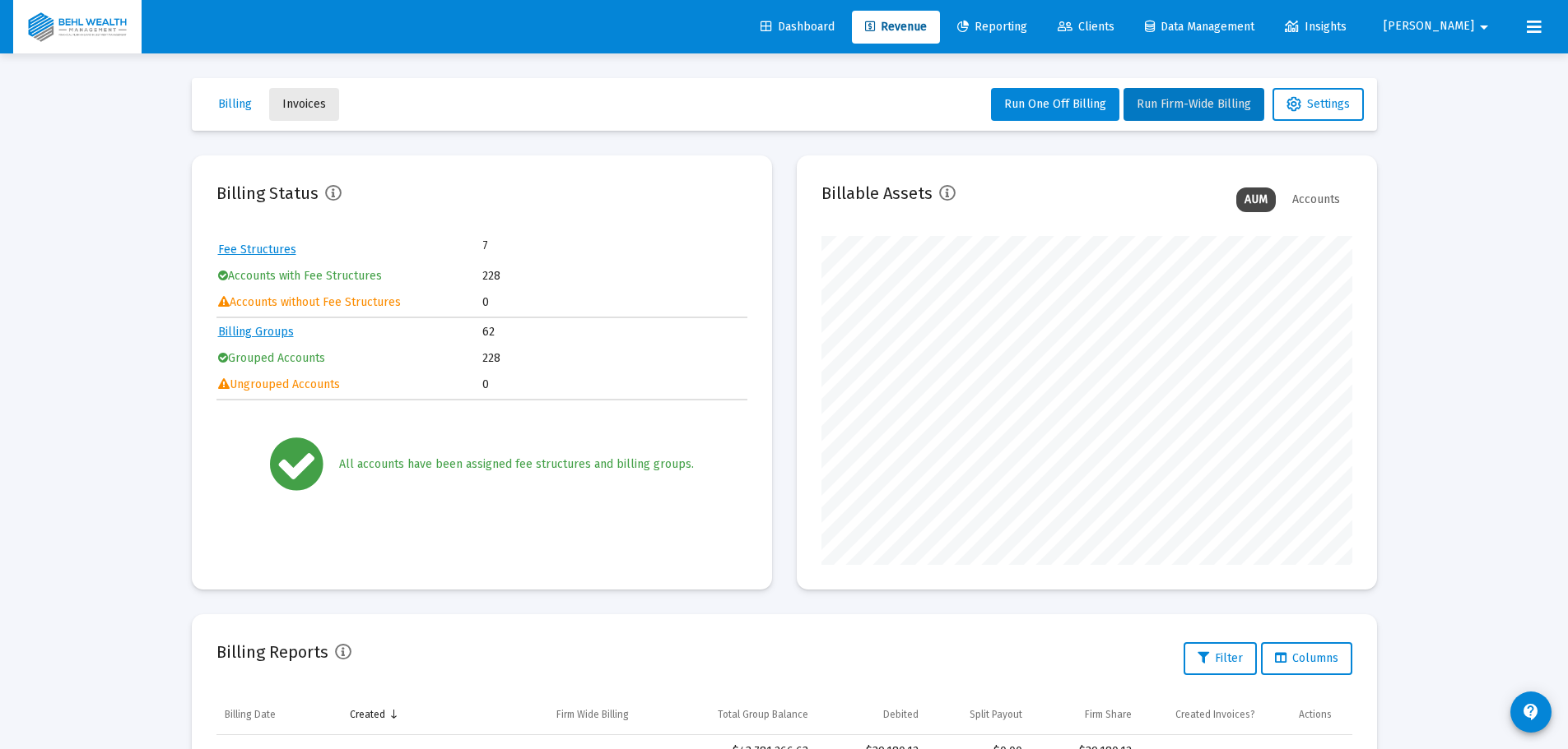
click at [324, 102] on span "Invoices" at bounding box center [304, 104] width 44 height 14
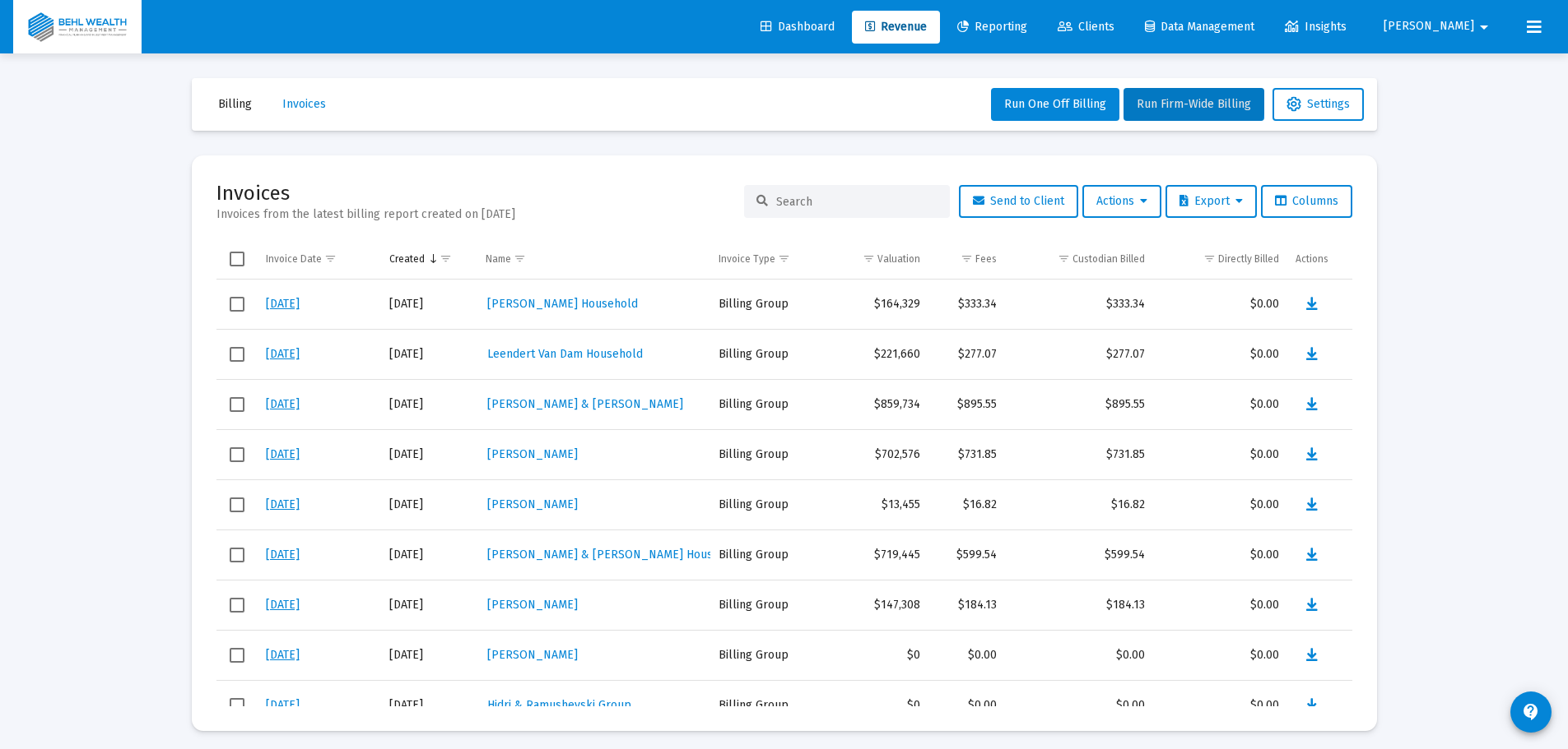
click at [1040, 32] on link "Reporting" at bounding box center [992, 27] width 97 height 33
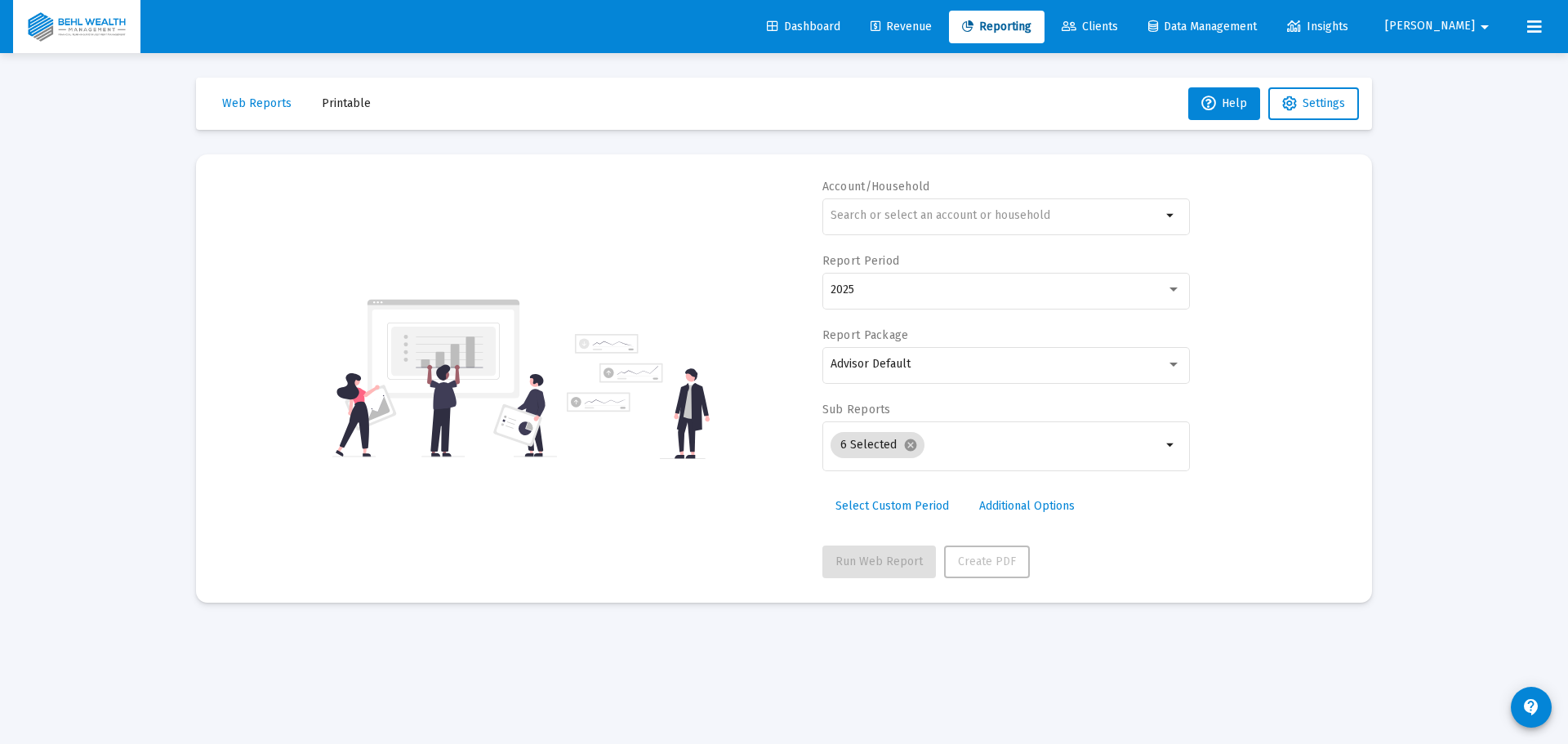
type input "[PERSON_NAME][EMAIL_ADDRESS][DOMAIN_NAME]"
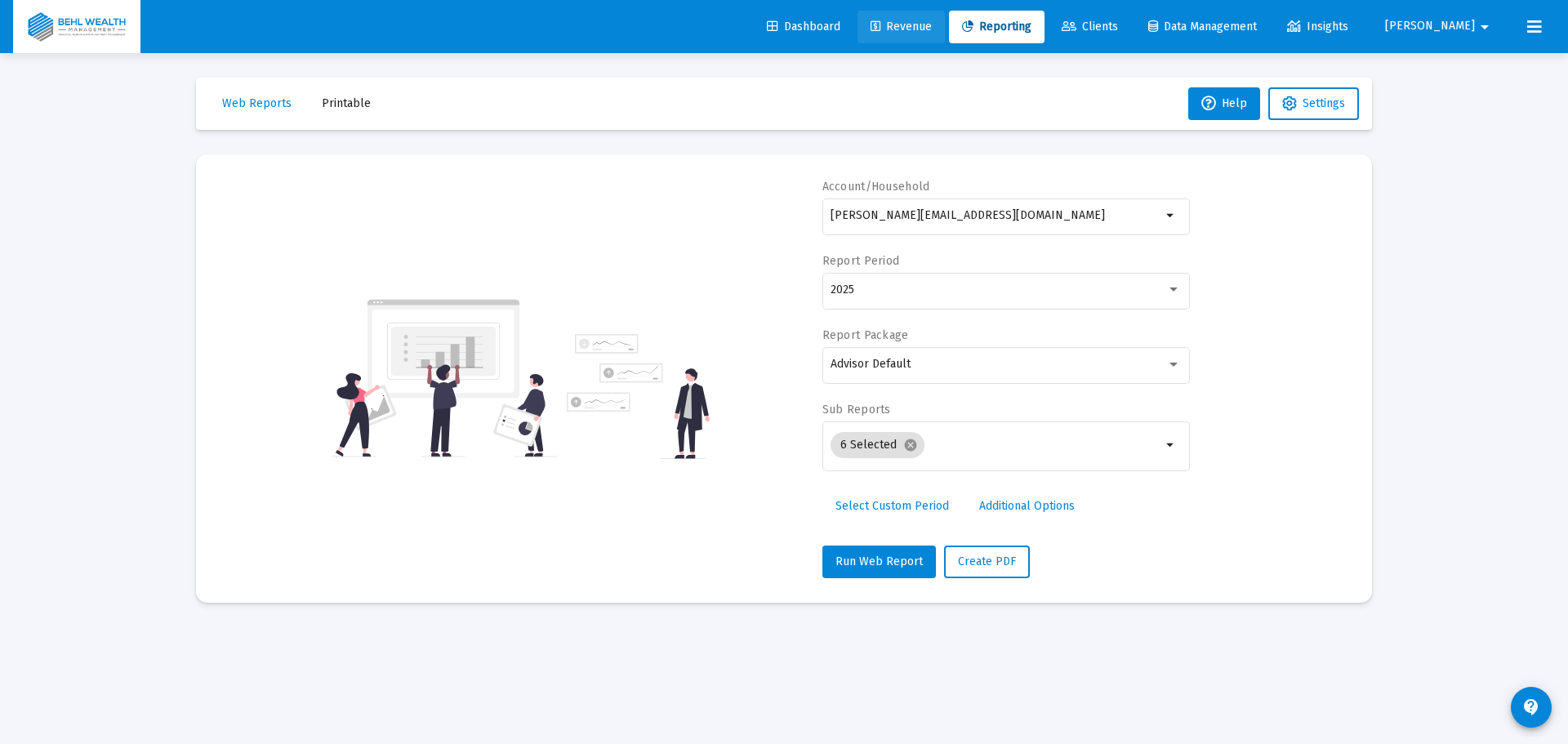
click at [931, 31] on span "Revenue" at bounding box center [901, 27] width 61 height 14
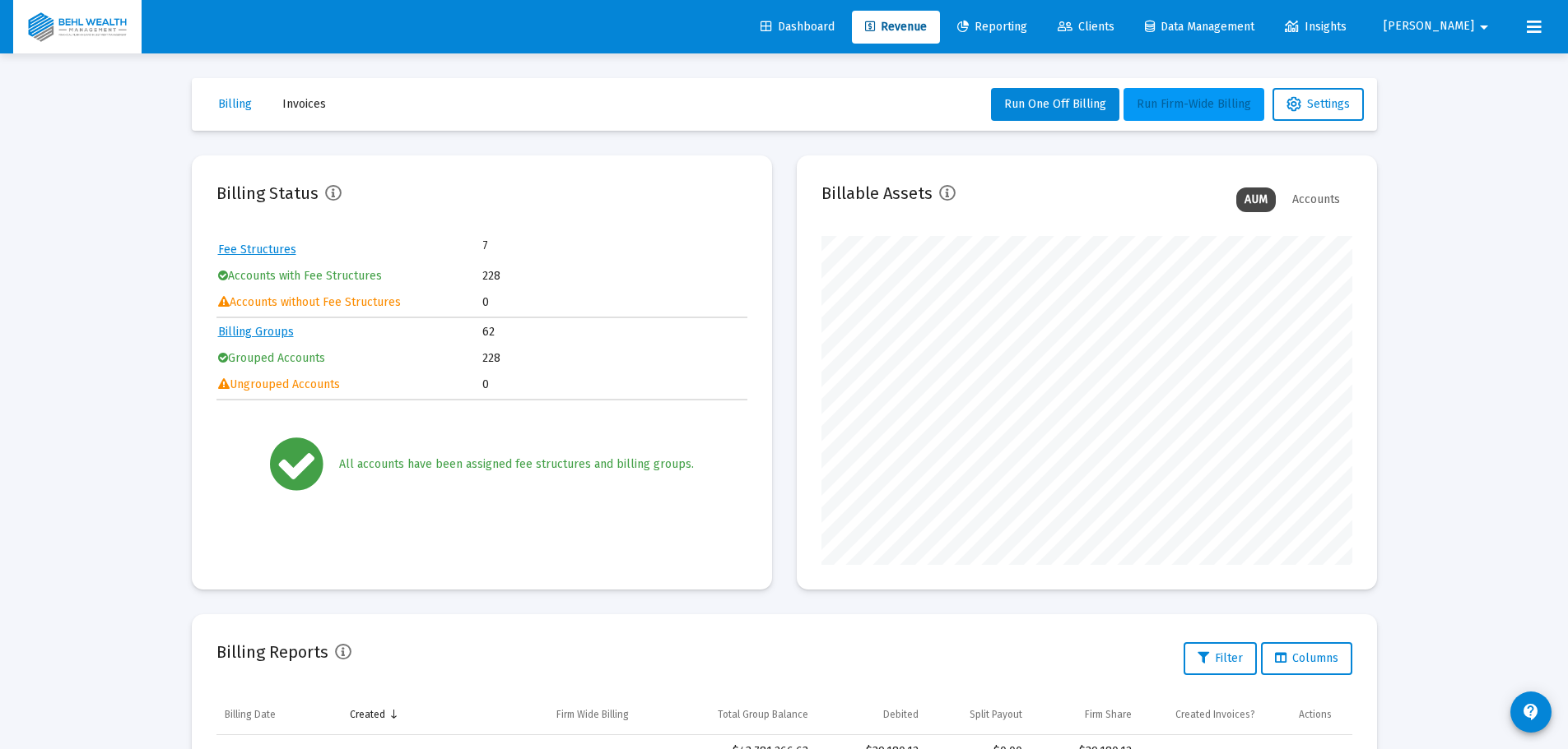
click at [1188, 109] on span "Run Firm-Wide Billing" at bounding box center [1193, 104] width 114 height 14
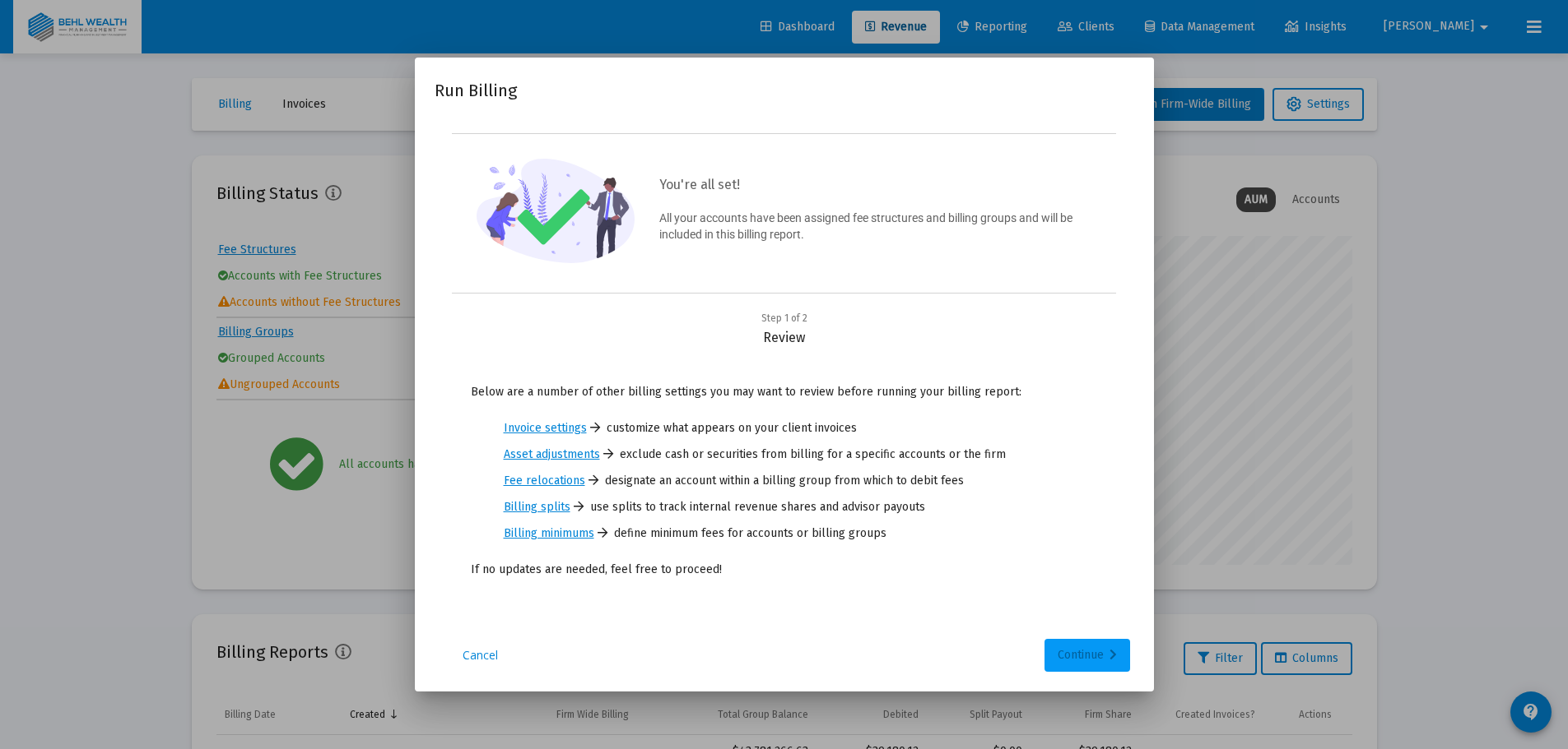
click at [1079, 651] on div "Continue" at bounding box center [1087, 656] width 60 height 33
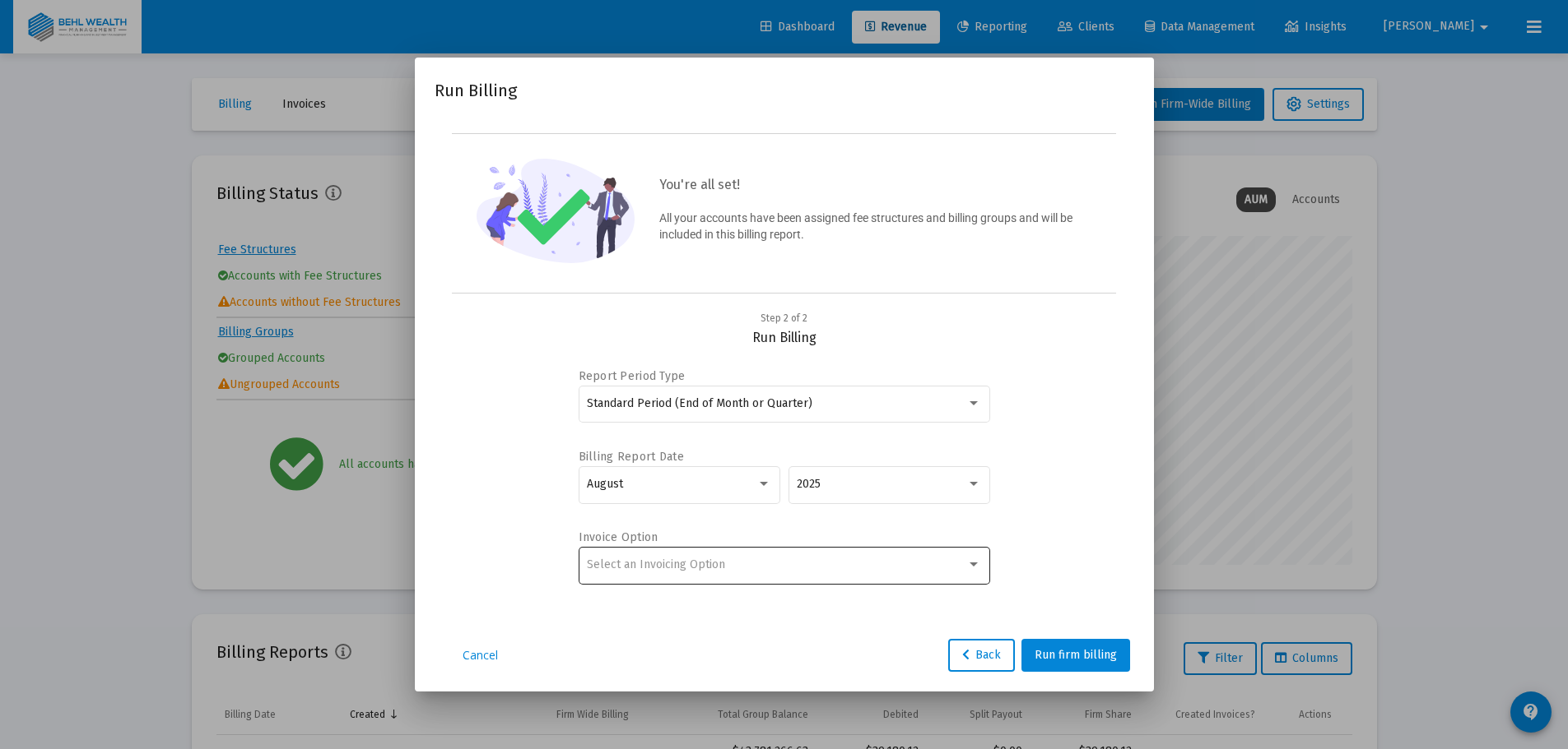
click at [856, 572] on div "Select an Invoicing Option" at bounding box center [784, 564] width 395 height 41
click at [768, 601] on span "Create Invoice by Billing Group" at bounding box center [784, 599] width 395 height 35
click at [1079, 655] on span "Run firm billing" at bounding box center [1075, 655] width 82 height 14
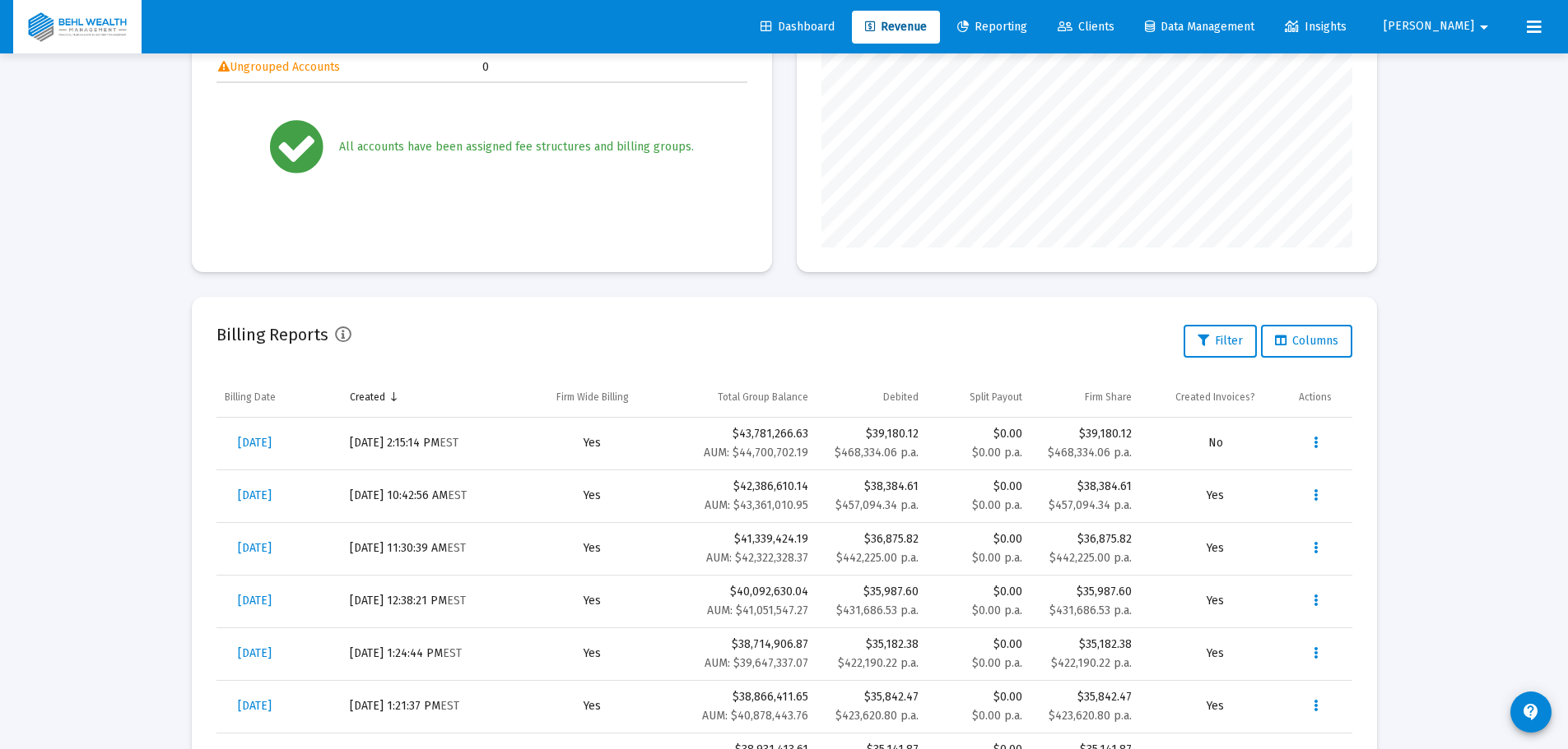
scroll to position [329, 0]
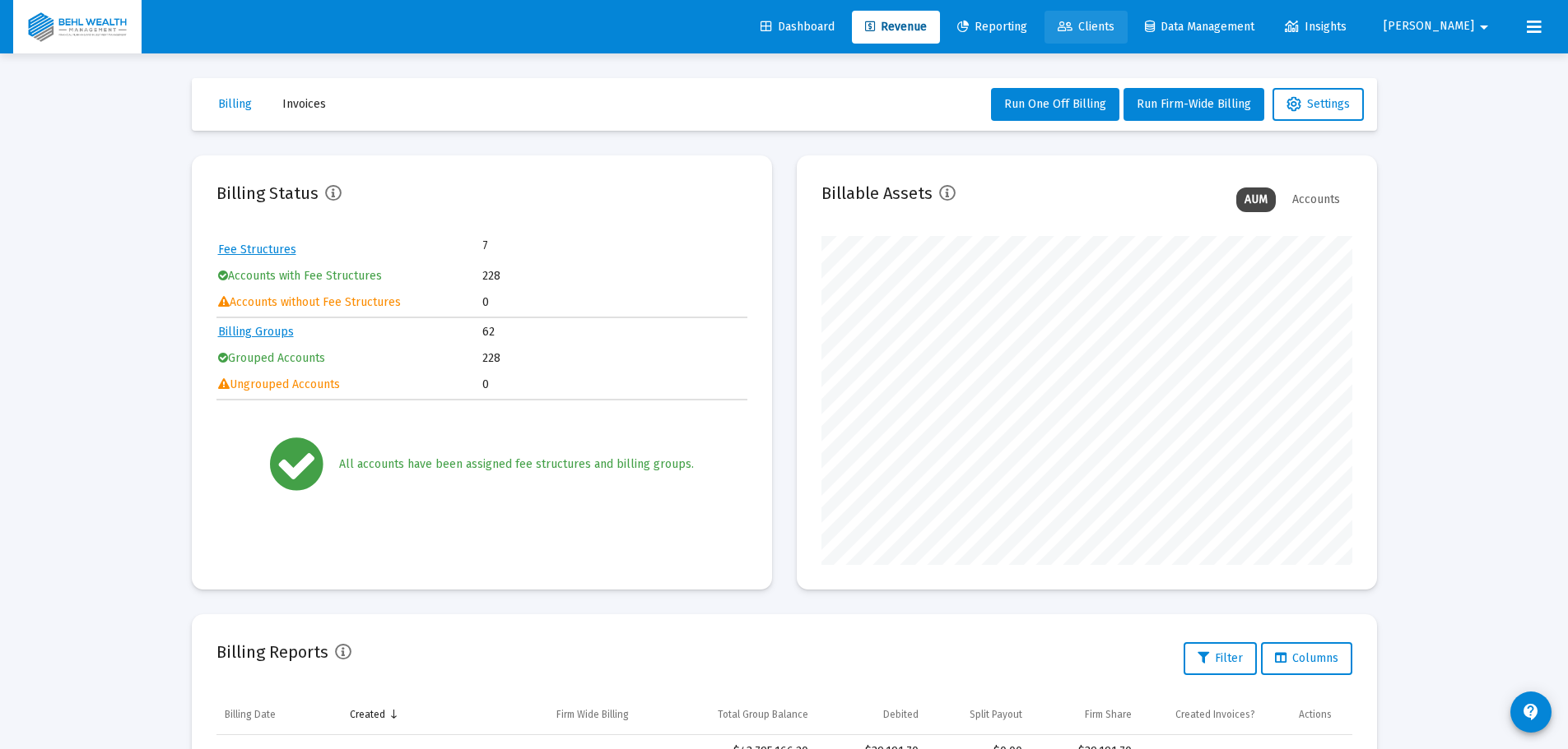
click at [1115, 28] on span "Clients" at bounding box center [1086, 27] width 57 height 14
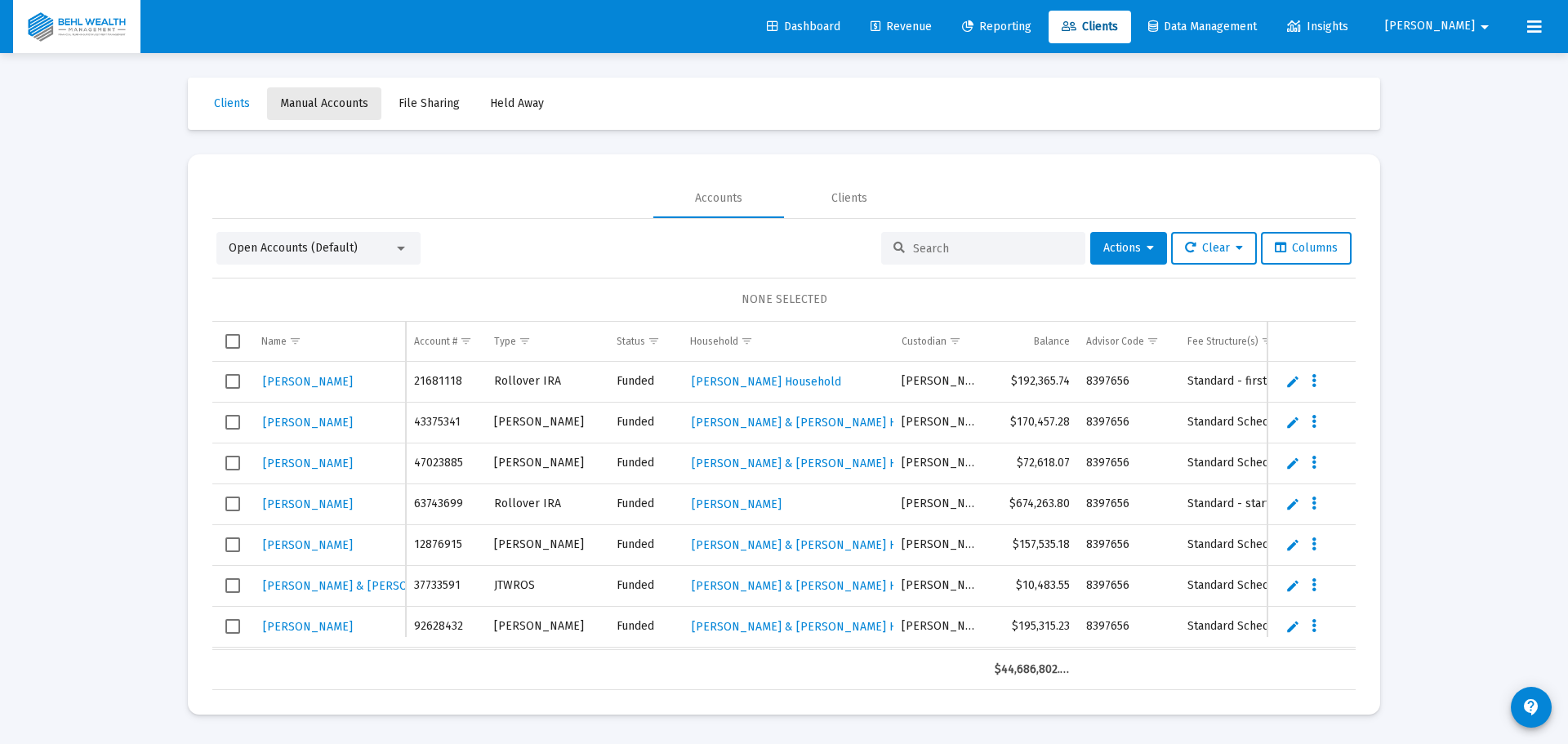
click at [331, 97] on span "Manual Accounts" at bounding box center [324, 103] width 88 height 14
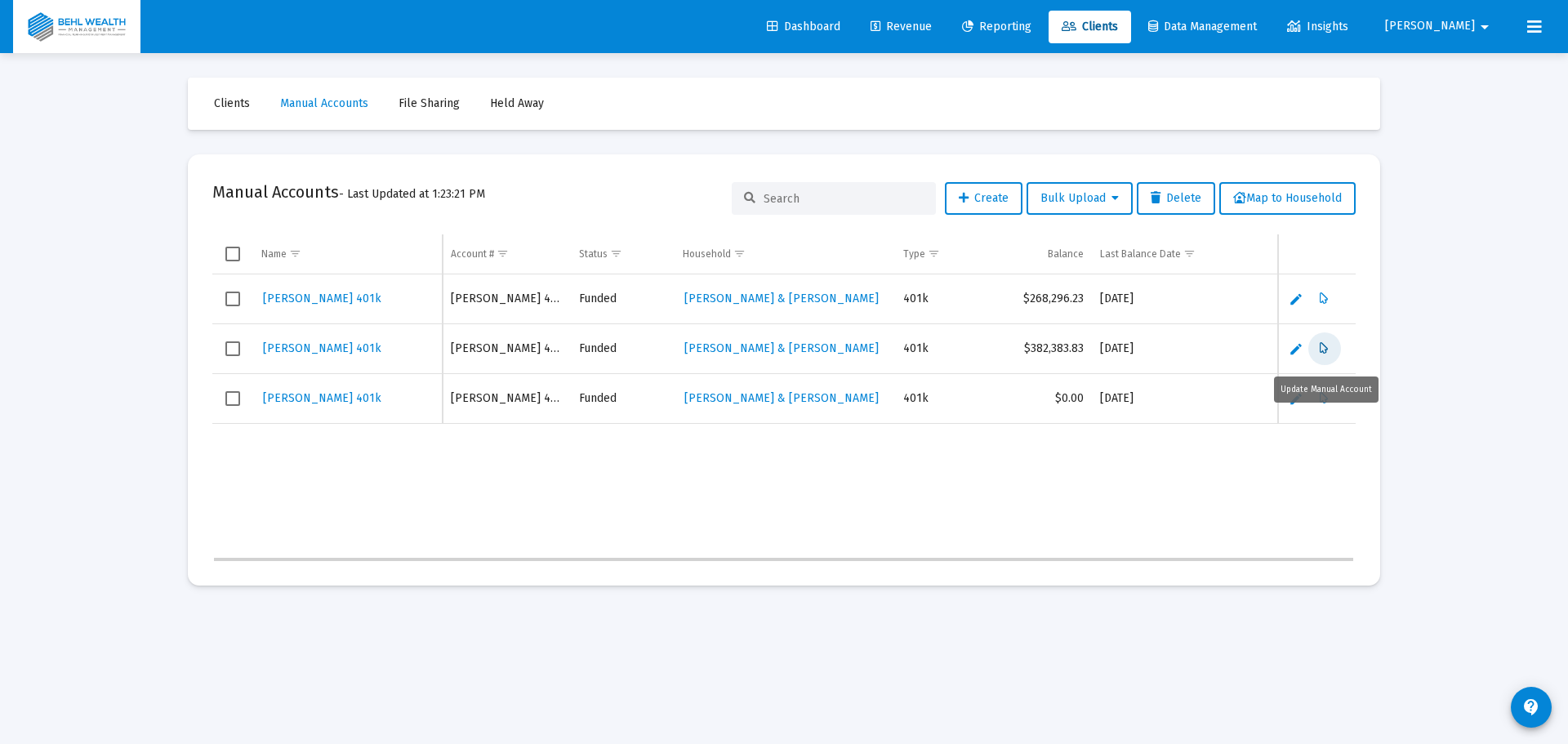
click at [1323, 352] on icon "Data grid" at bounding box center [1324, 349] width 9 height 20
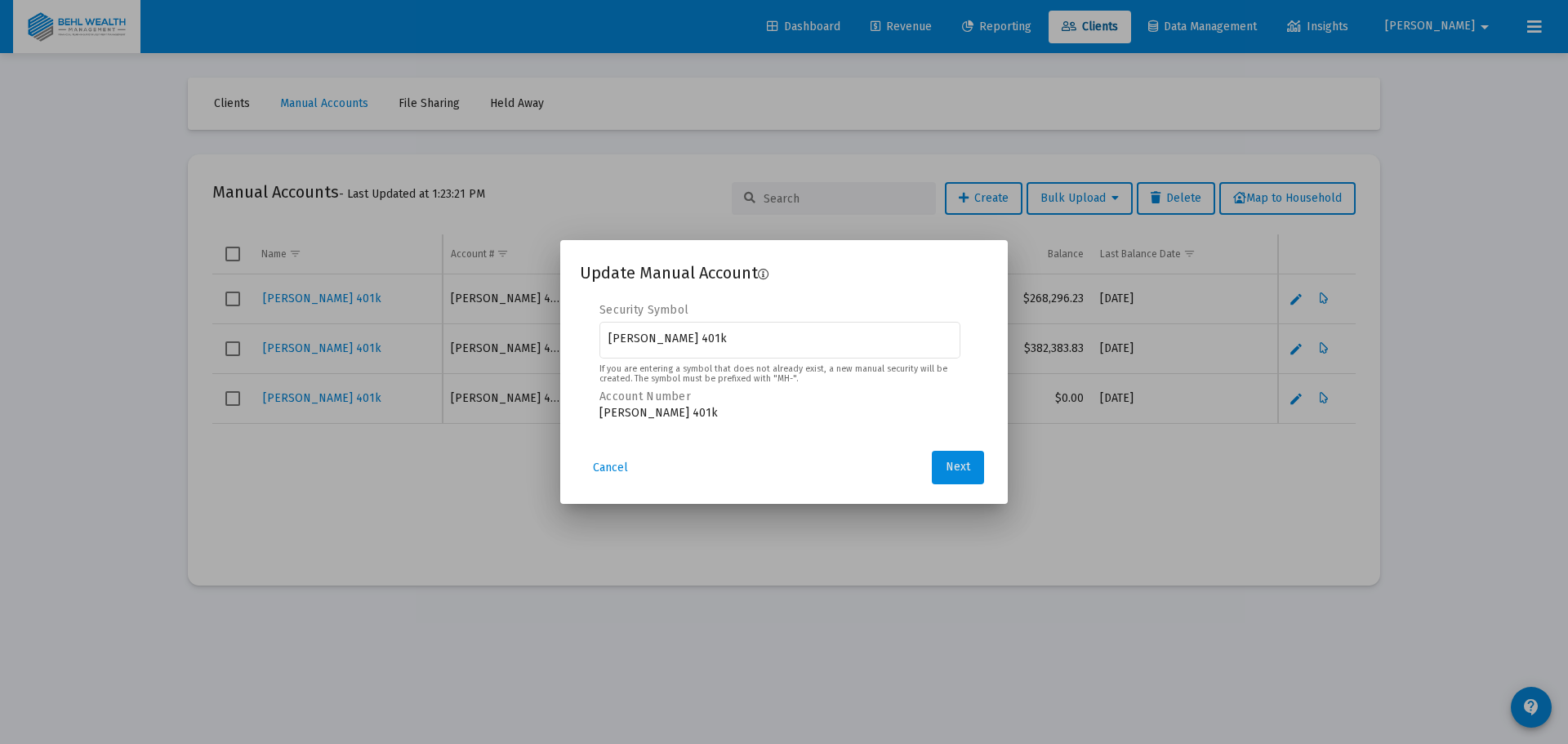
click at [952, 463] on span "Next" at bounding box center [958, 468] width 25 height 14
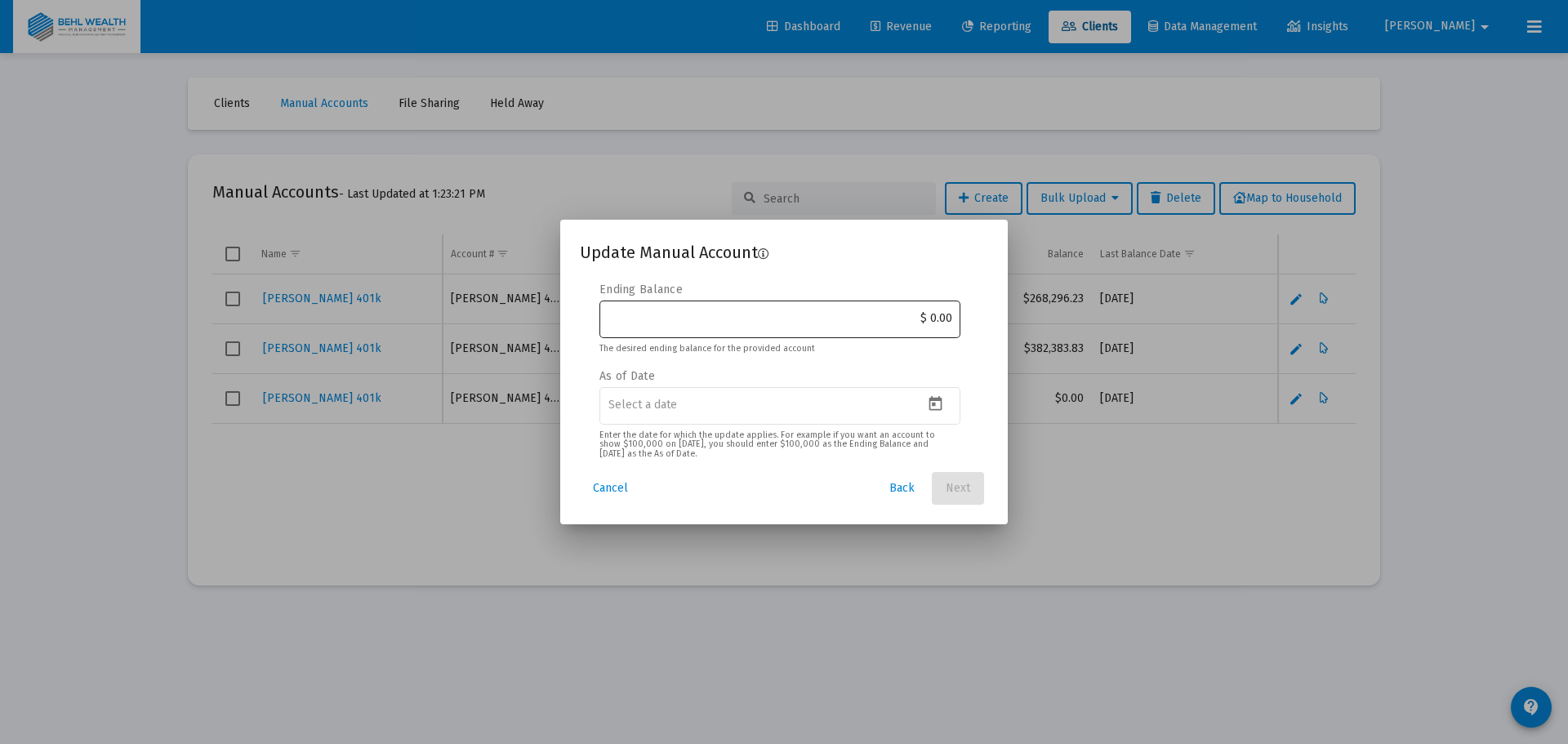
click at [898, 322] on input "$ 0.00" at bounding box center [780, 318] width 344 height 13
drag, startPoint x: 952, startPoint y: 317, endPoint x: 865, endPoint y: 324, distance: 87.3
click at [865, 324] on div "$ 0.00" at bounding box center [780, 318] width 361 height 40
type input "$ 368,484.26"
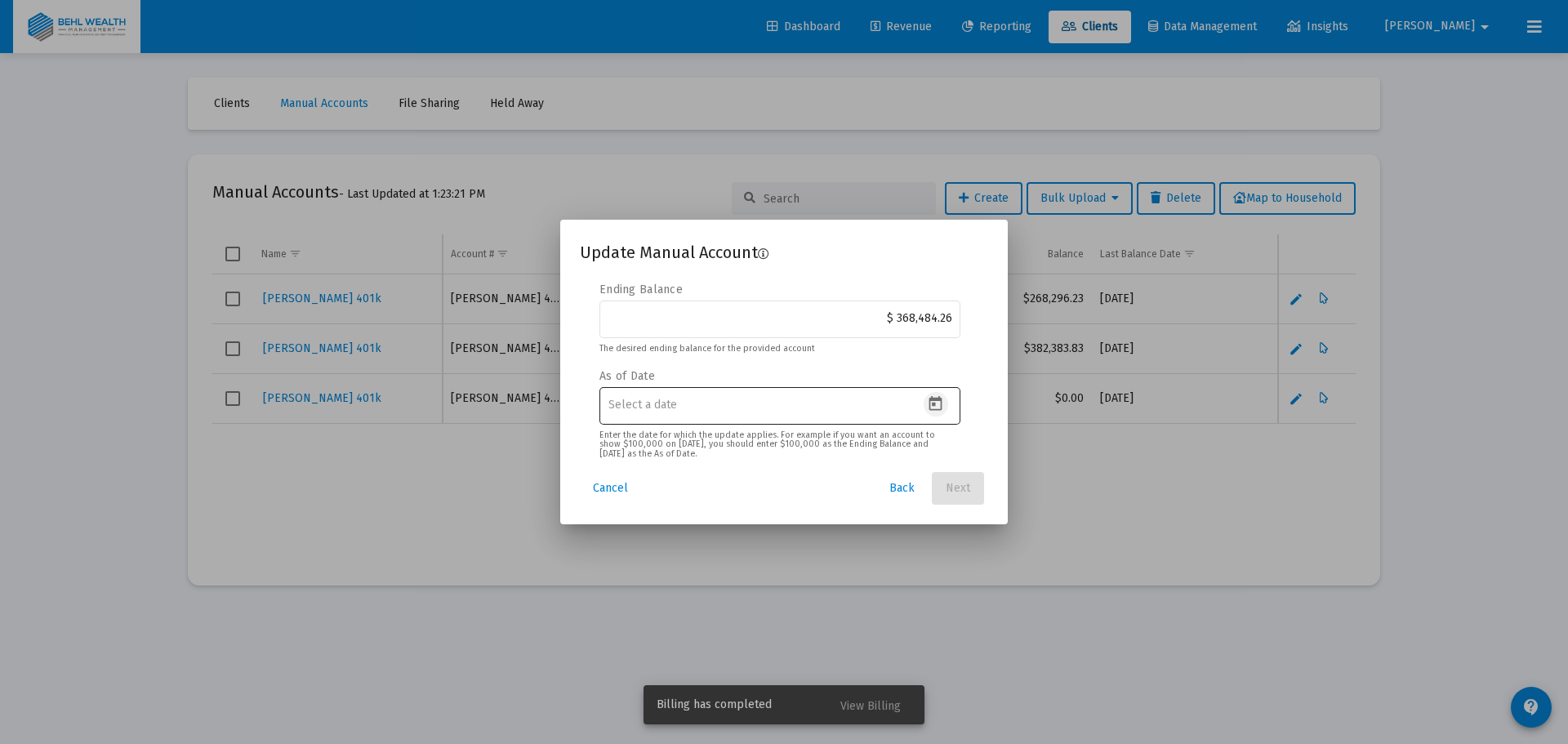
click at [935, 403] on icon "Open calendar" at bounding box center [936, 404] width 17 height 17
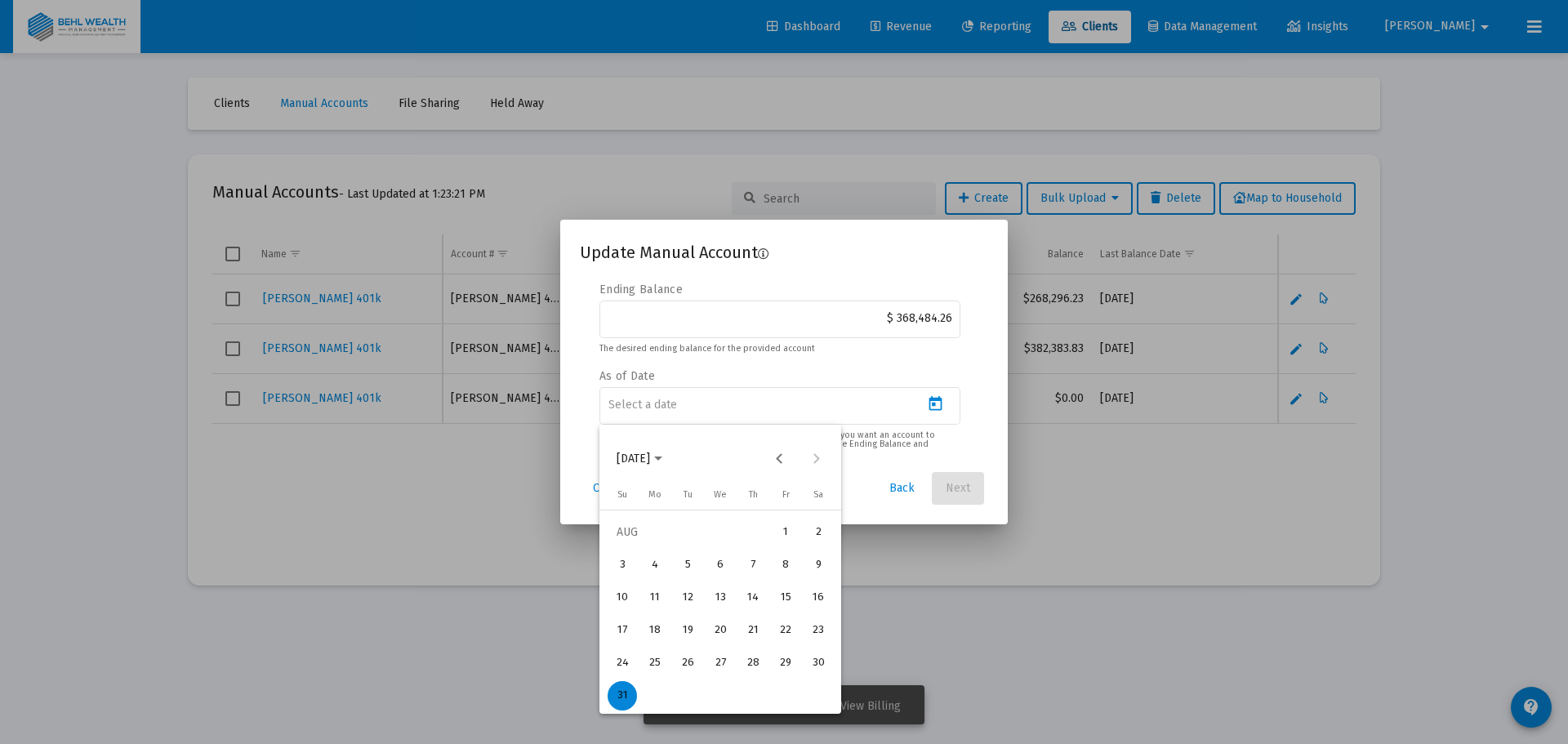
click at [609, 690] on div "31" at bounding box center [622, 696] width 29 height 29
type input "2025-08-31"
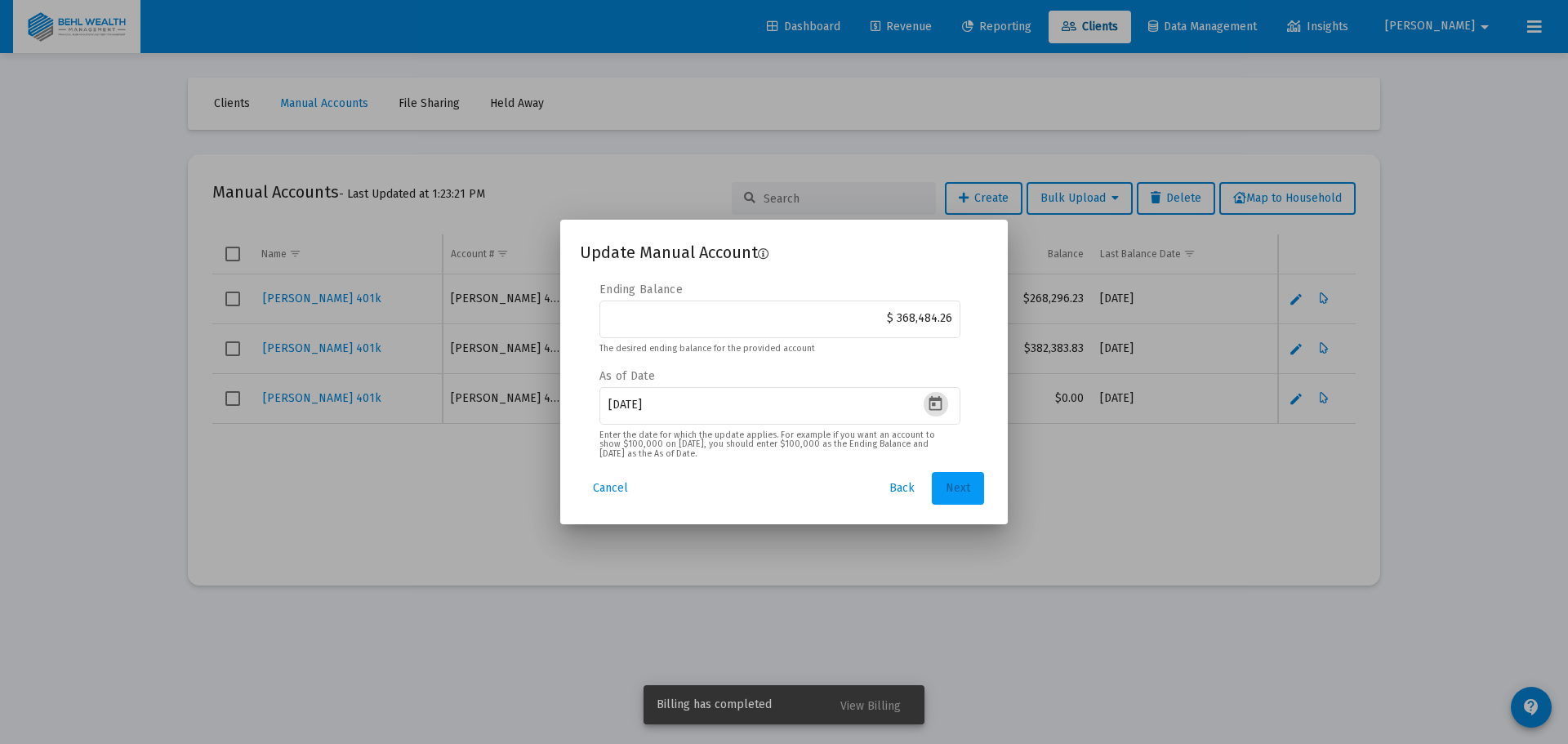
click at [967, 489] on span "Next" at bounding box center [958, 488] width 25 height 14
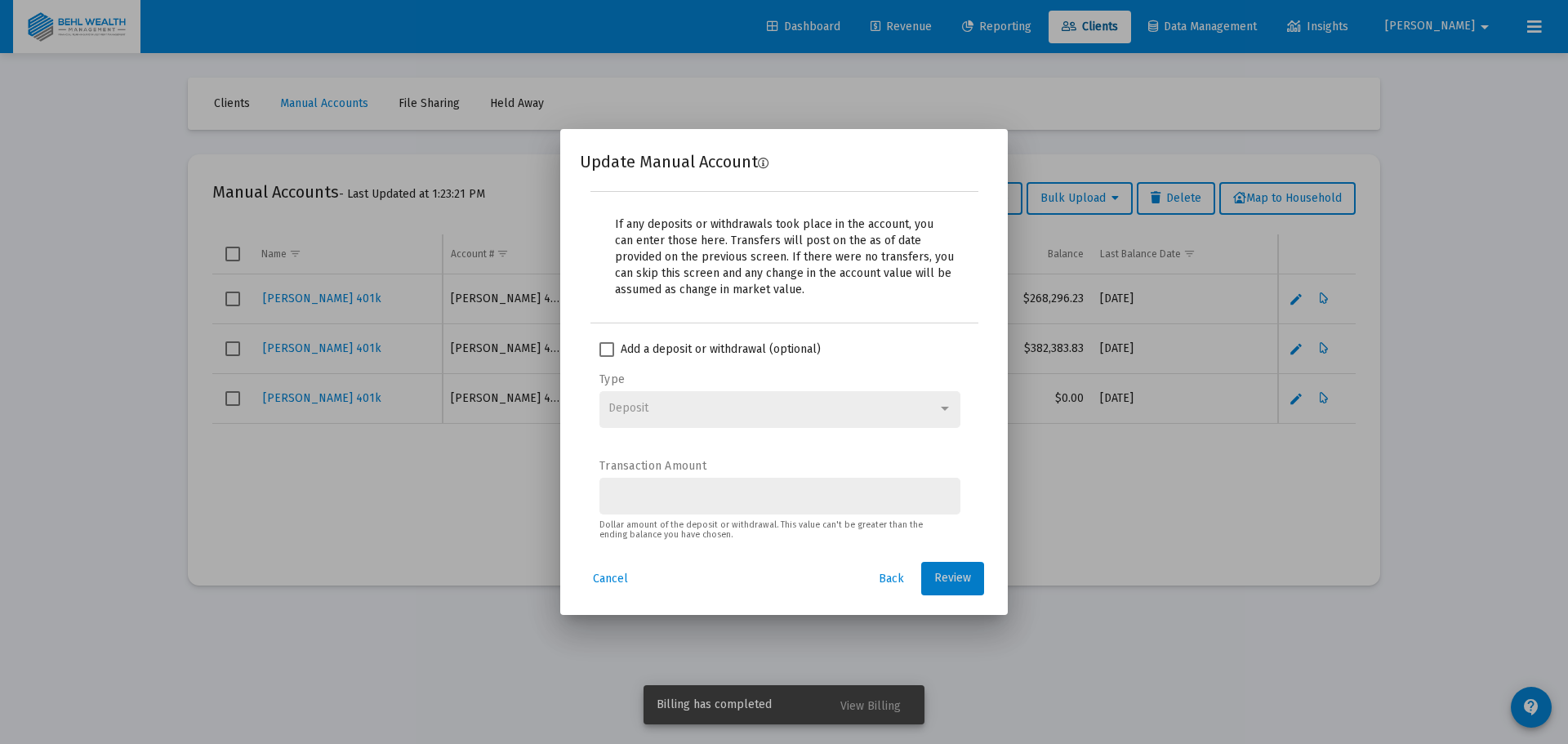
click at [961, 565] on button "Review" at bounding box center [952, 579] width 63 height 33
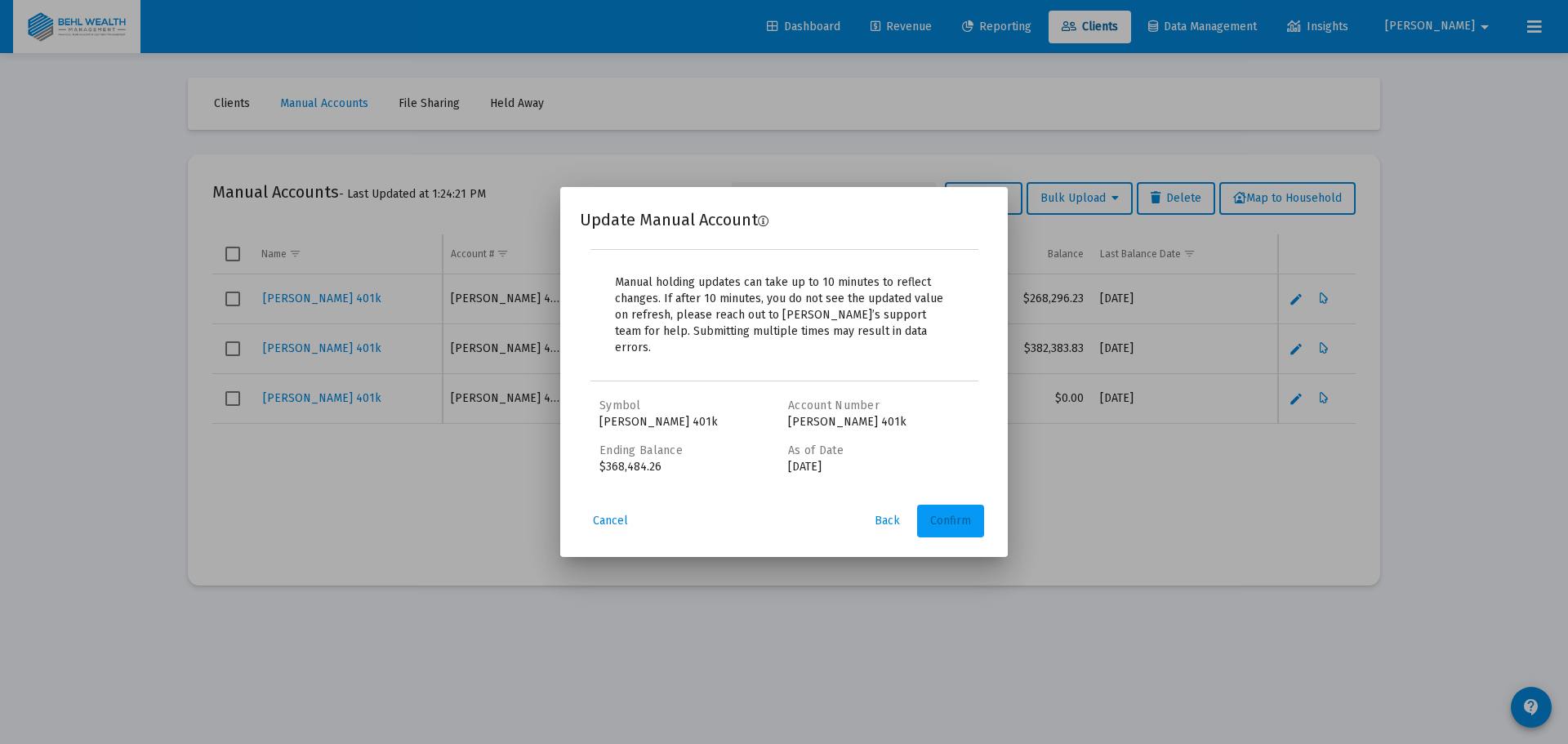
click at [947, 505] on button "Confirm" at bounding box center [950, 521] width 67 height 33
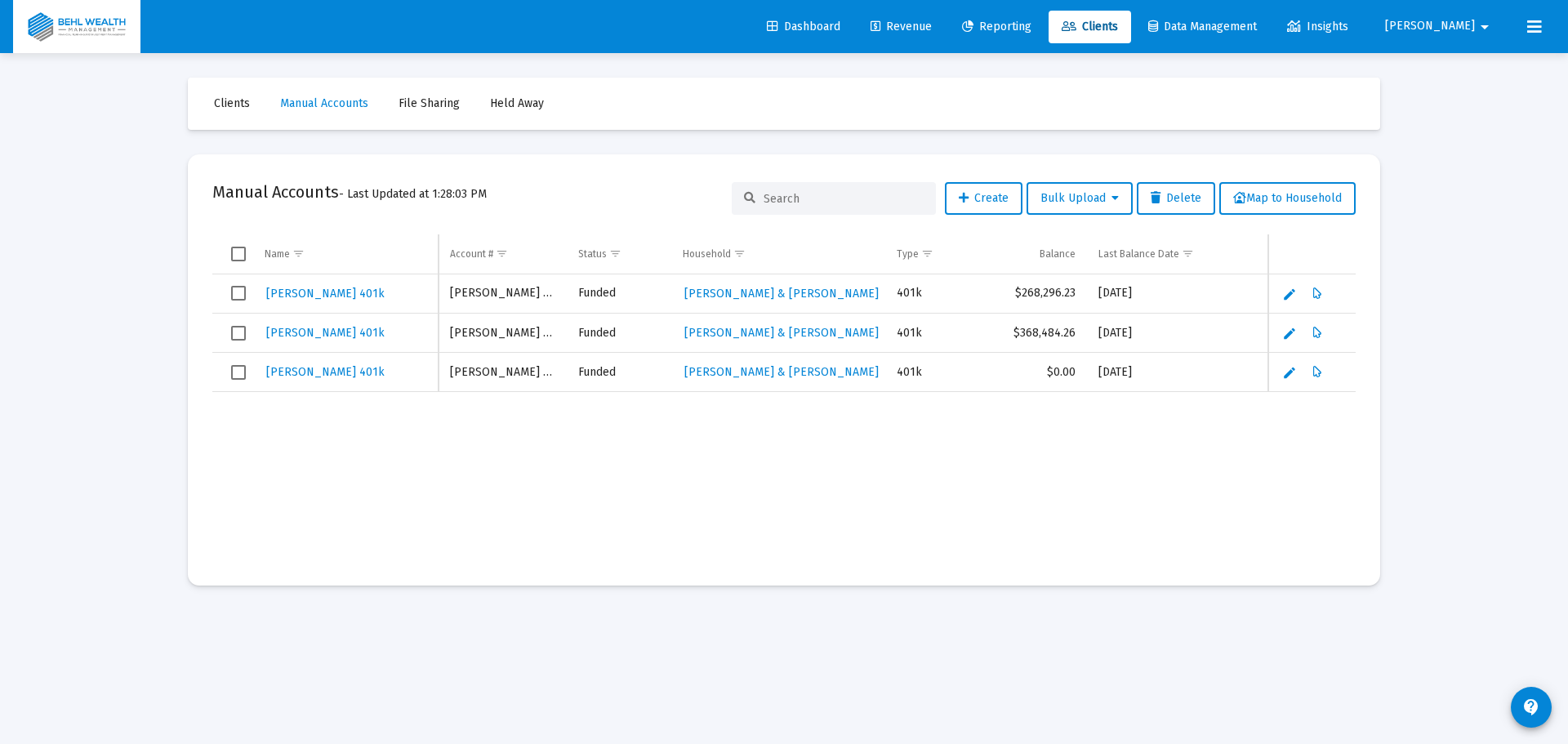
click at [931, 28] on span "Revenue" at bounding box center [901, 27] width 61 height 14
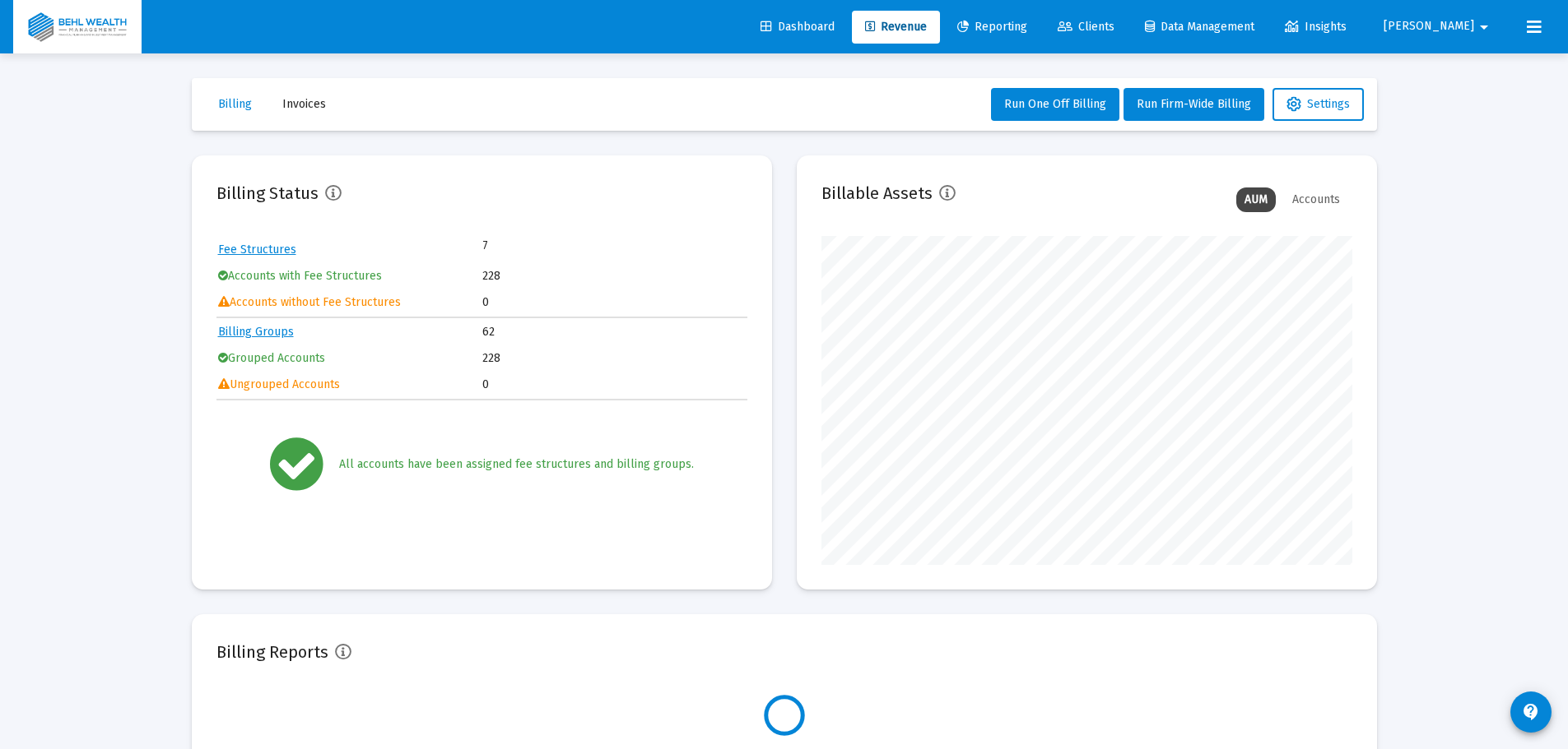
scroll to position [329, 531]
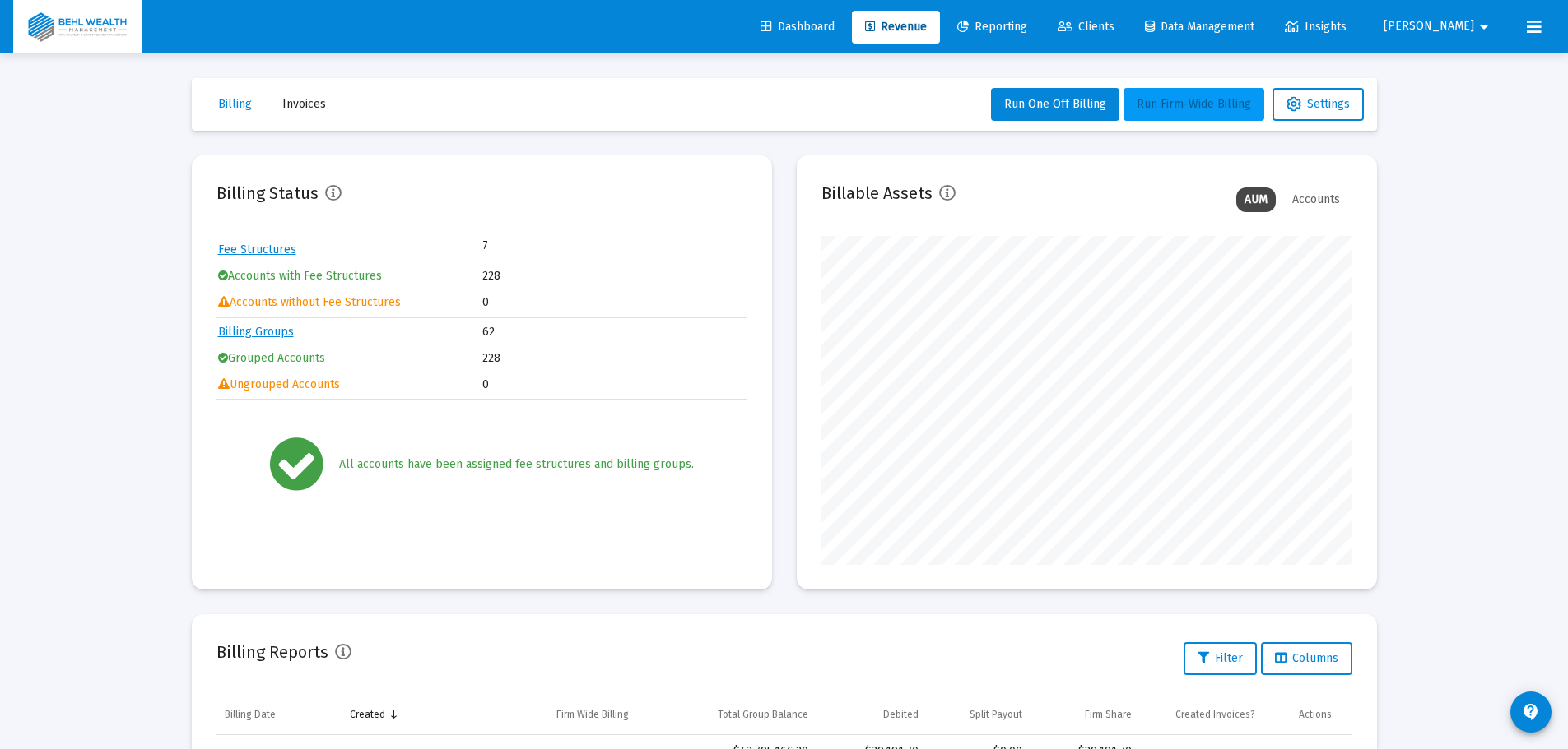
click at [1194, 114] on button "Run Firm-Wide Billing" at bounding box center [1193, 104] width 141 height 33
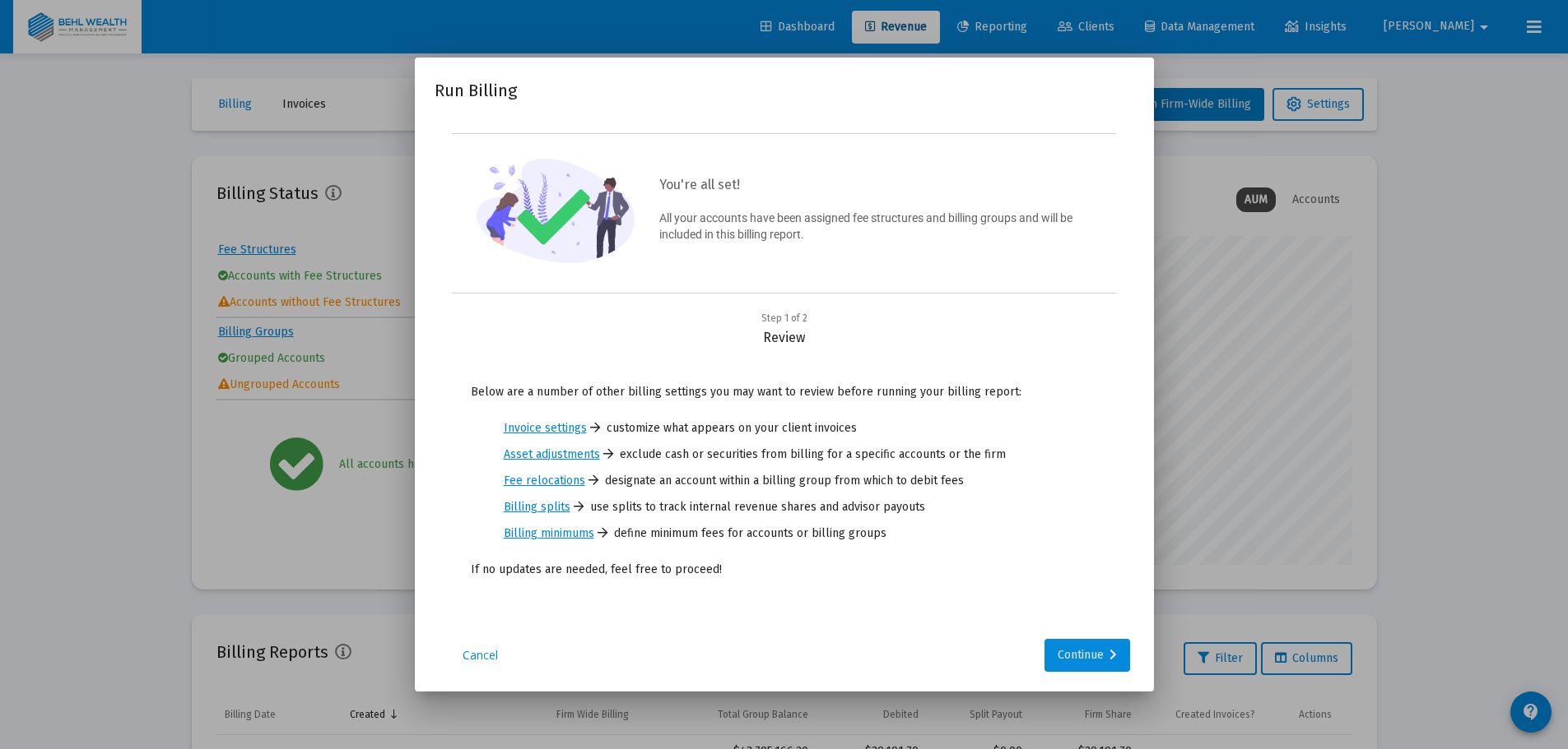
click at [1100, 665] on div "Continue" at bounding box center [1087, 656] width 60 height 33
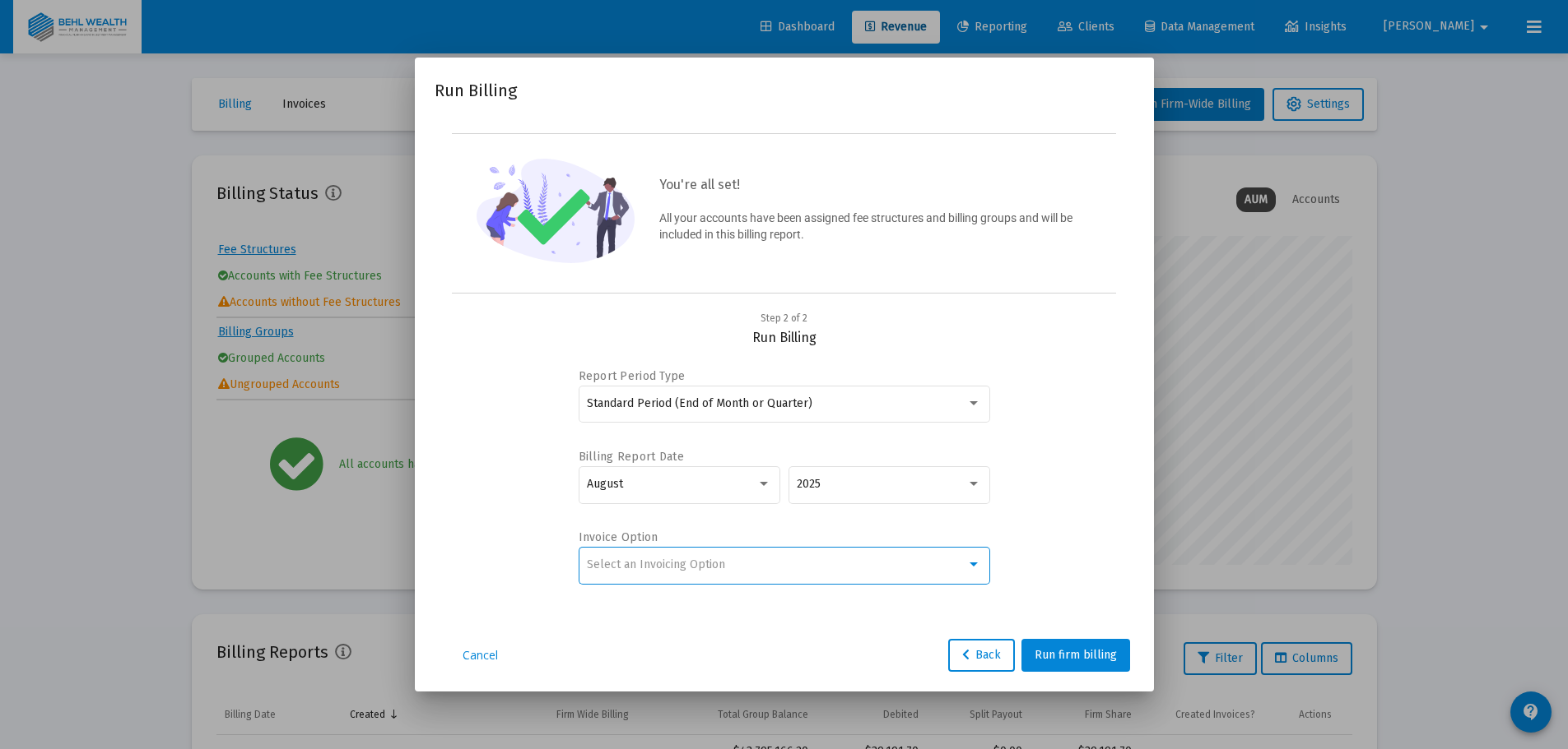
click at [812, 559] on div "Select an Invoicing Option" at bounding box center [776, 564] width 379 height 13
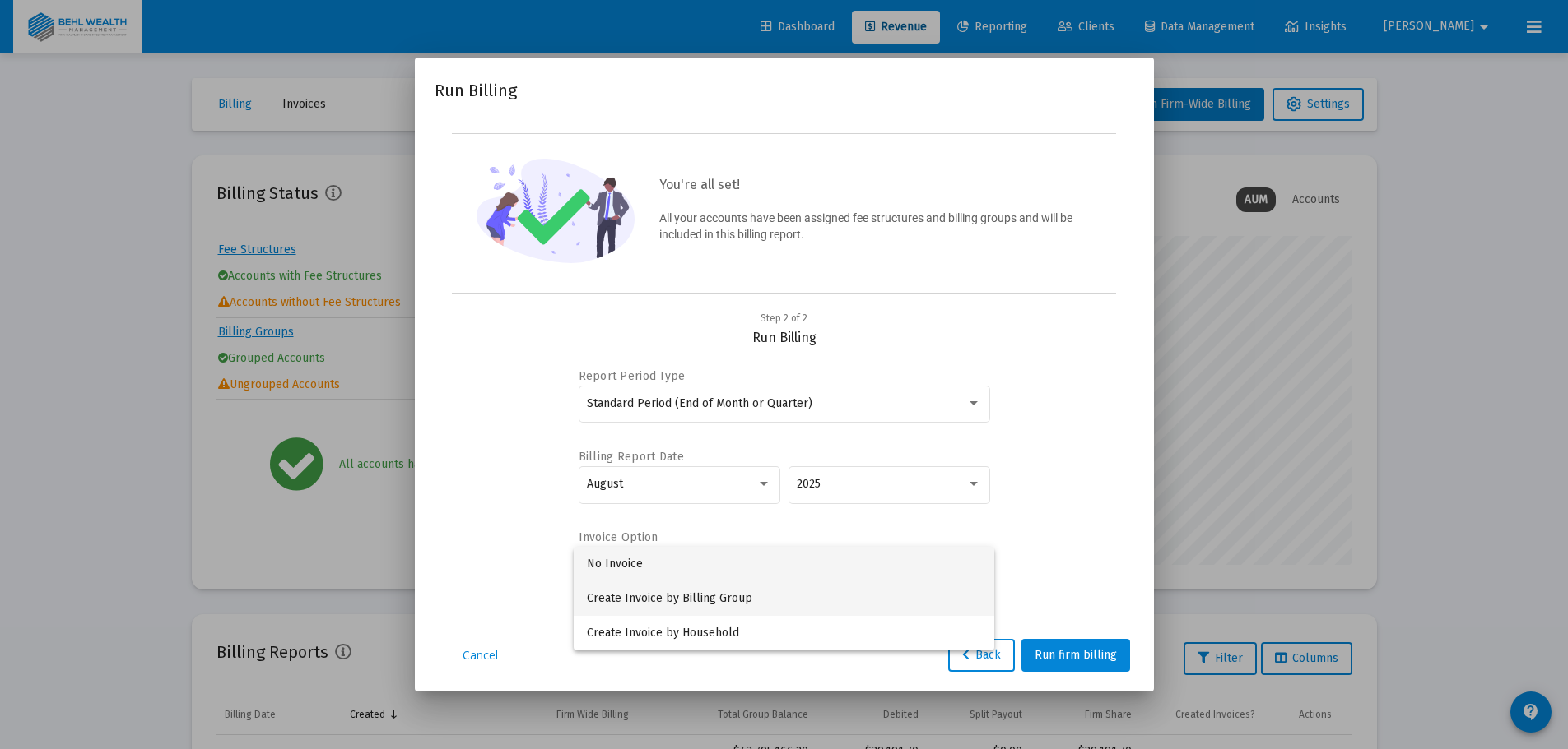
click at [696, 607] on span "Create Invoice by Billing Group" at bounding box center [784, 599] width 395 height 35
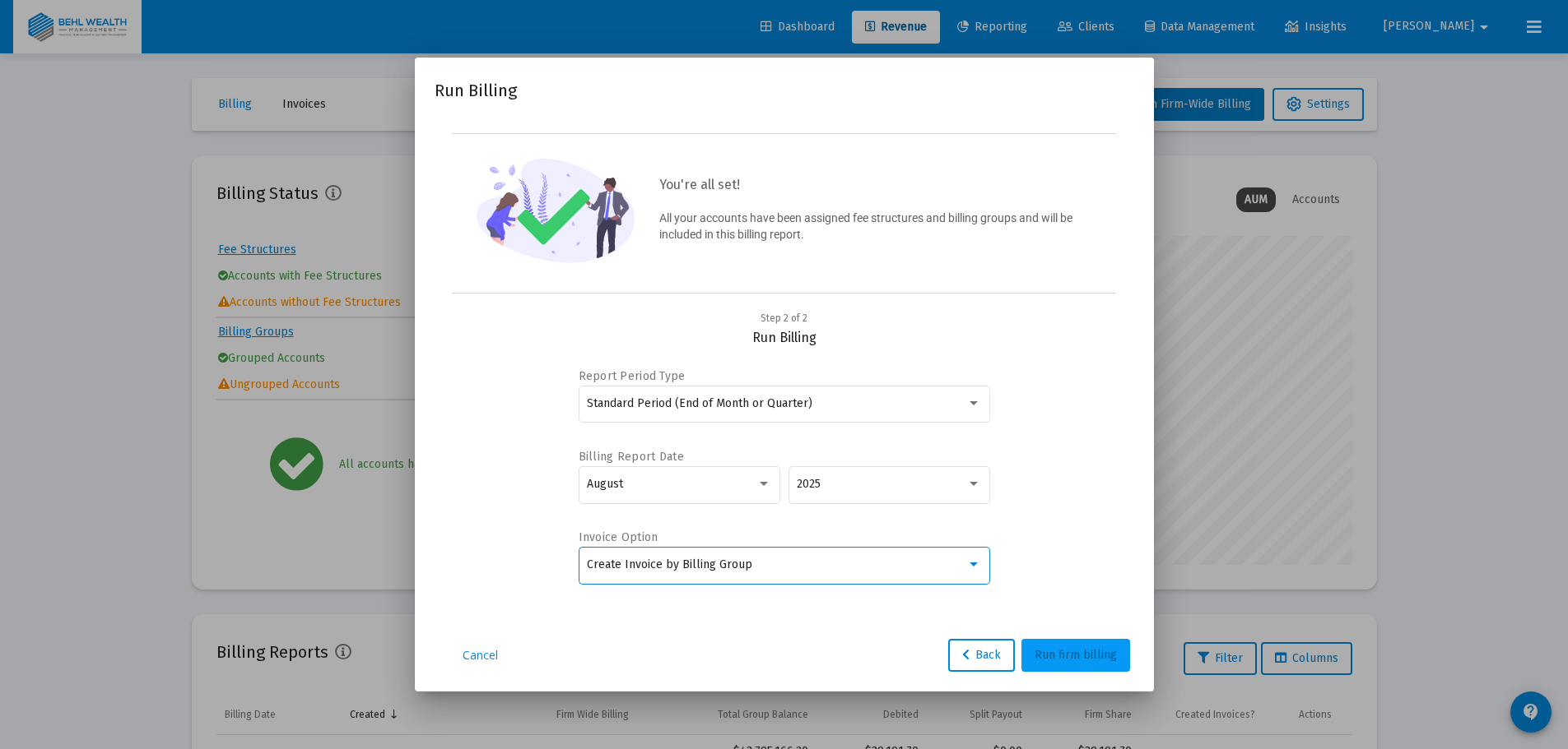
click at [1095, 660] on span "Run firm billing" at bounding box center [1075, 655] width 82 height 14
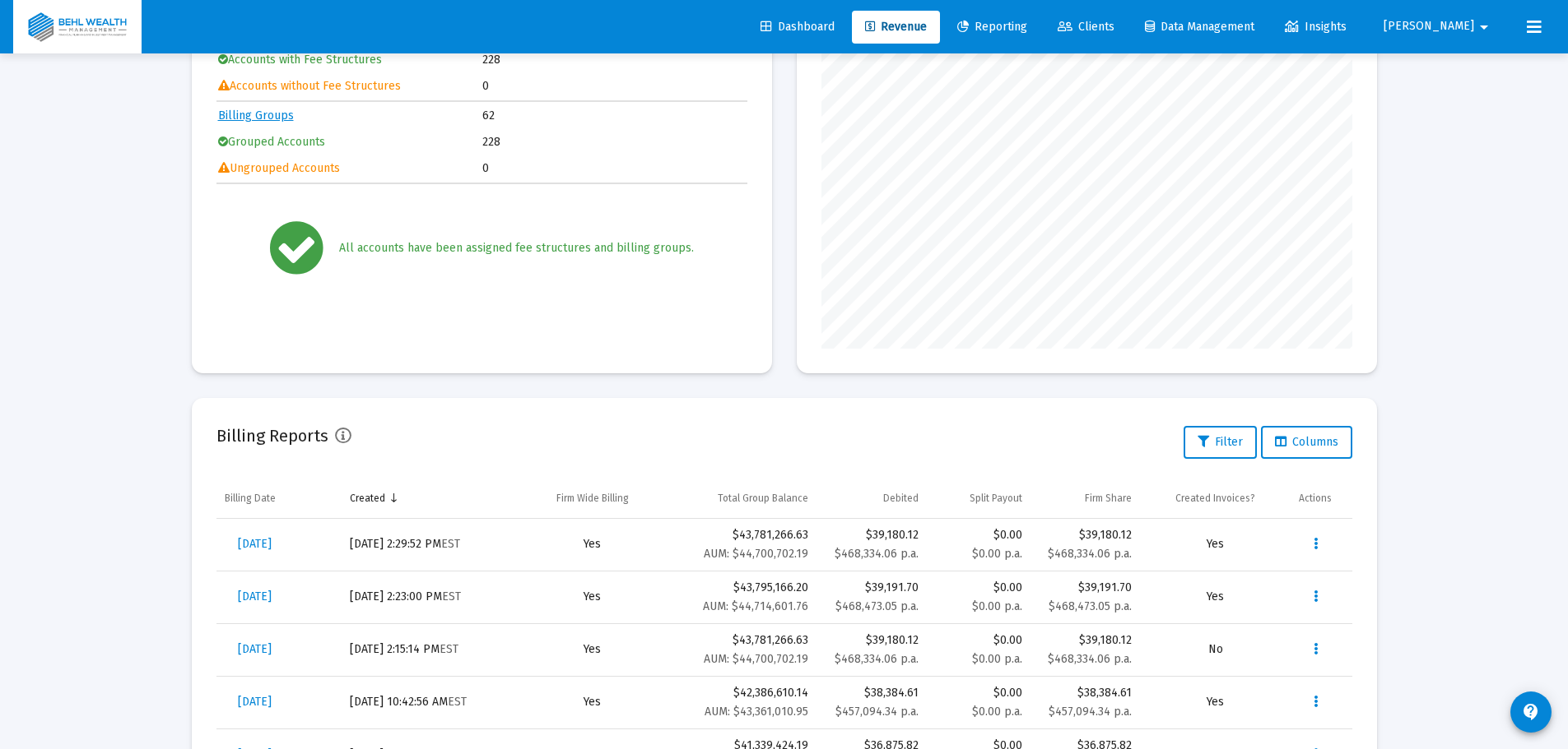
scroll to position [412, 0]
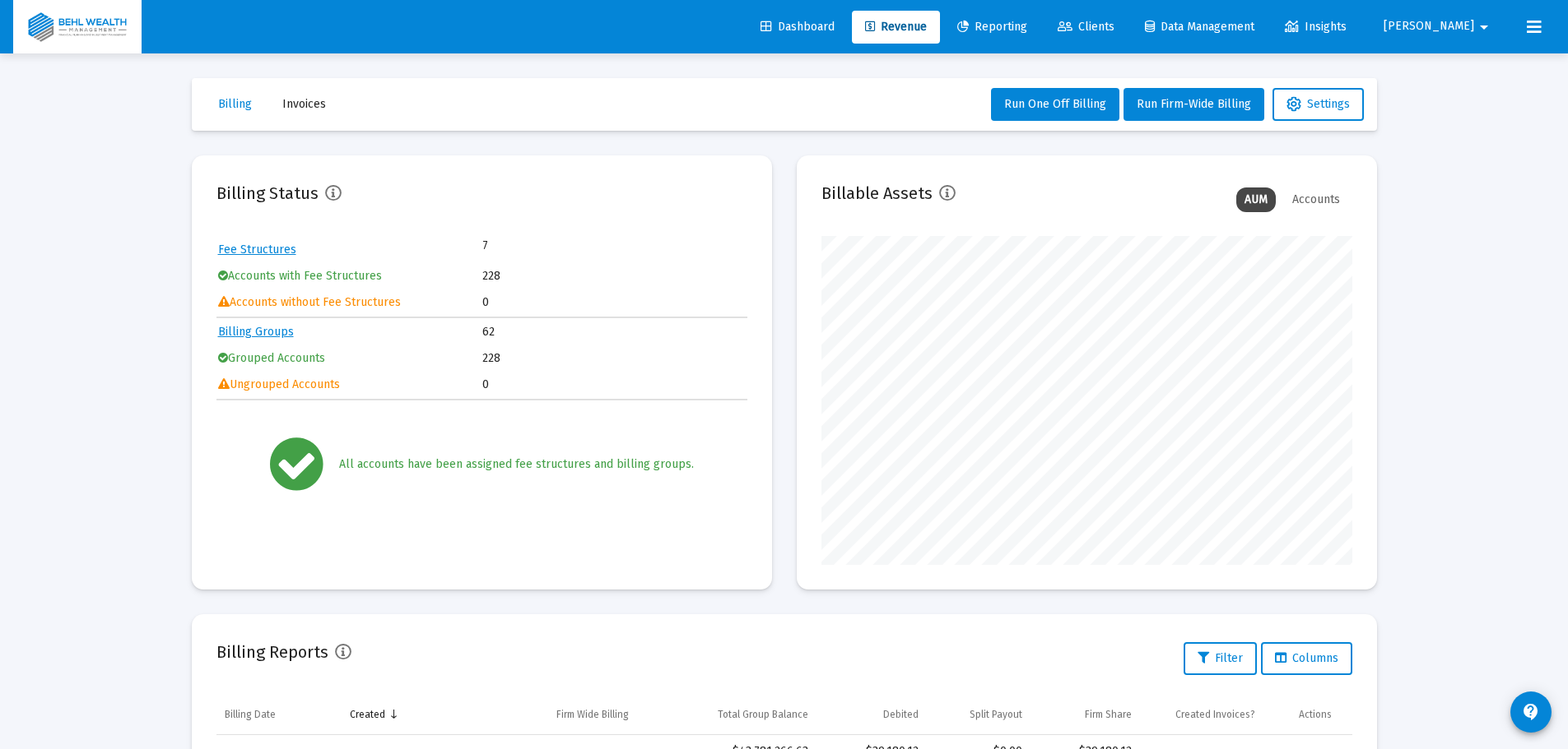
scroll to position [329, 531]
click at [1115, 26] on span "Clients" at bounding box center [1086, 27] width 57 height 14
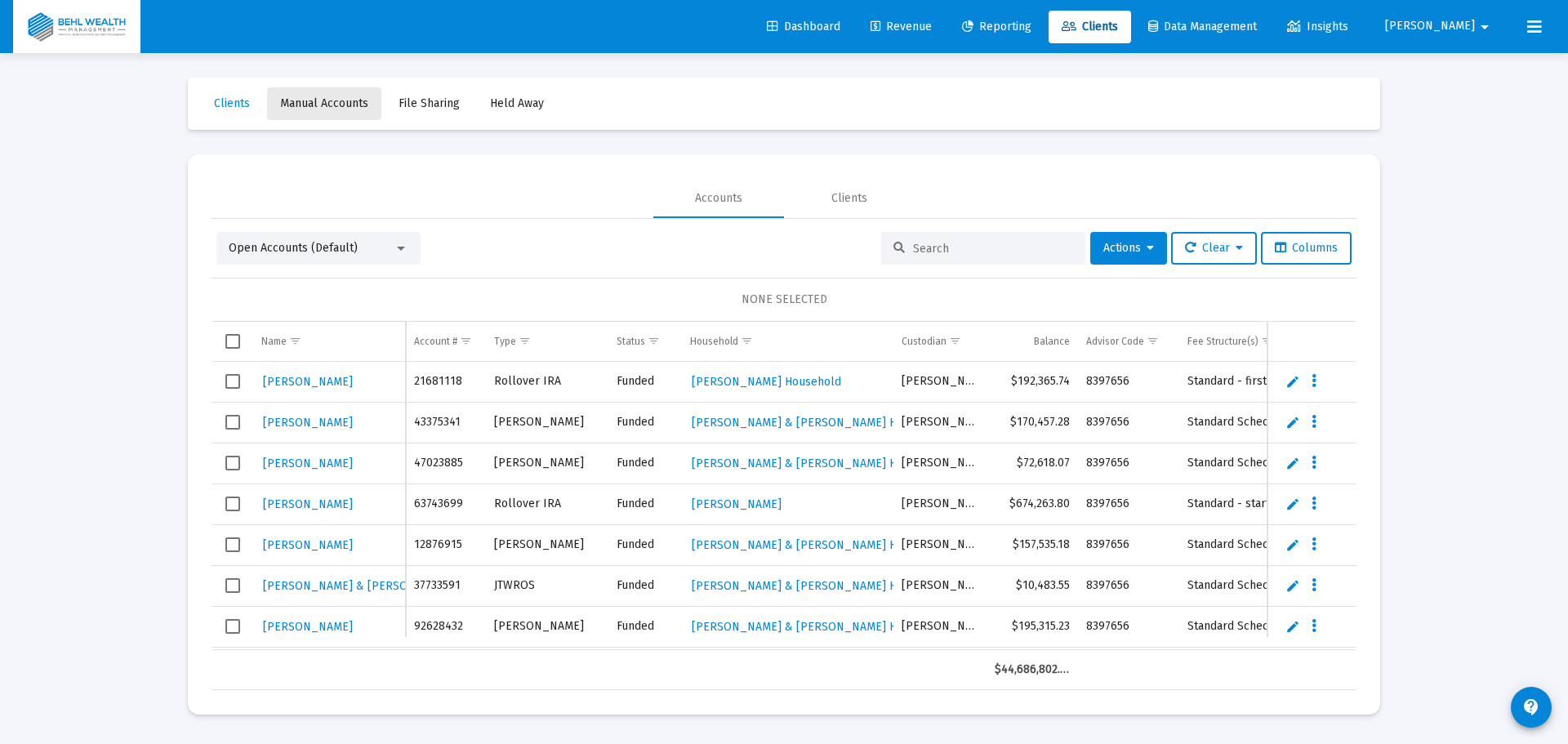
click at [345, 99] on span "Manual Accounts" at bounding box center [324, 103] width 88 height 14
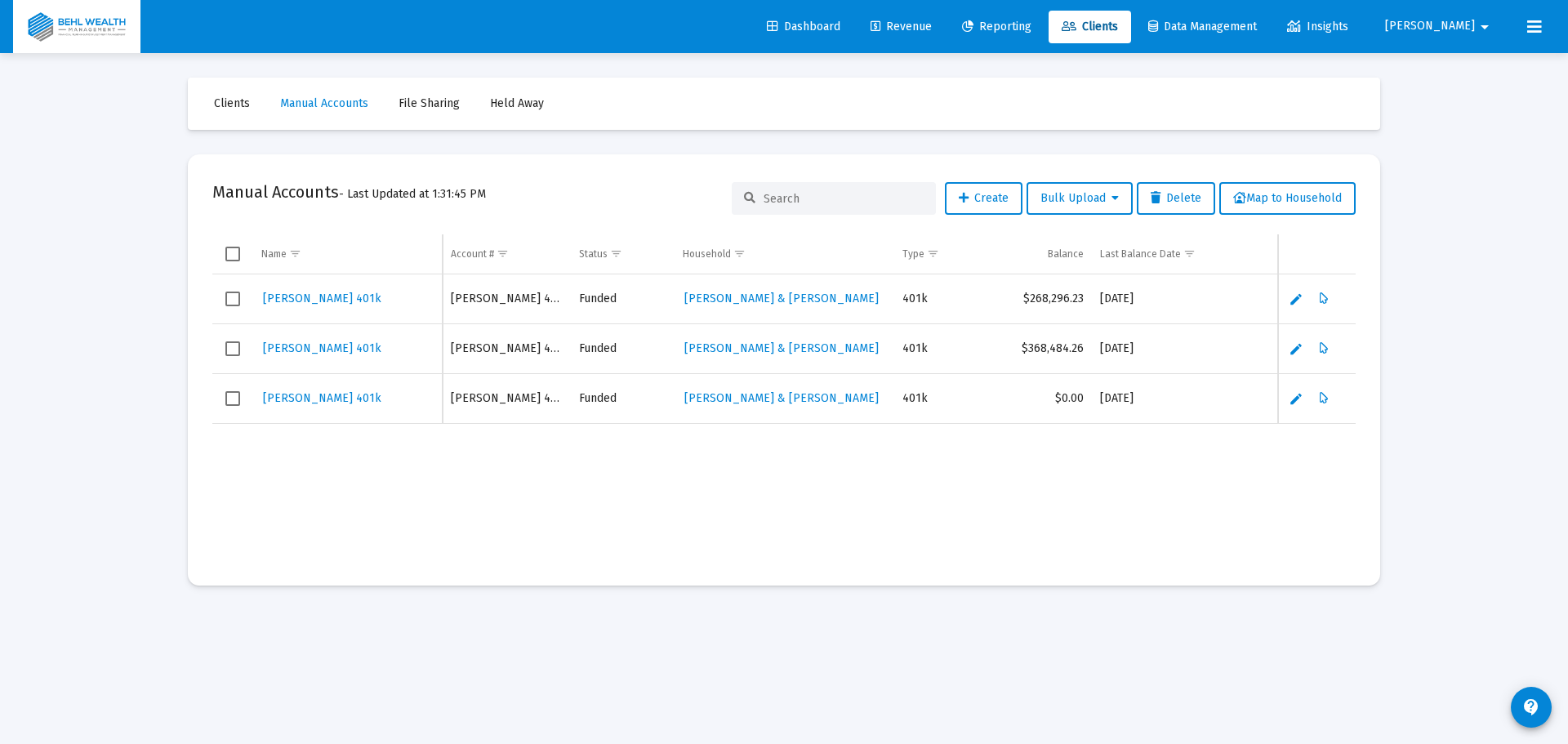
click at [933, 18] on link "Revenue" at bounding box center [901, 27] width 87 height 33
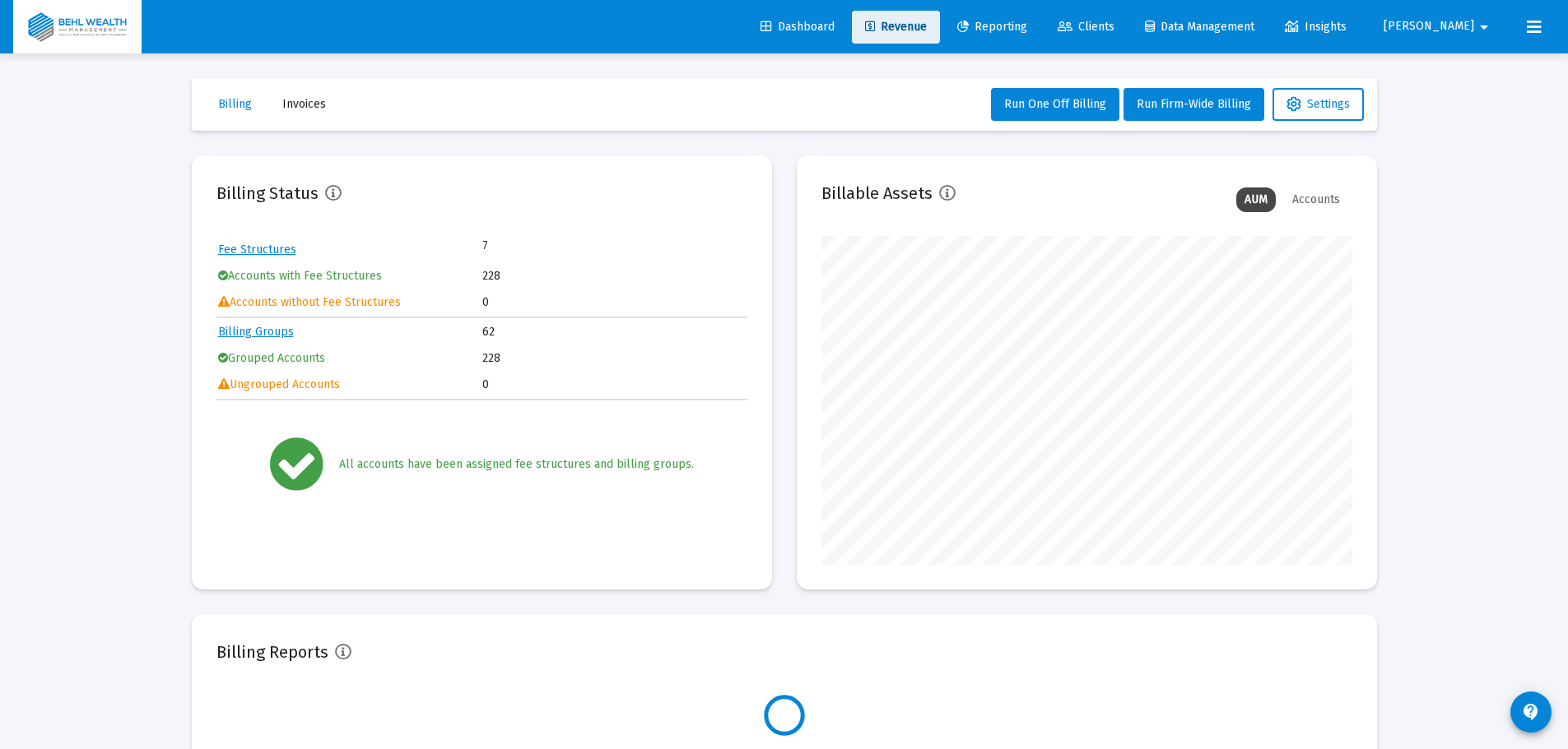
scroll to position [329, 531]
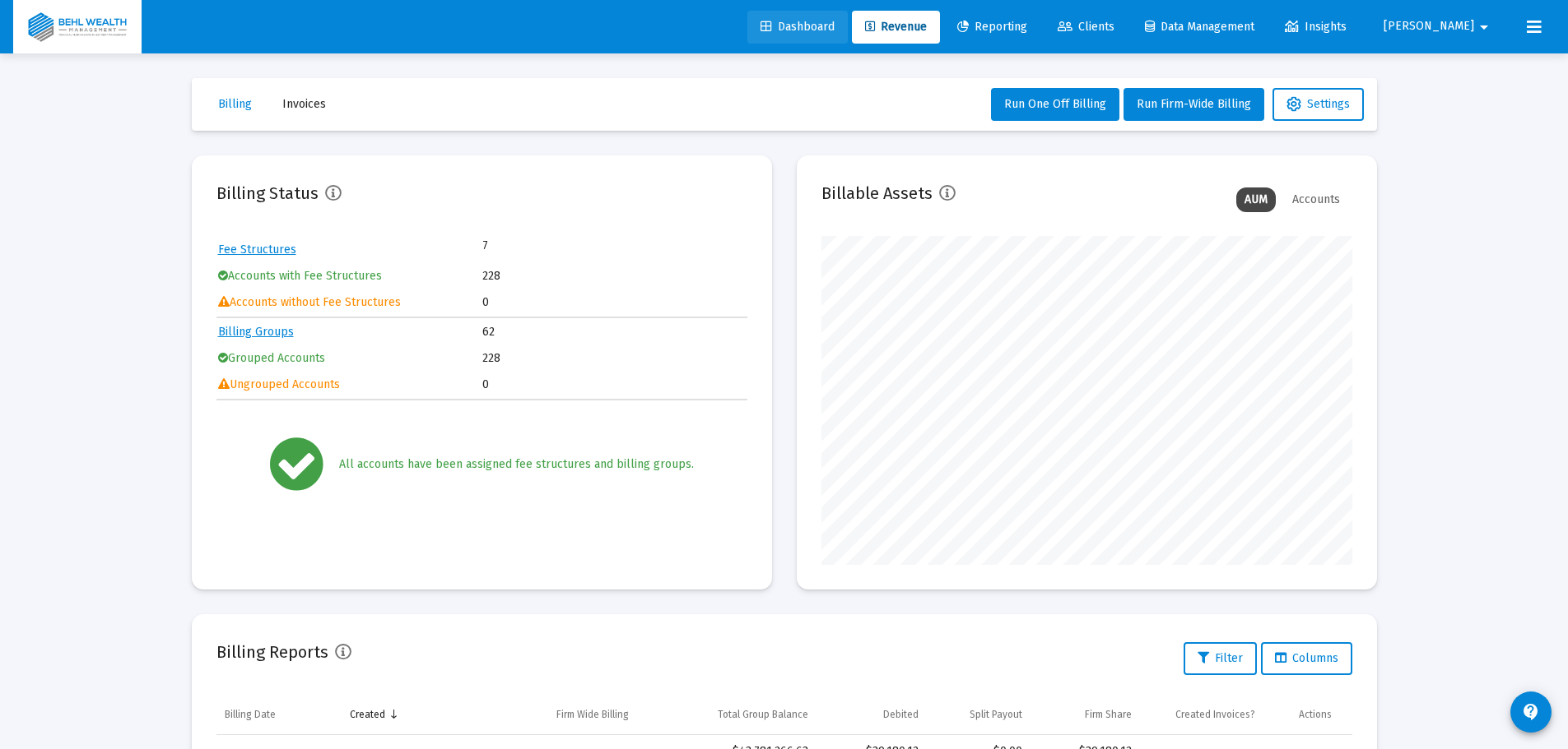
click at [848, 36] on link "Dashboard" at bounding box center [797, 27] width 100 height 33
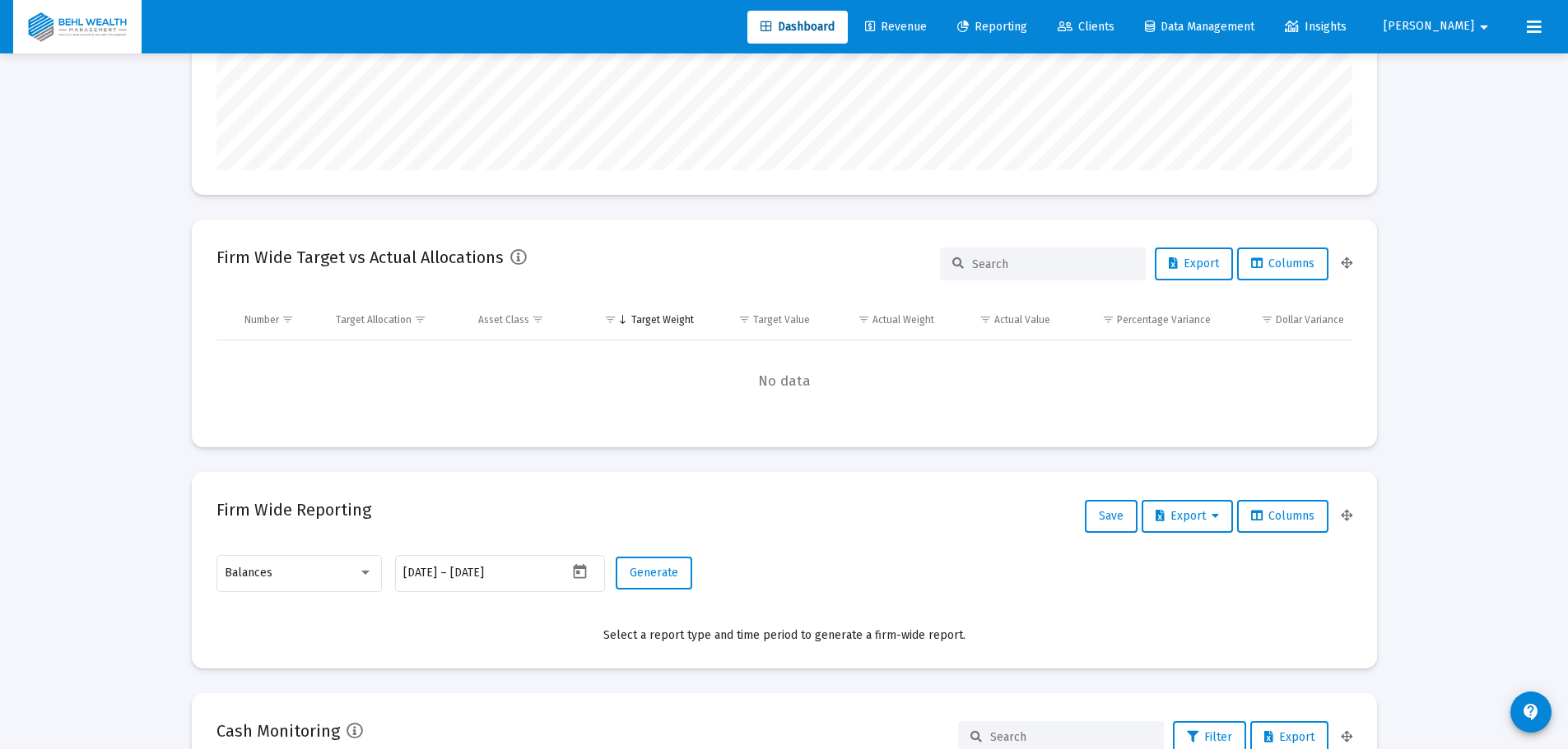
scroll to position [329, 531]
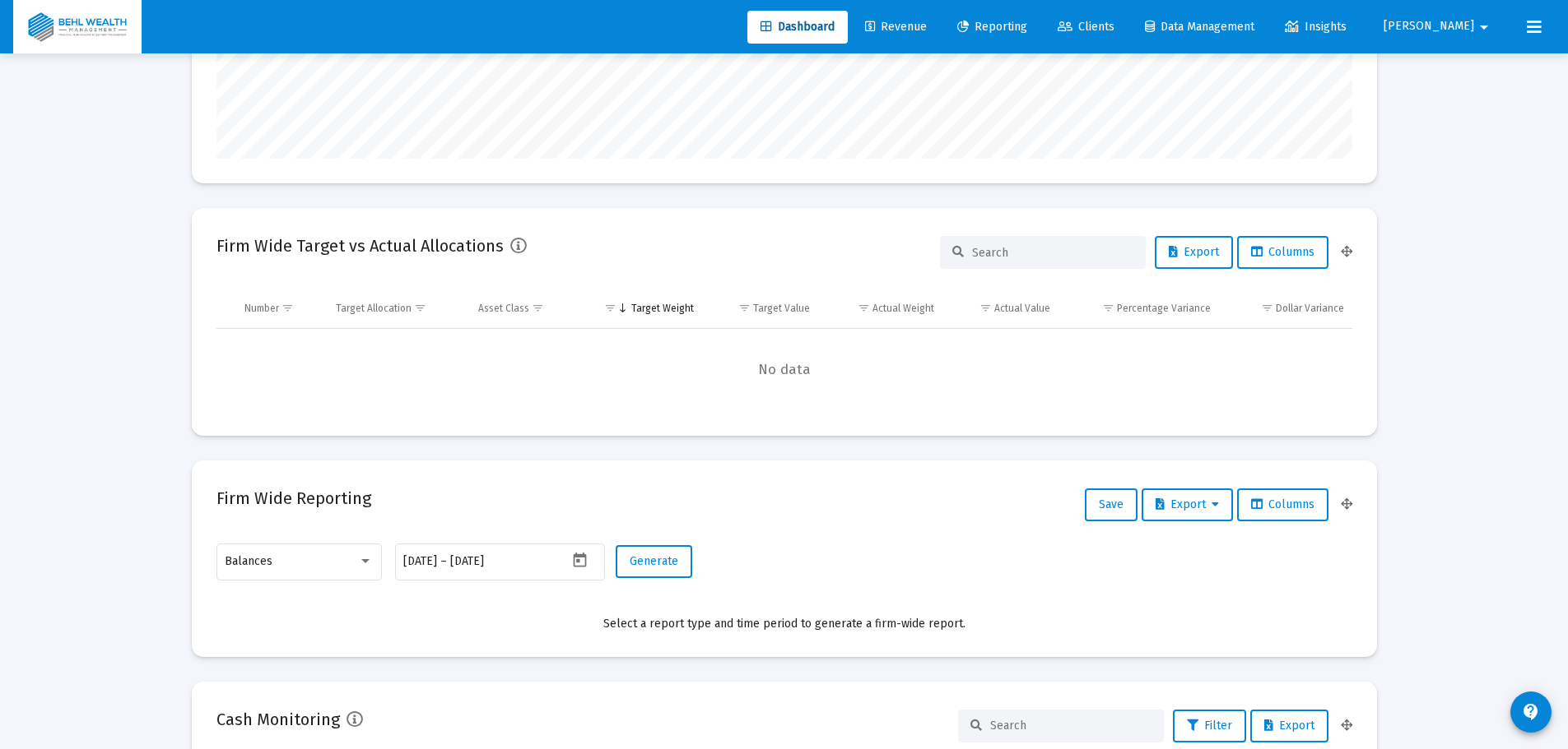
type input "brian@behlwealth.com"
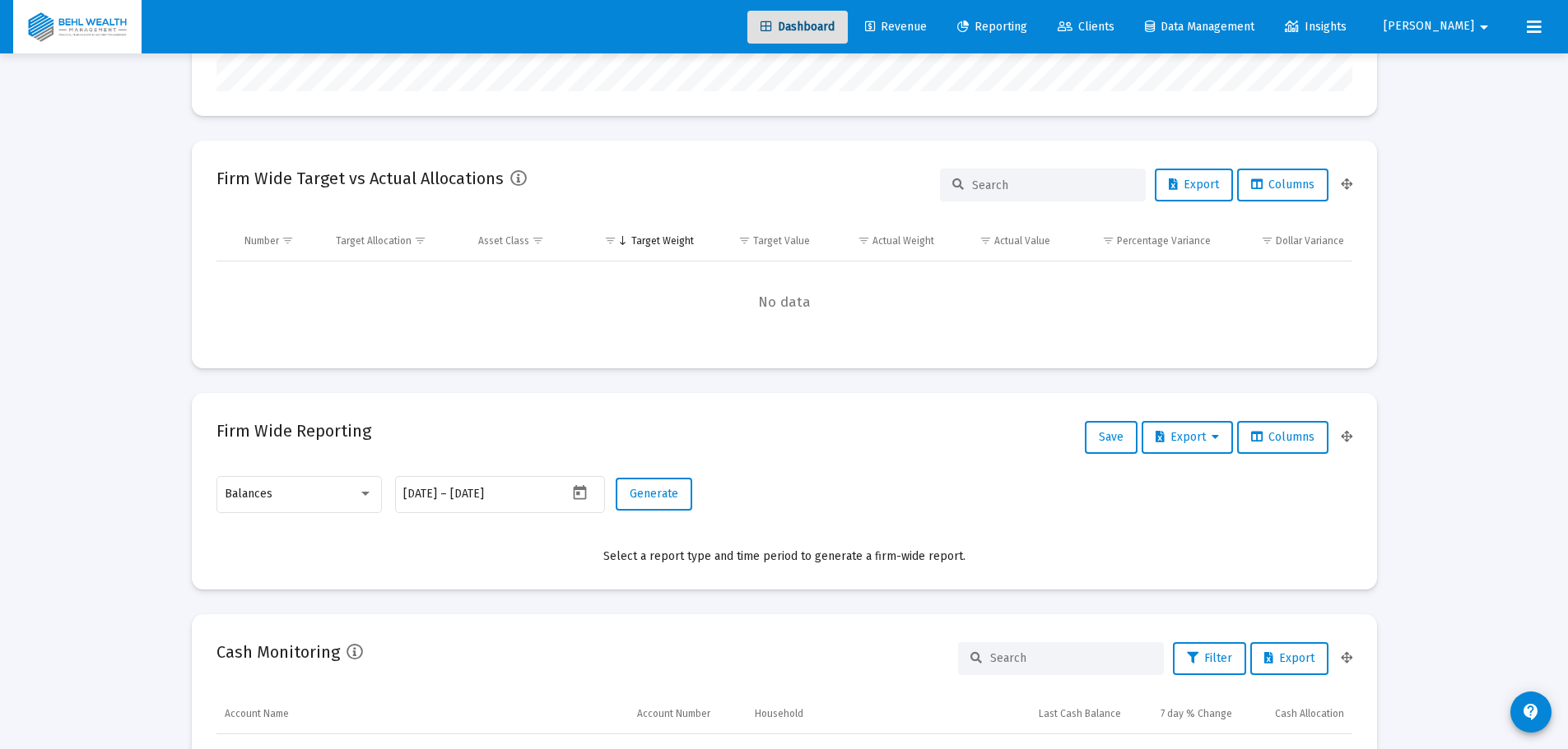
scroll to position [165, 0]
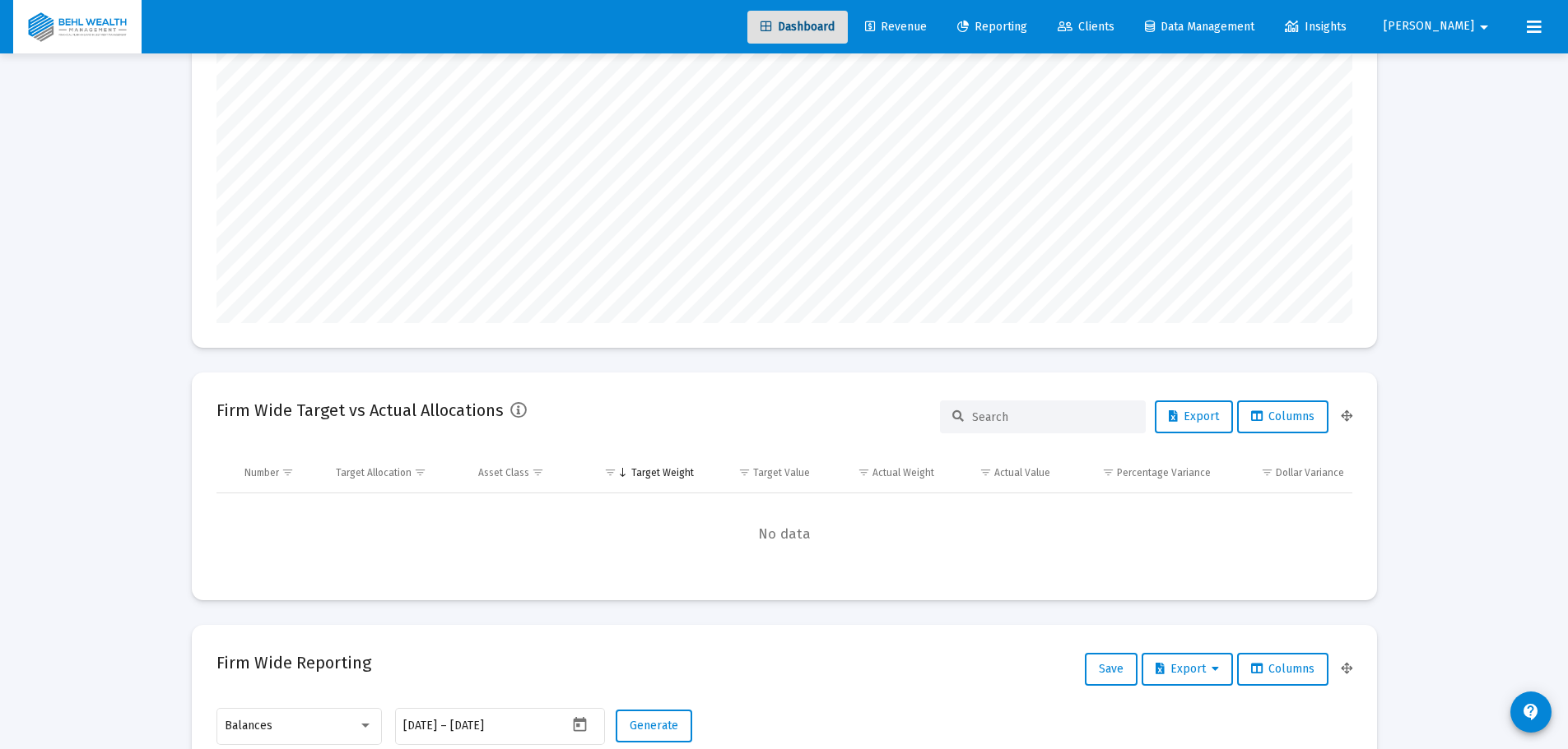
click at [939, 35] on link "Revenue" at bounding box center [895, 27] width 88 height 33
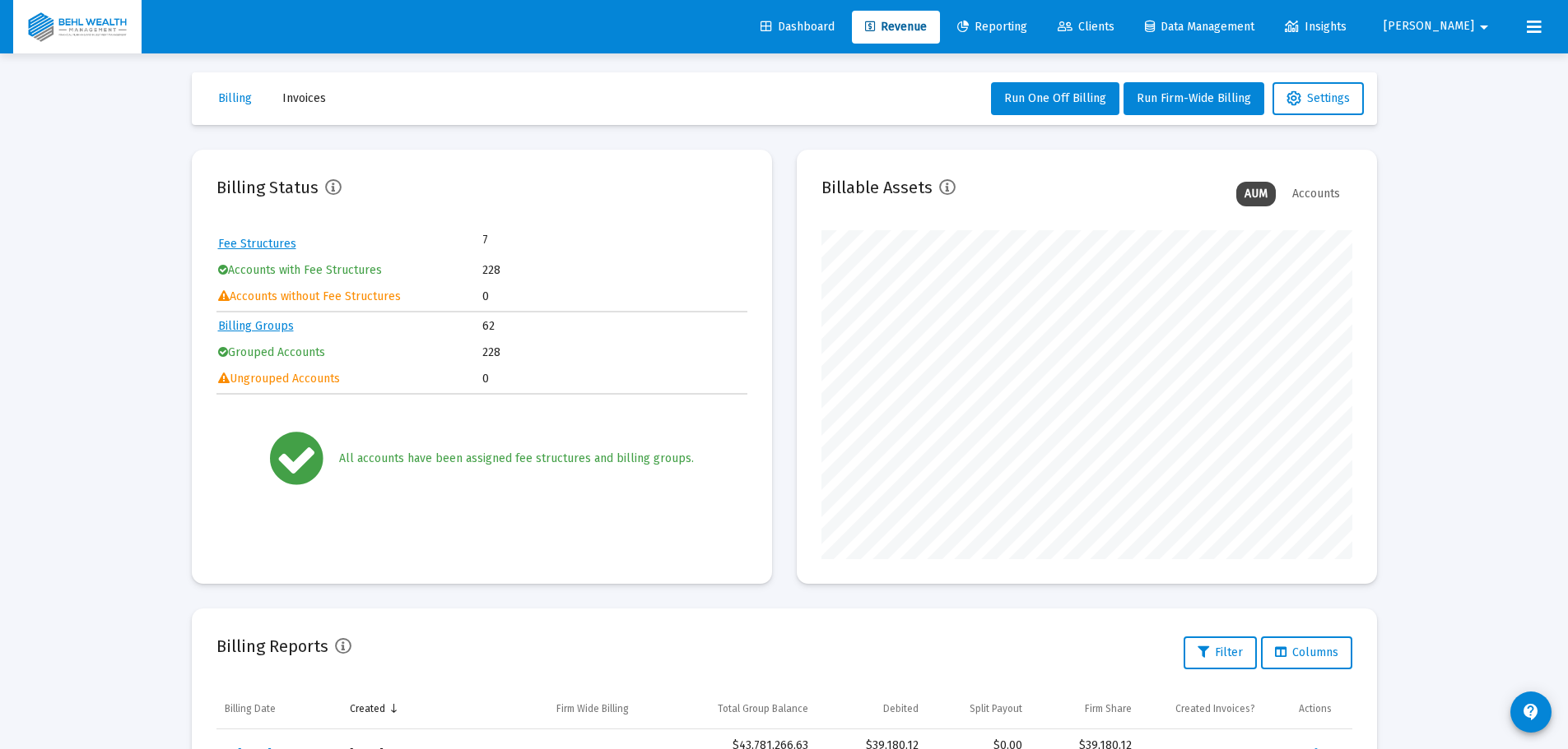
scroll to position [412, 0]
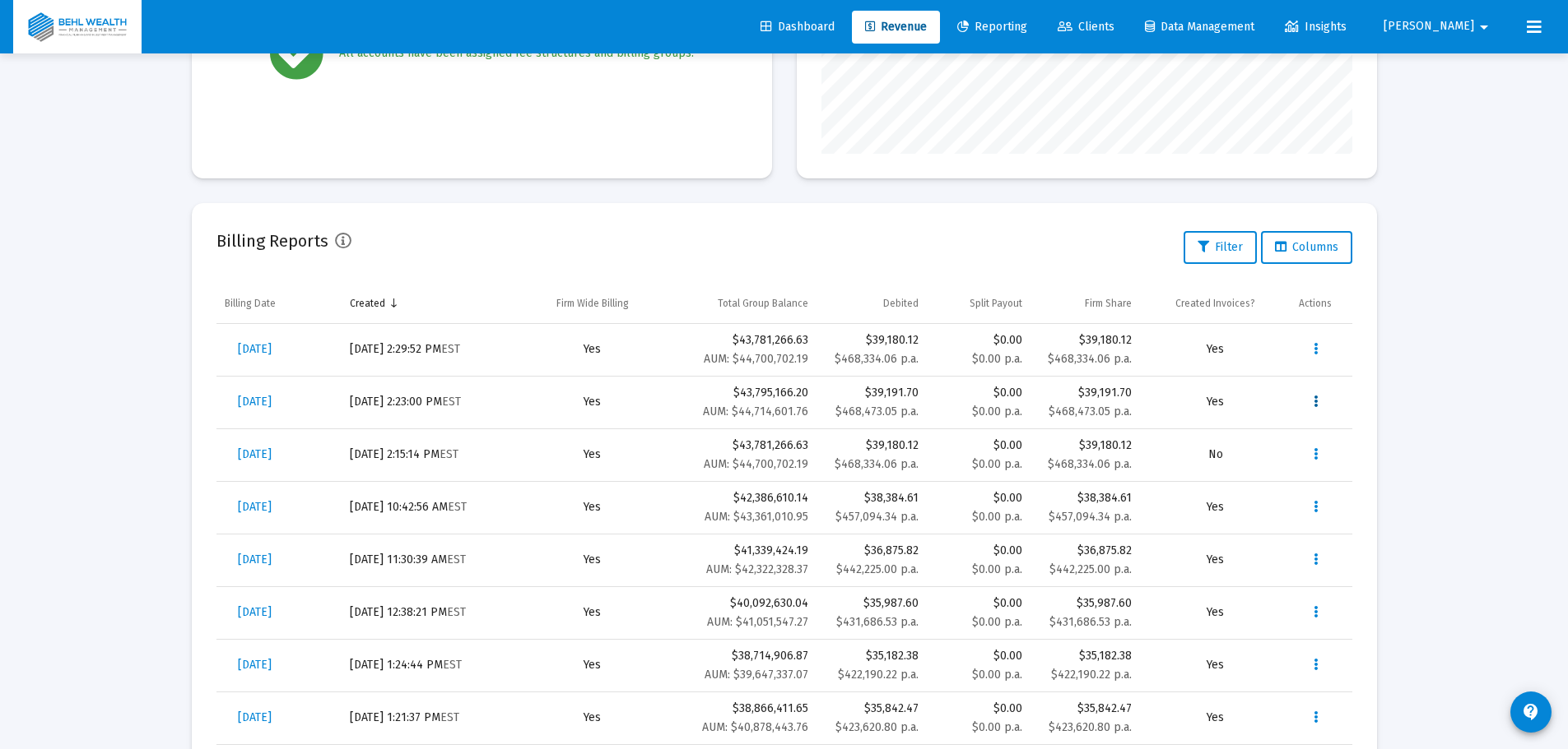
click at [1317, 401] on icon "Data grid" at bounding box center [1315, 402] width 4 height 20
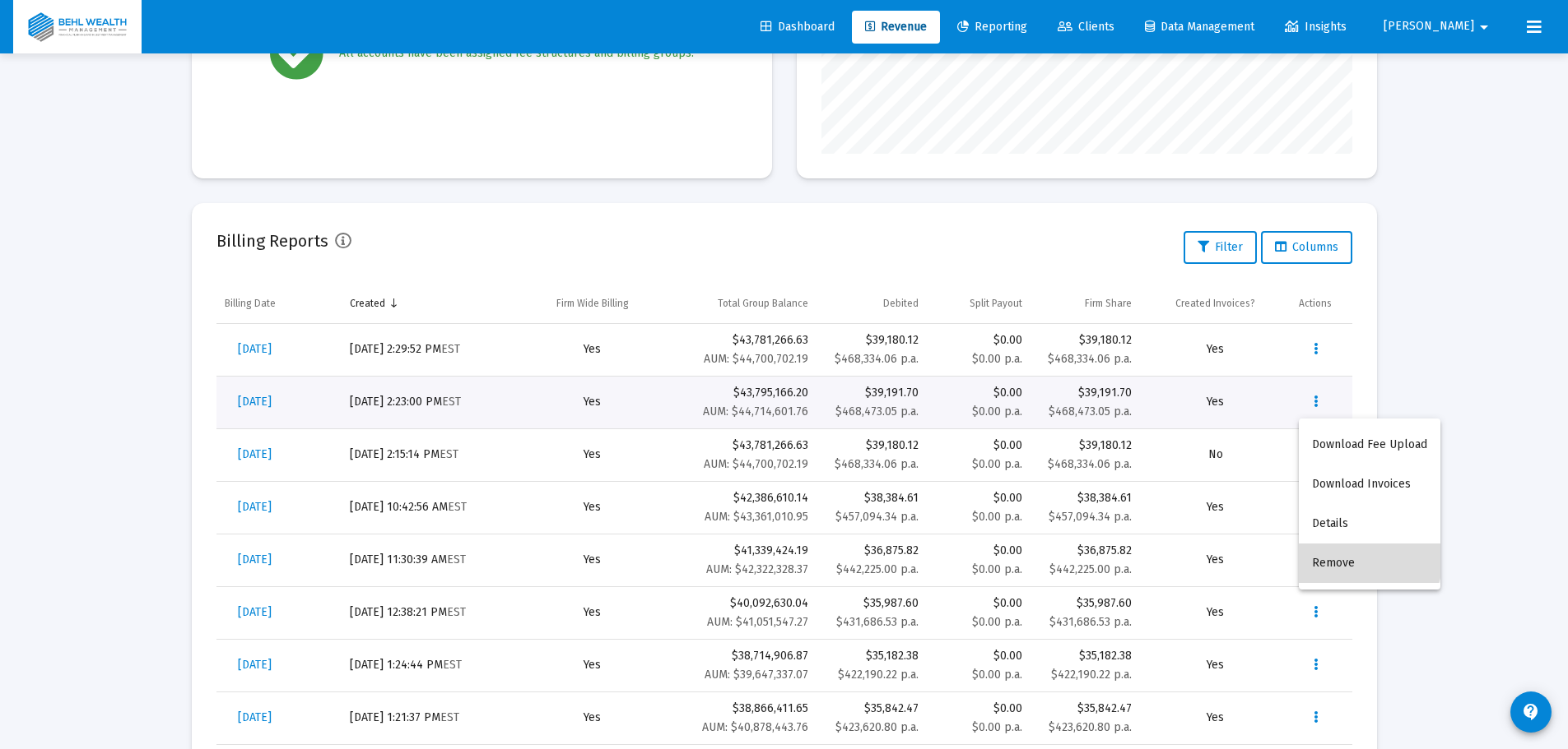
click at [1348, 553] on button "Remove" at bounding box center [1369, 563] width 142 height 40
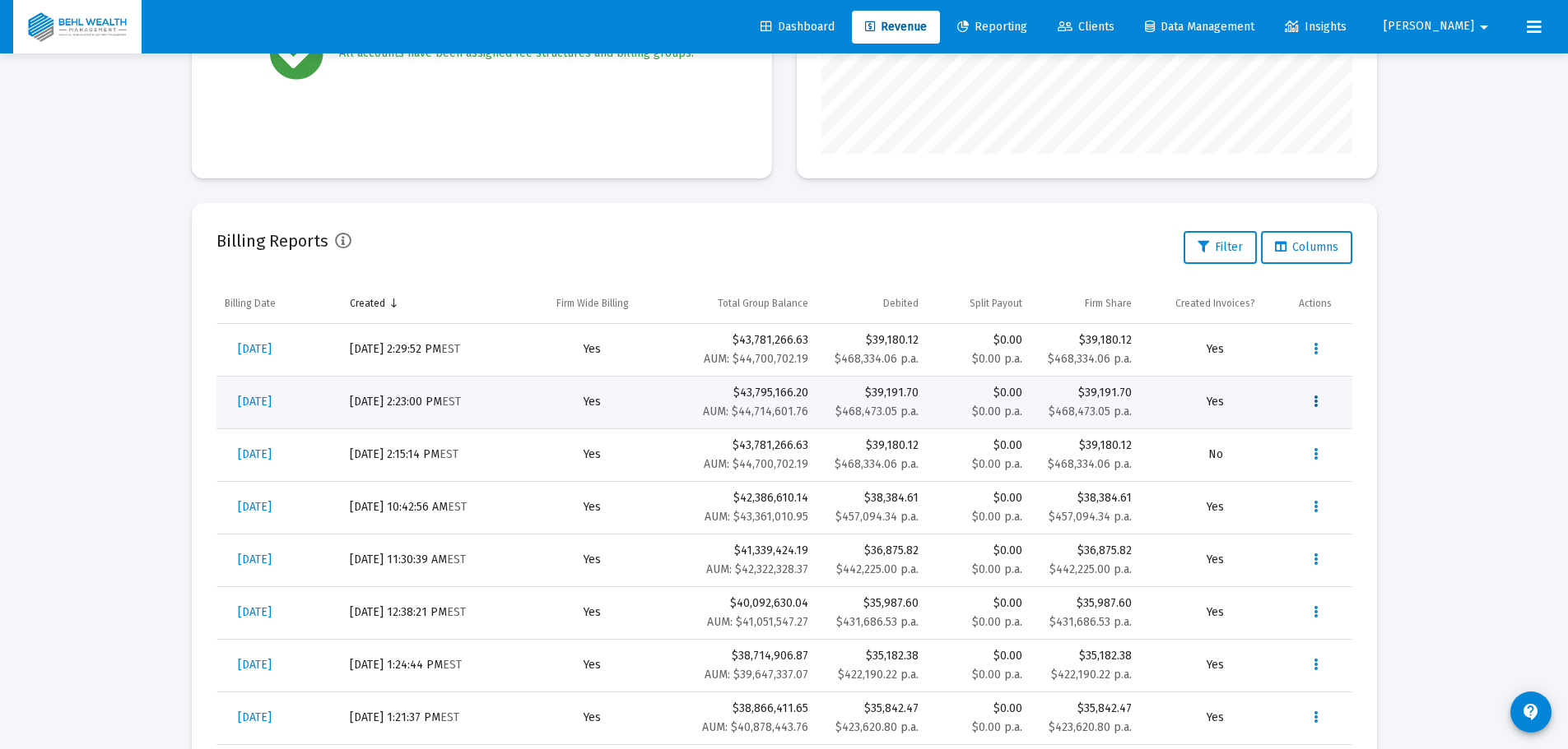
scroll to position [0, 0]
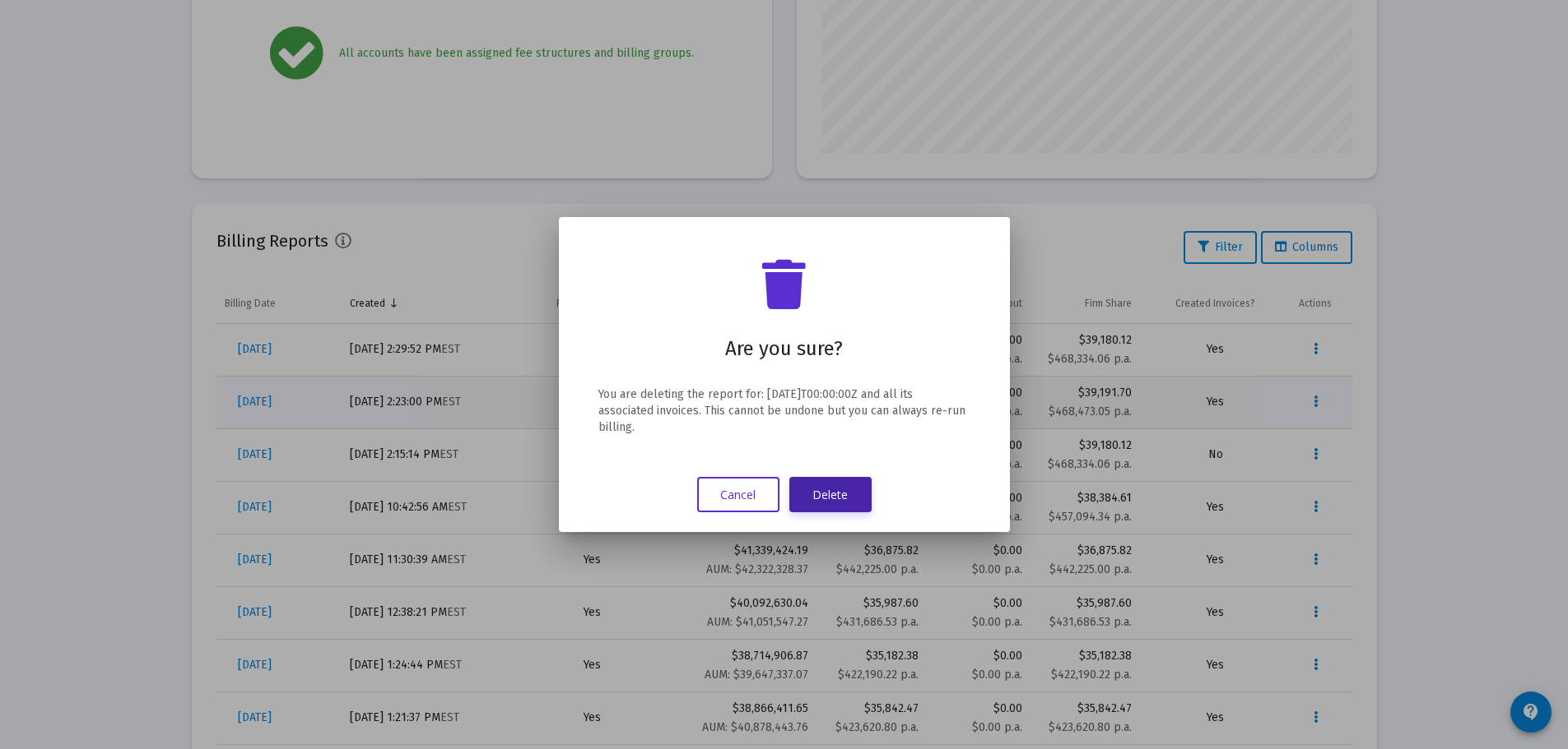
click at [837, 497] on button "Delete" at bounding box center [830, 494] width 82 height 35
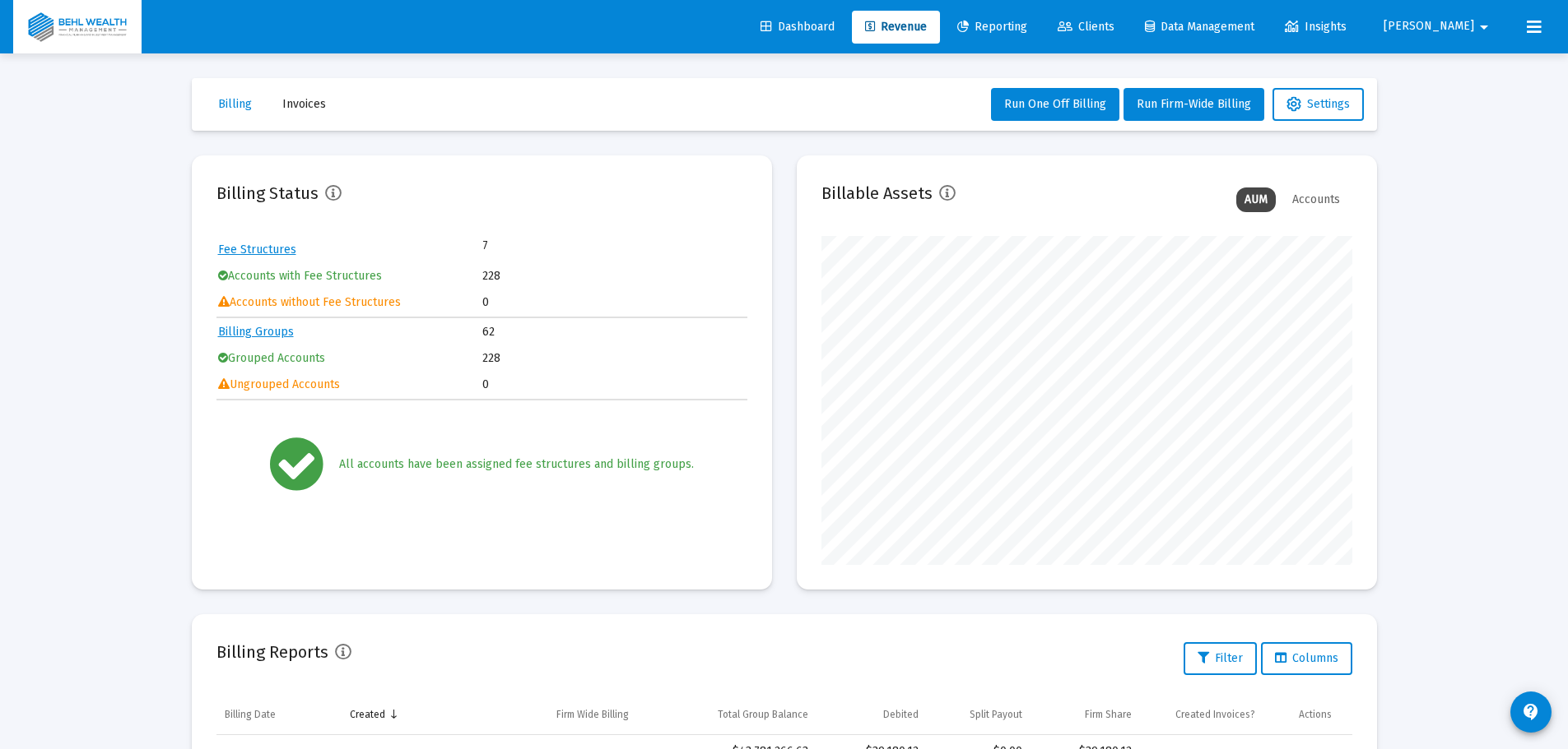
scroll to position [412, 0]
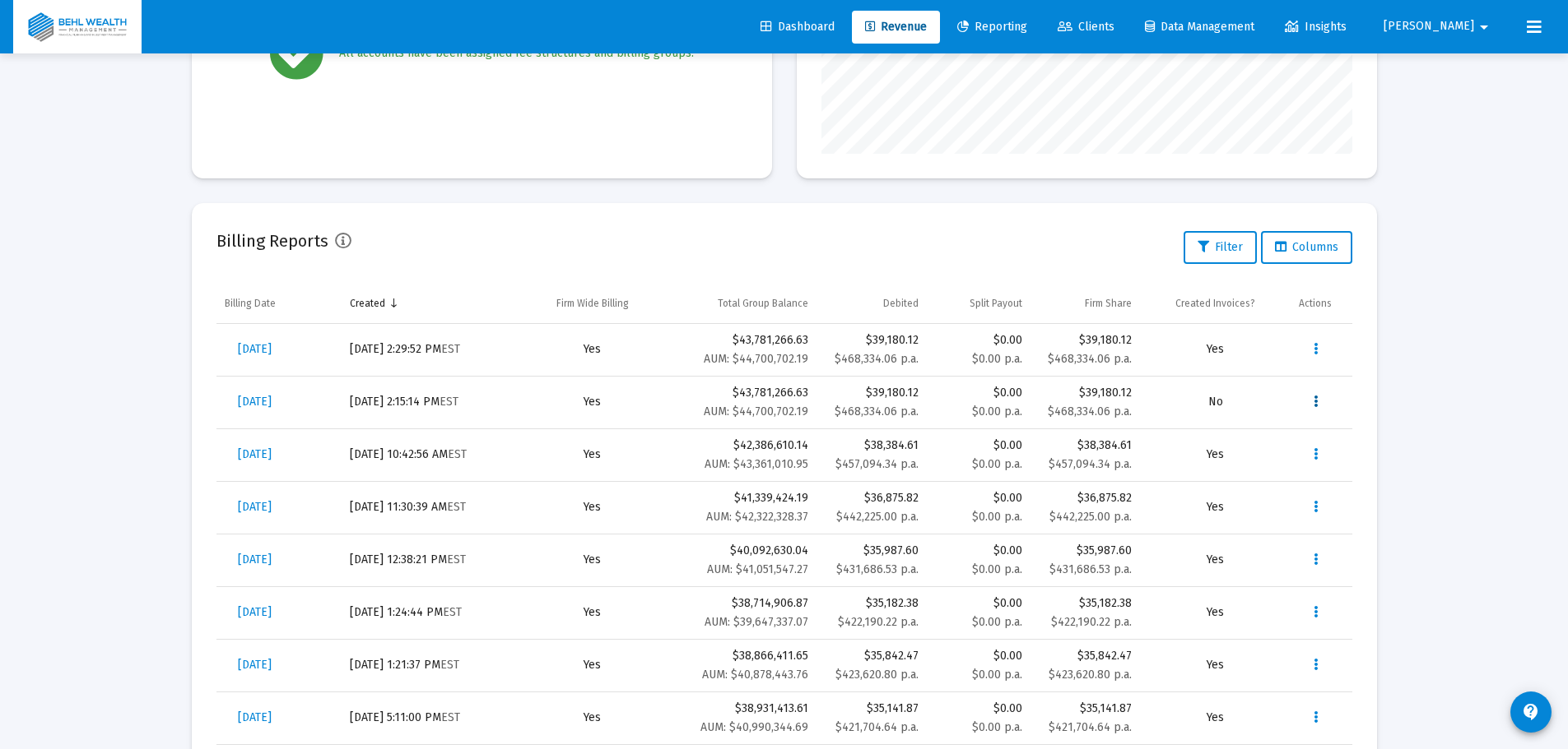
click at [1316, 400] on icon "Data grid" at bounding box center [1315, 402] width 4 height 20
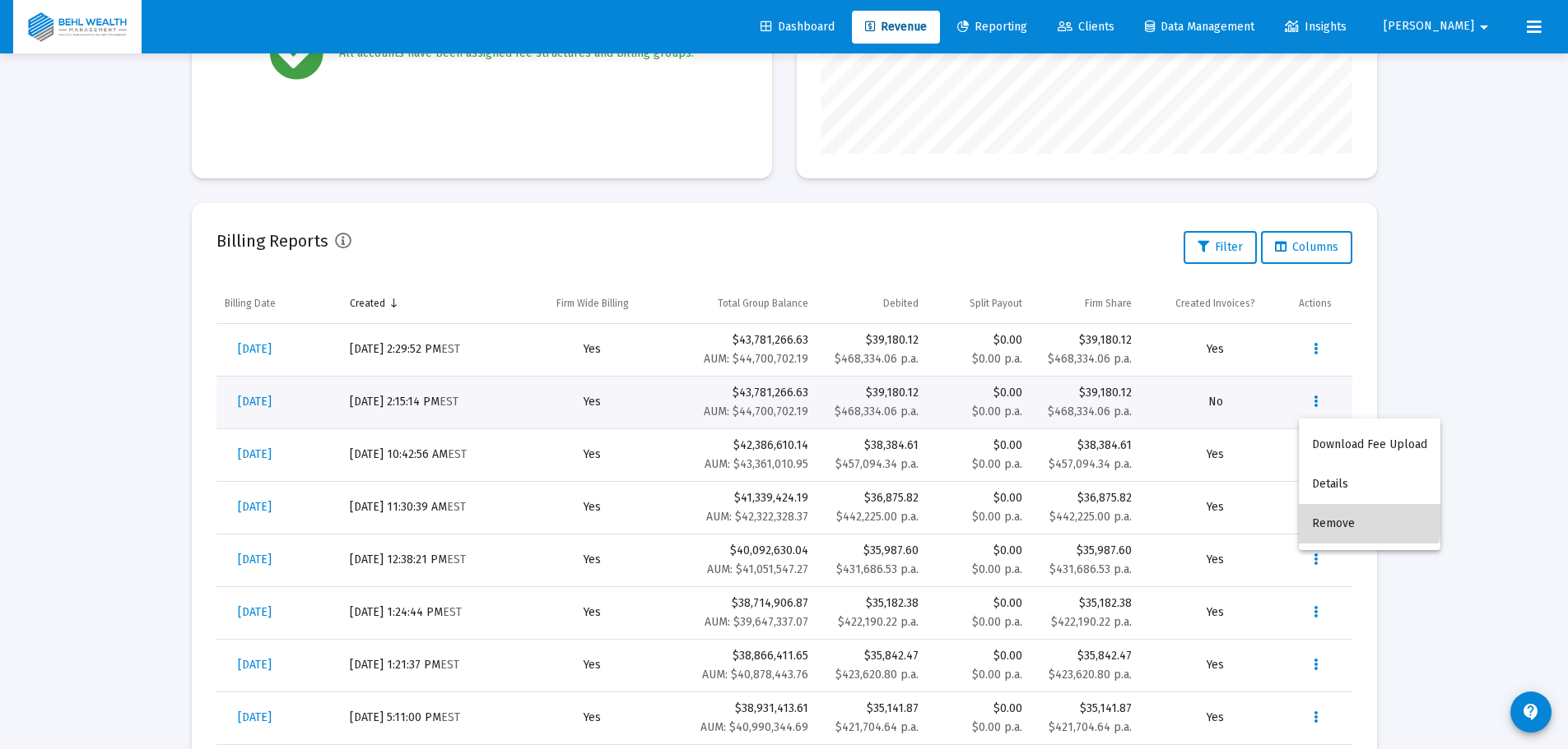
click at [1333, 511] on button "Remove" at bounding box center [1369, 524] width 142 height 40
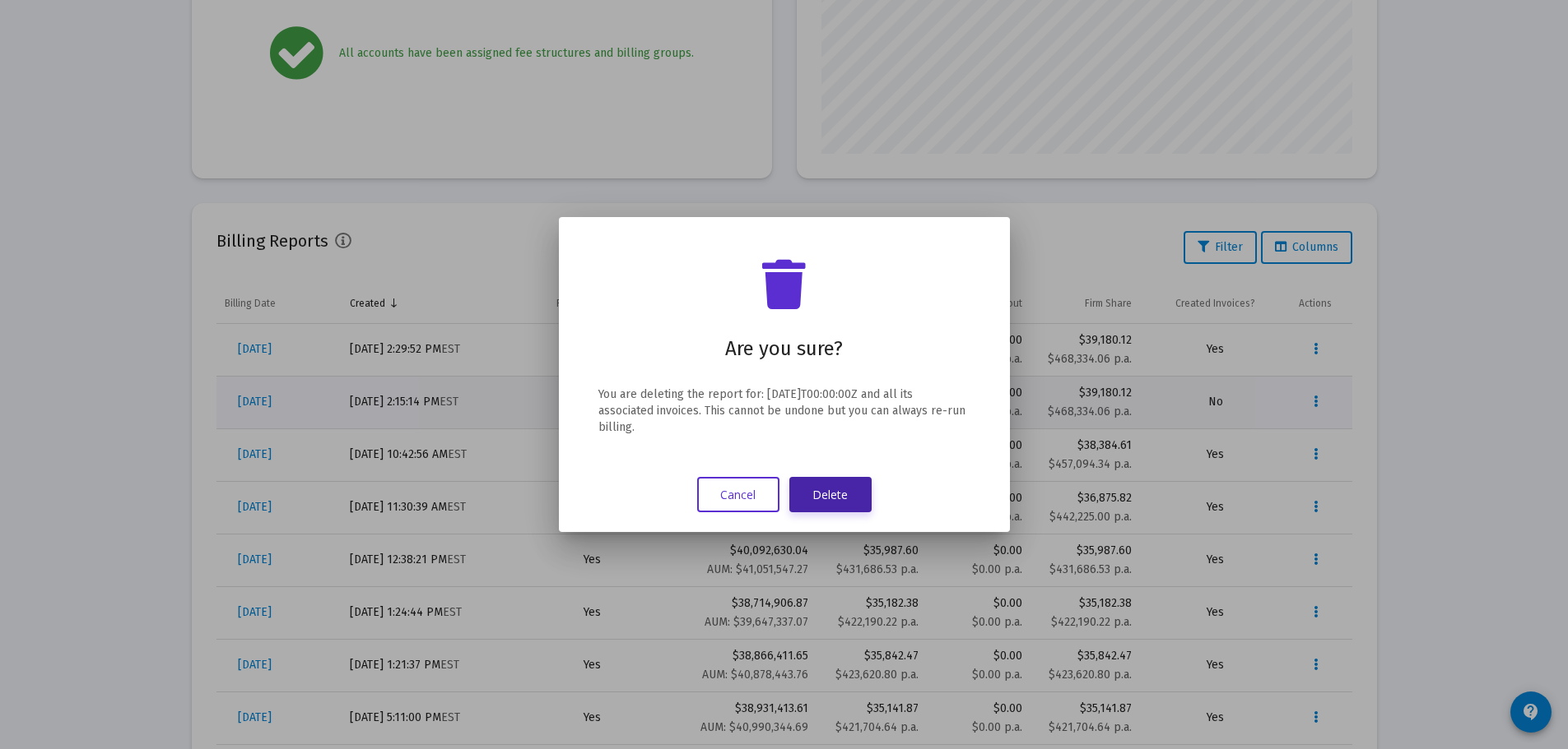
click at [853, 499] on button "Delete" at bounding box center [830, 494] width 82 height 35
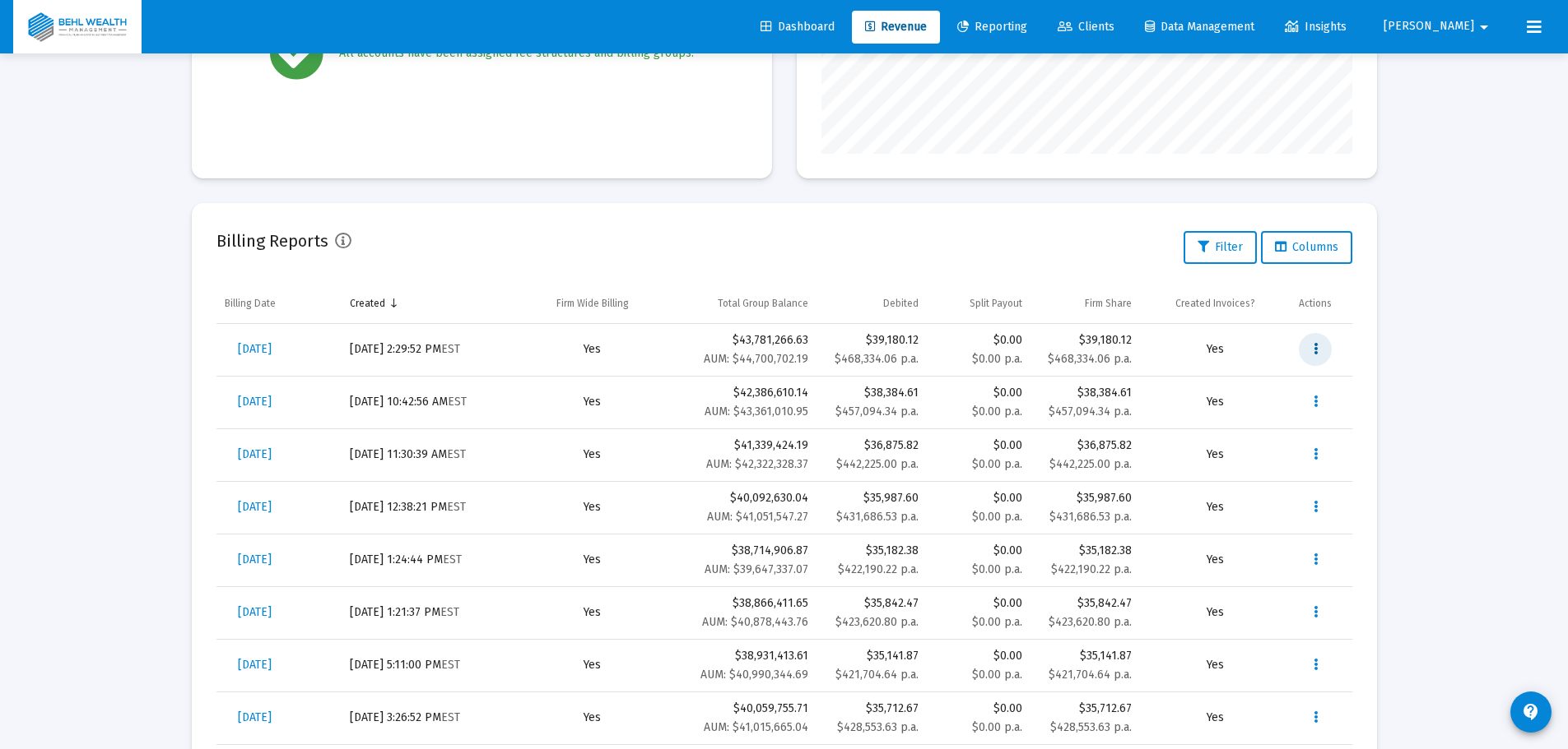
click at [1315, 349] on icon "Data grid" at bounding box center [1315, 349] width 4 height 20
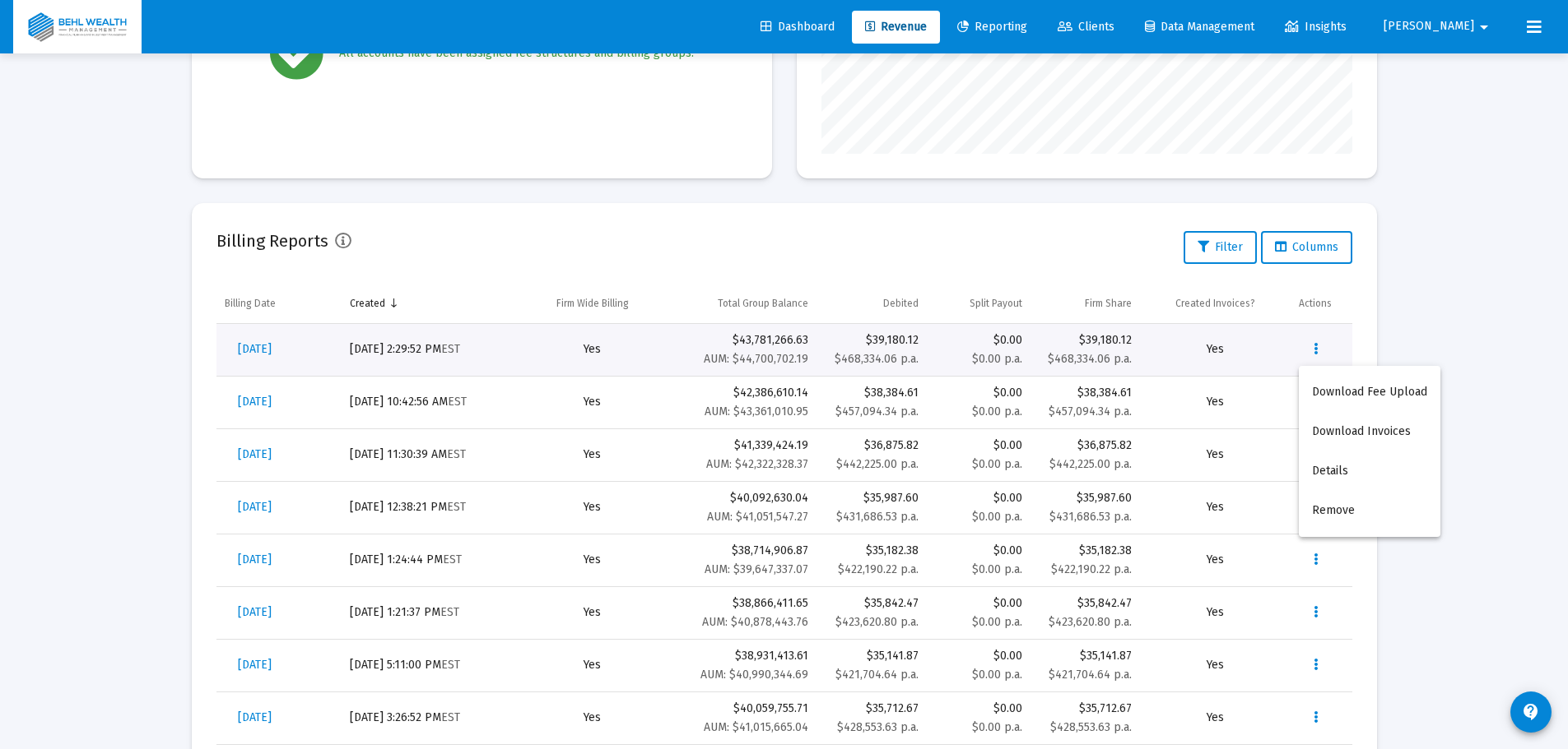
click at [1413, 322] on div at bounding box center [784, 374] width 1568 height 749
click at [1317, 355] on icon "Data grid" at bounding box center [1315, 349] width 4 height 20
click at [287, 350] on div at bounding box center [784, 374] width 1568 height 749
click at [258, 349] on span "[DATE]" at bounding box center [254, 349] width 34 height 14
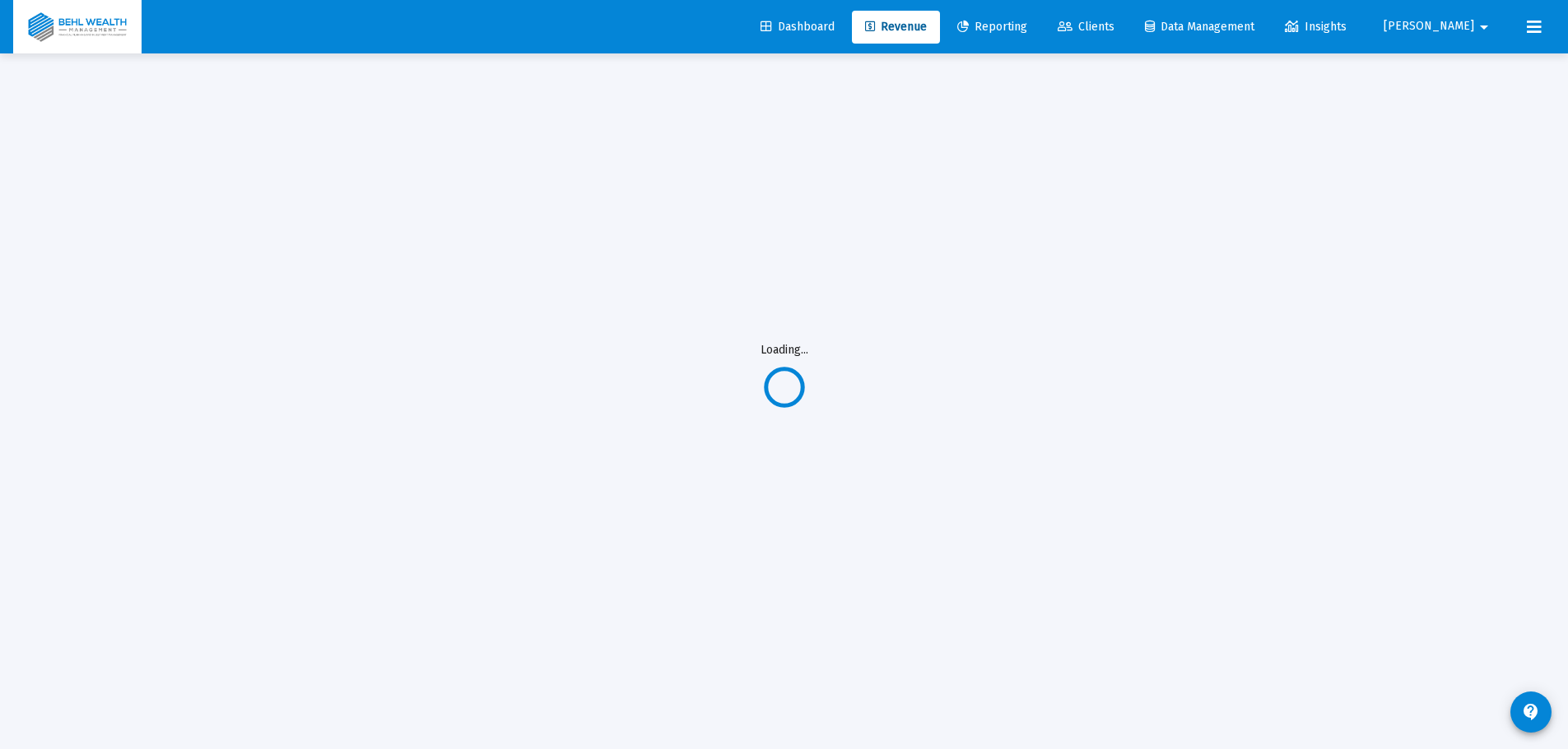
scroll to position [54, 0]
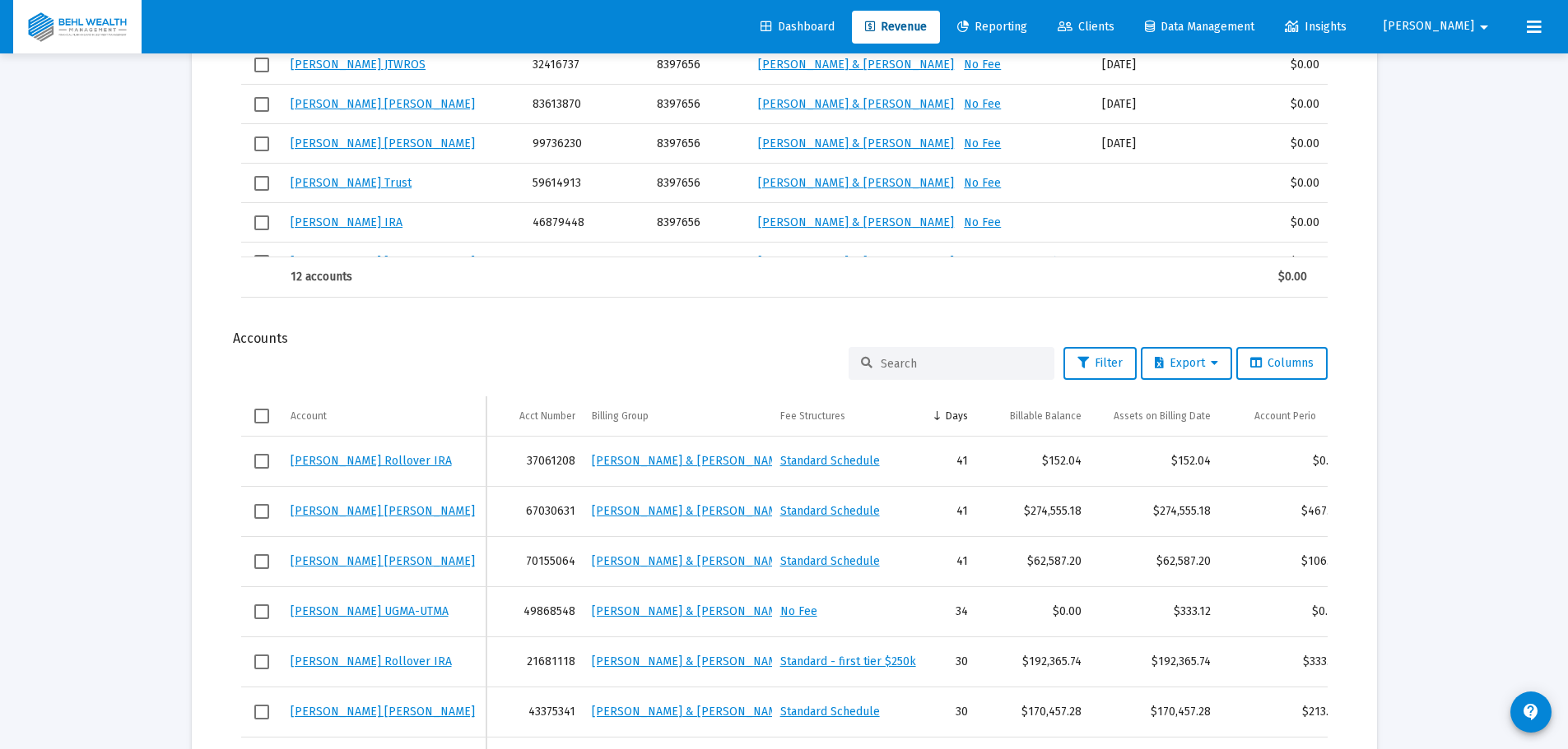
scroll to position [1462, 0]
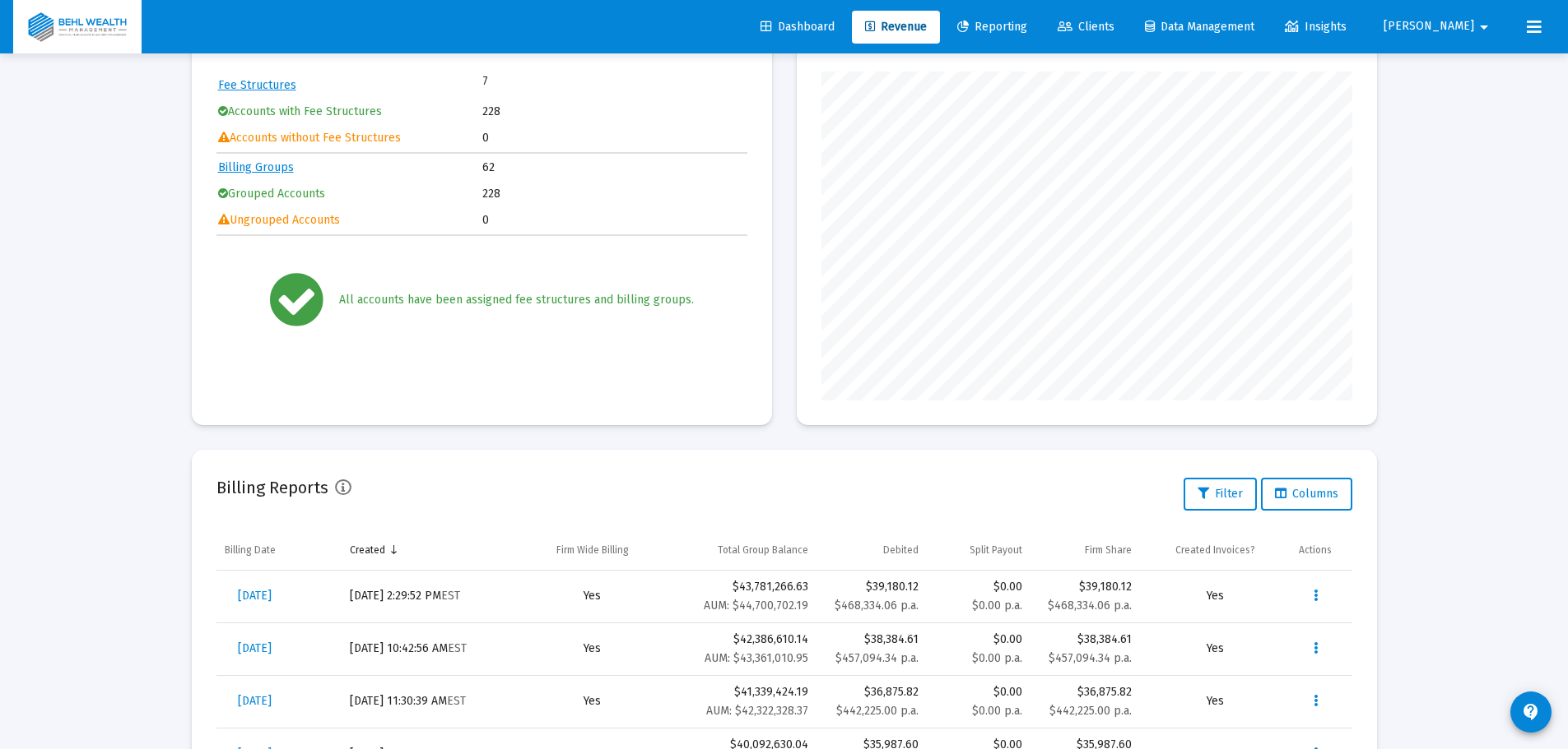
scroll to position [329, 0]
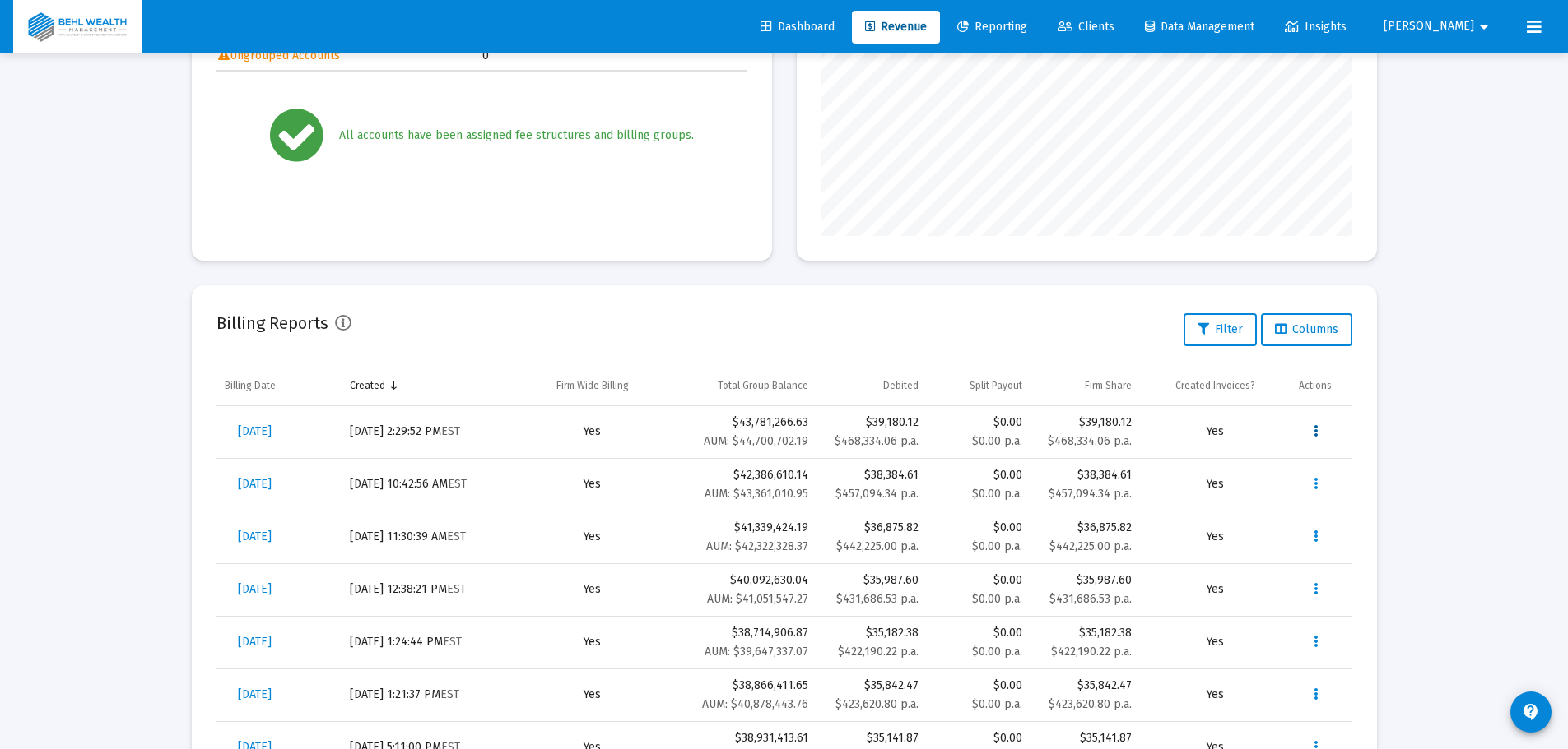
click at [1308, 426] on button "Data grid" at bounding box center [1315, 431] width 33 height 33
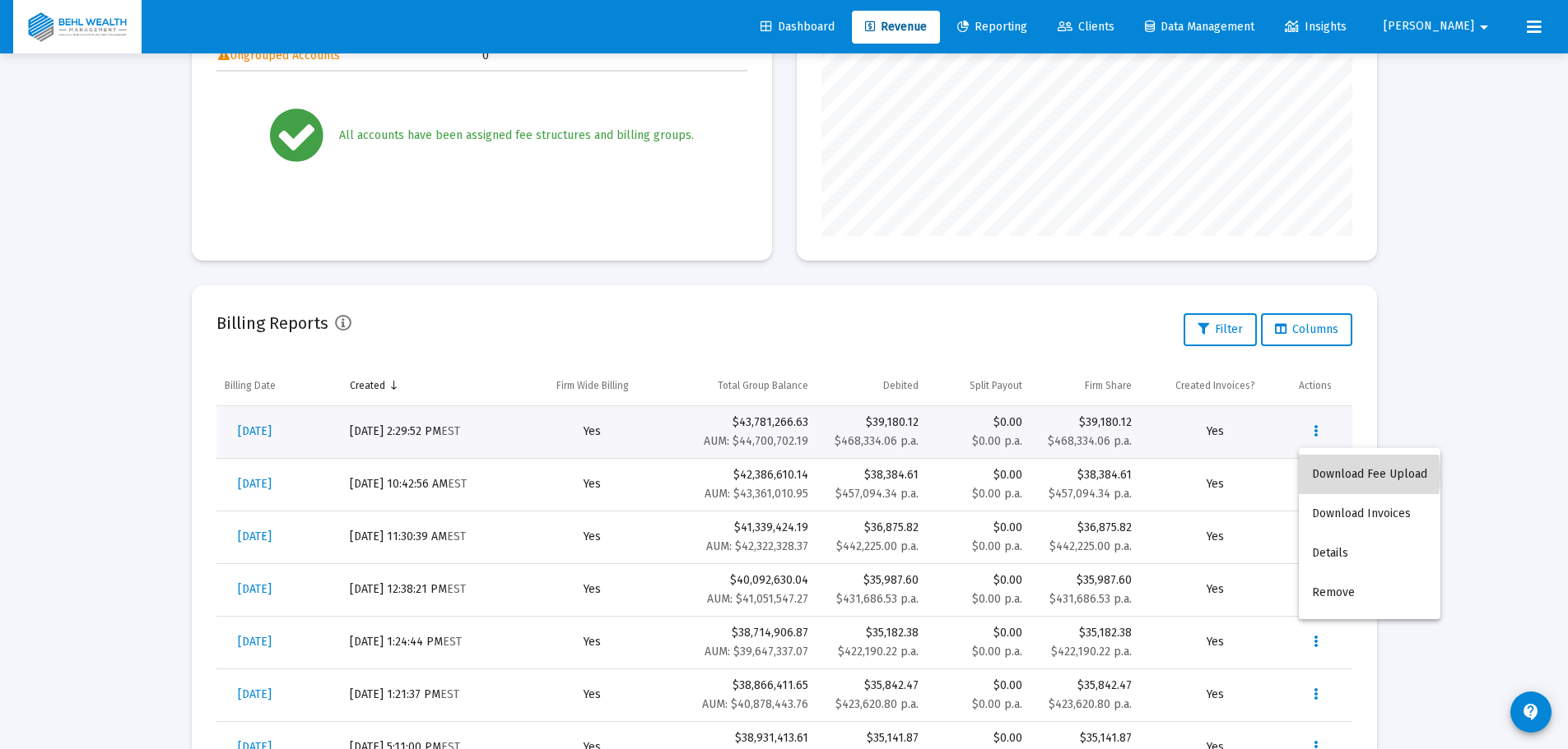
click at [1322, 475] on button "Download Fee Upload" at bounding box center [1369, 475] width 142 height 40
